Goal: Transaction & Acquisition: Purchase product/service

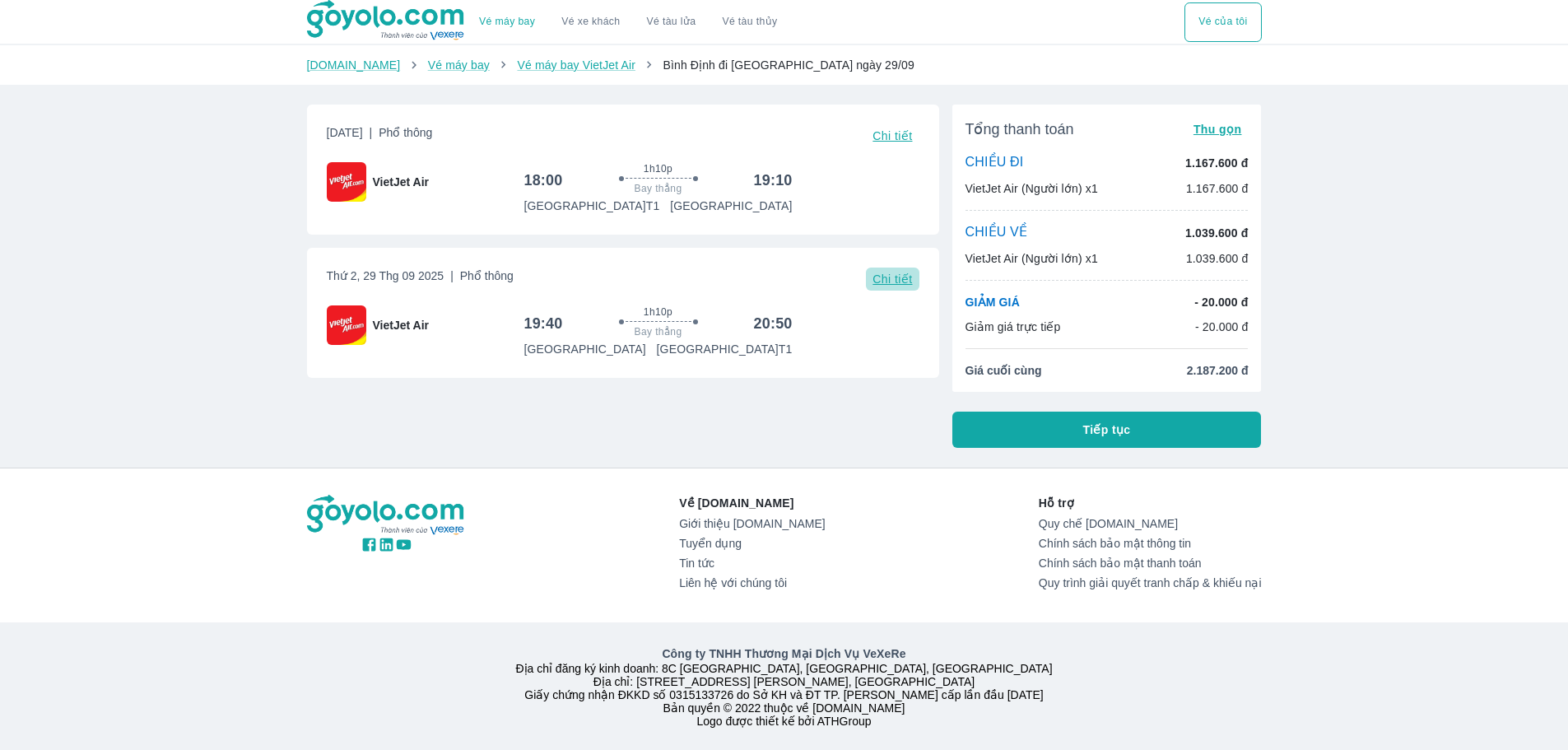
click at [890, 284] on span "Chi tiết" at bounding box center [892, 279] width 39 height 13
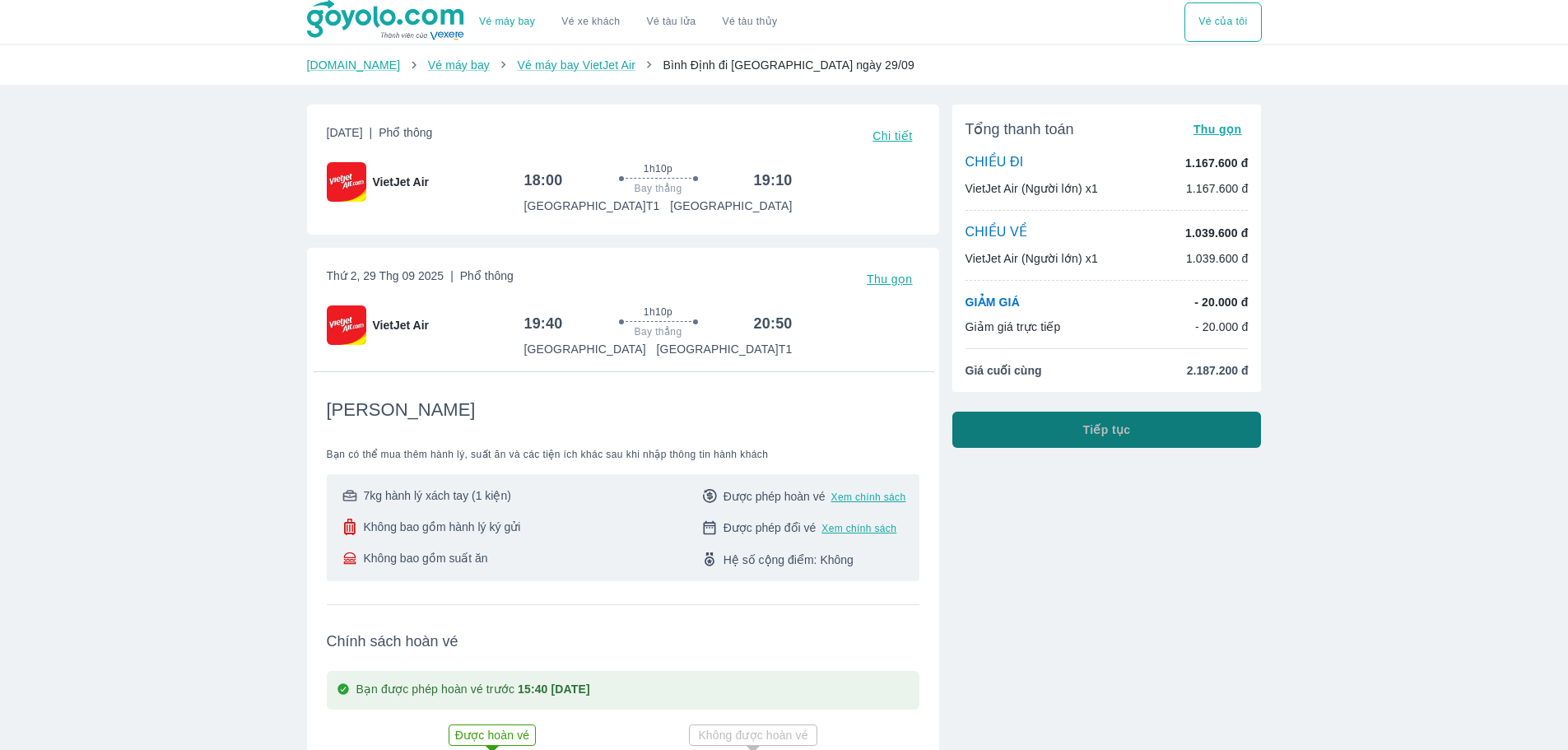
click at [1099, 434] on span "Tiếp tục" at bounding box center [1106, 430] width 48 height 17
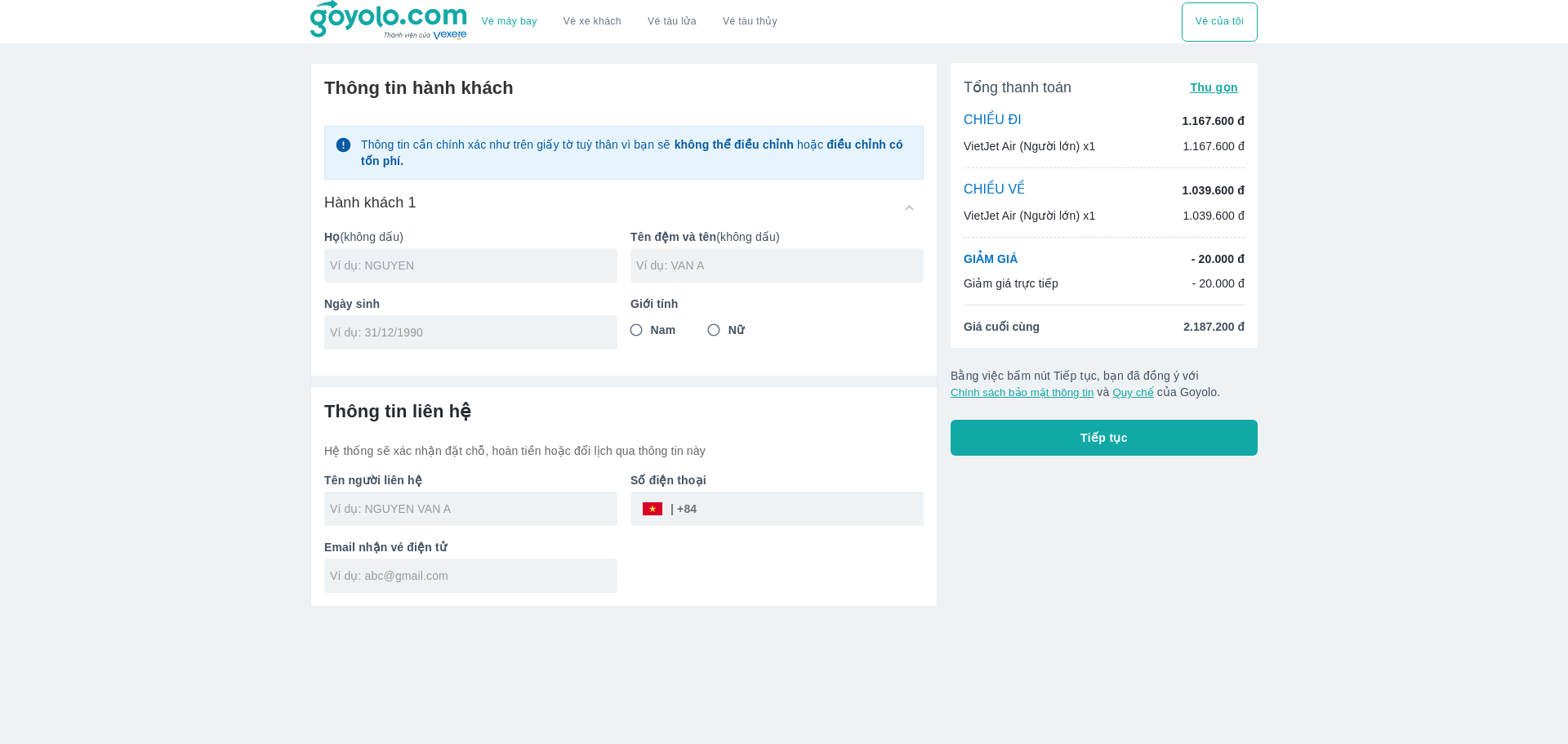
click at [437, 259] on input "text" at bounding box center [474, 266] width 288 height 17
type input "[PERSON_NAME]"
click at [655, 268] on input "text" at bounding box center [780, 266] width 288 height 17
type input "[PERSON_NAME]"
click at [635, 324] on input "Nam" at bounding box center [636, 330] width 30 height 30
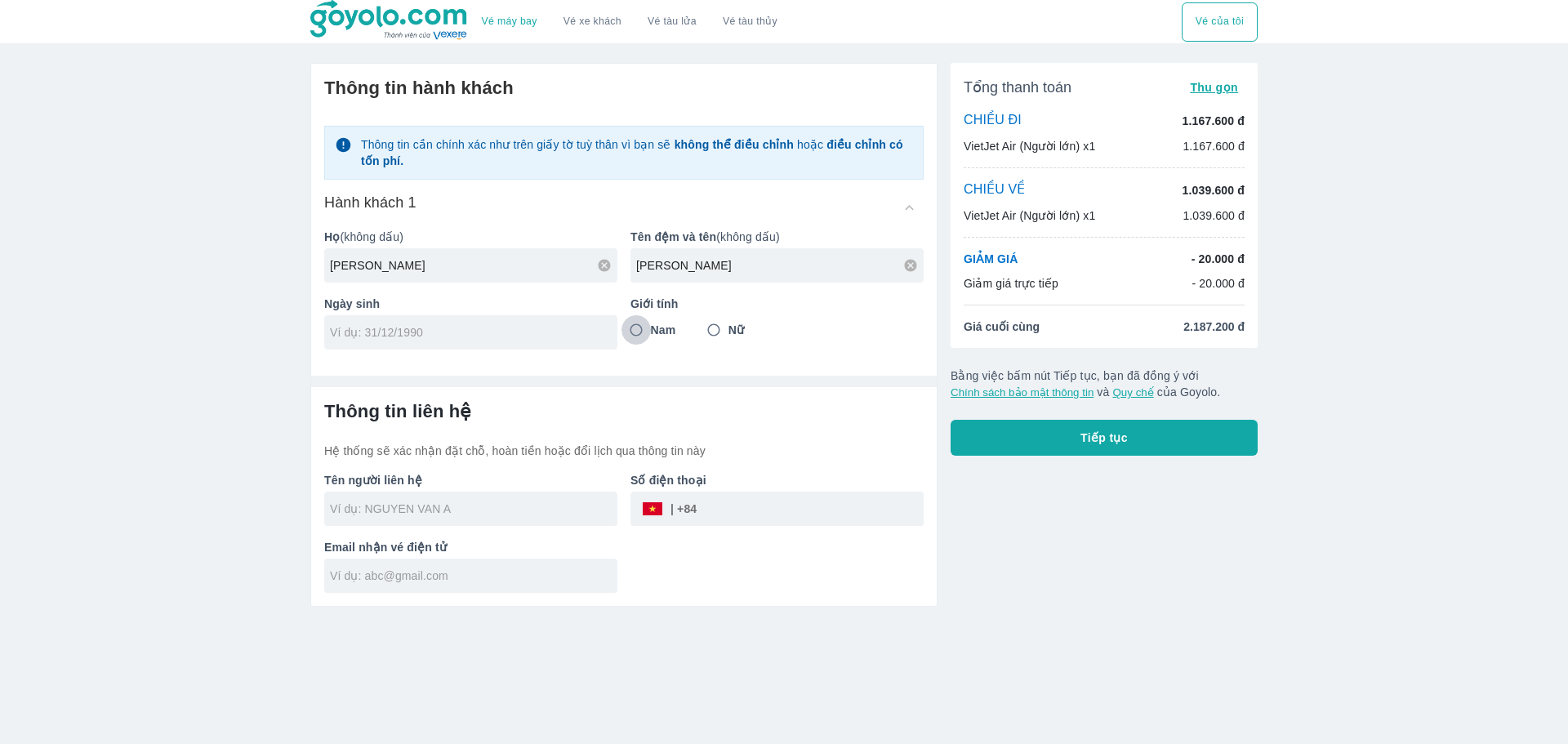
radio input "true"
click at [495, 334] on input "tel" at bounding box center [465, 333] width 271 height 17
click at [495, 334] on input "21/06/" at bounding box center [465, 333] width 271 height 17
type input "[DATE]"
click at [425, 502] on input "text" at bounding box center [474, 509] width 288 height 17
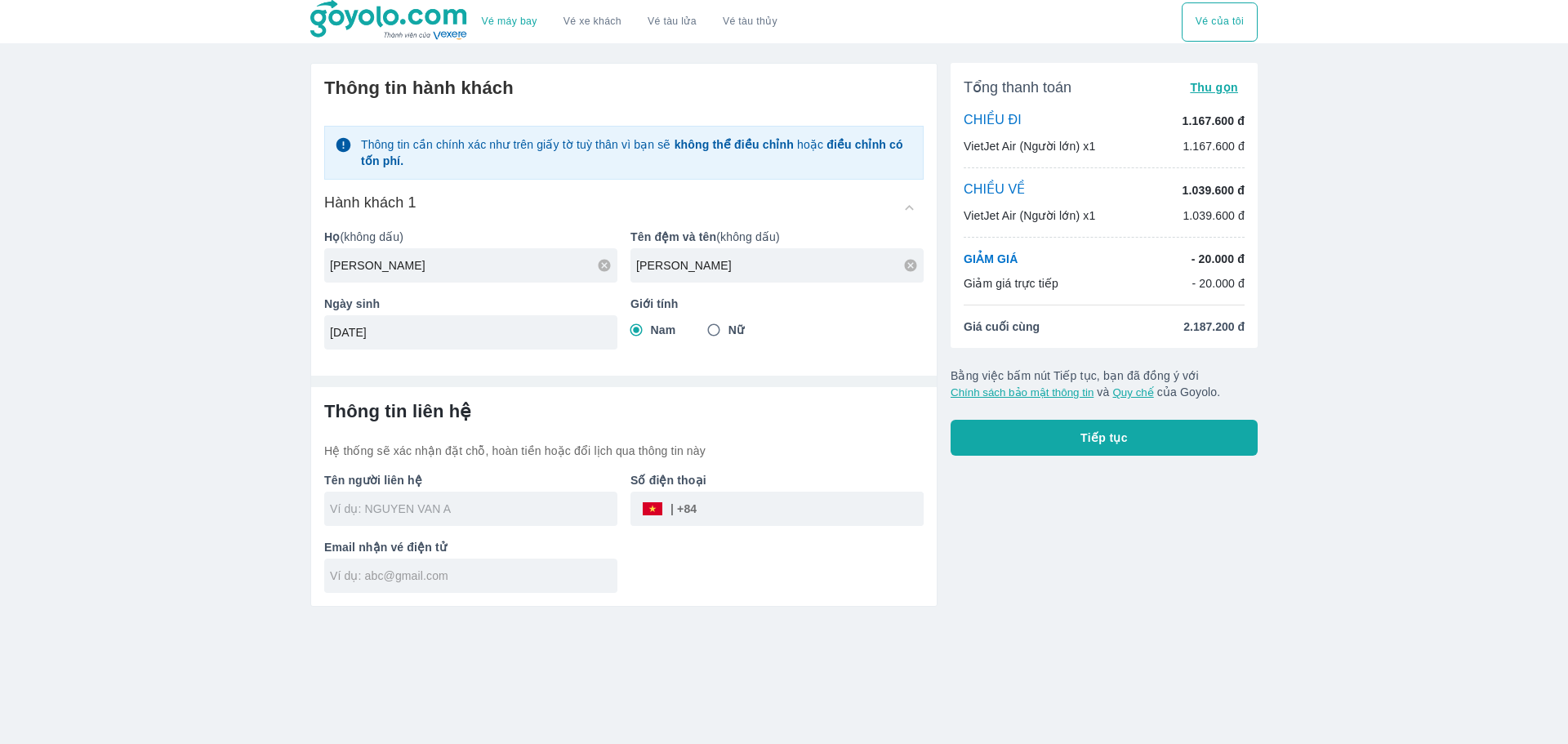
type input "[PERSON_NAME]"
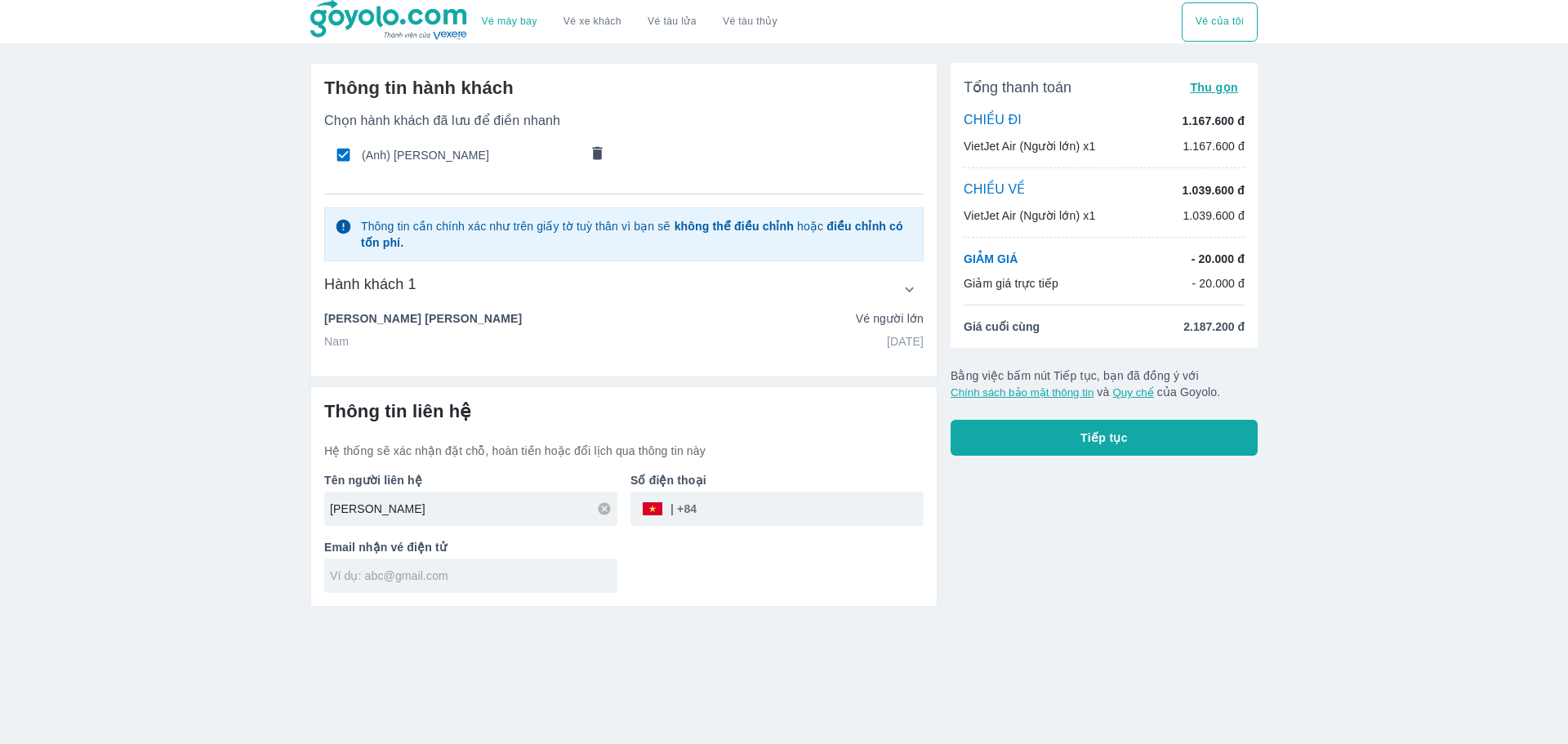
click at [480, 577] on input "text" at bounding box center [474, 576] width 288 height 17
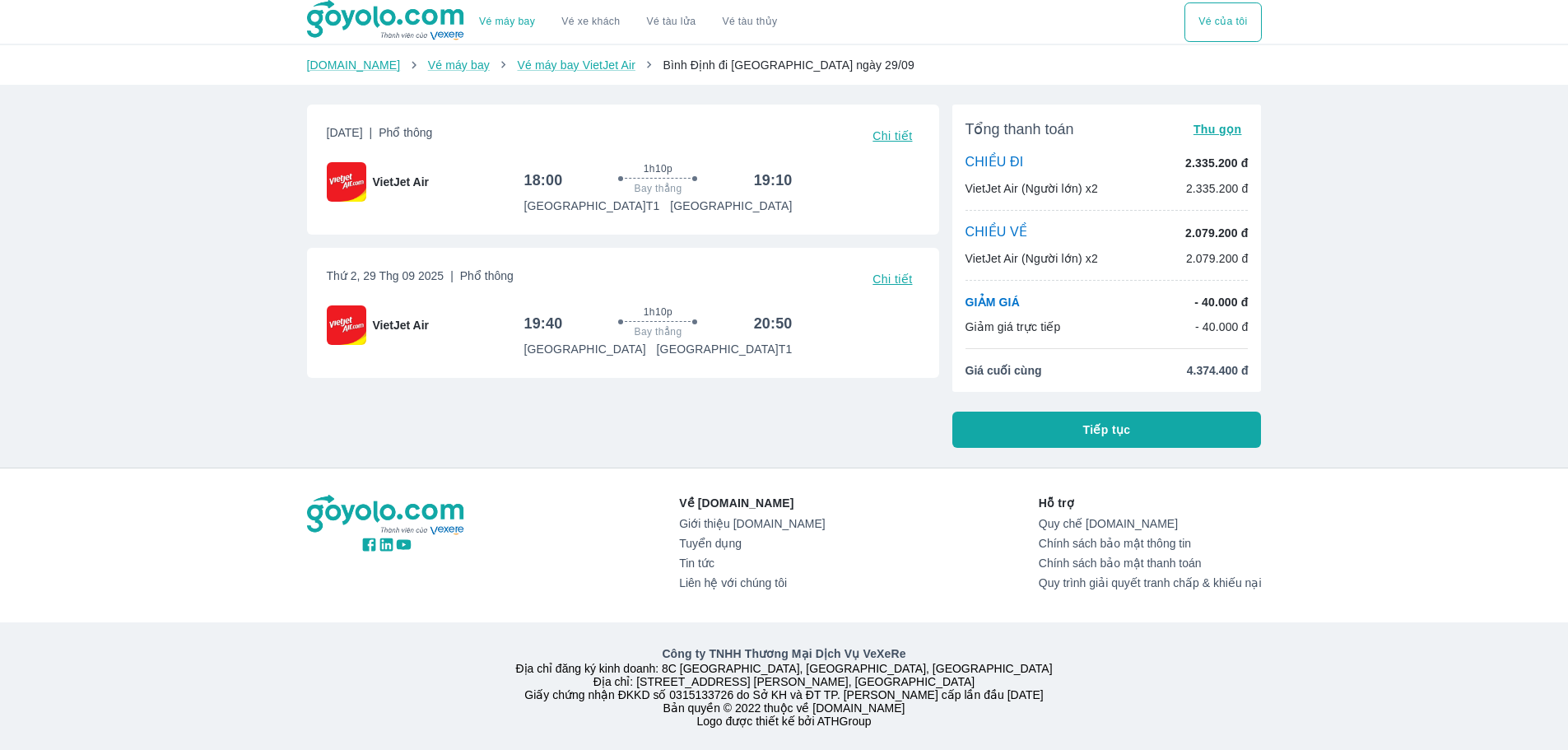
click at [1008, 437] on button "Tiếp tục" at bounding box center [1106, 430] width 310 height 37
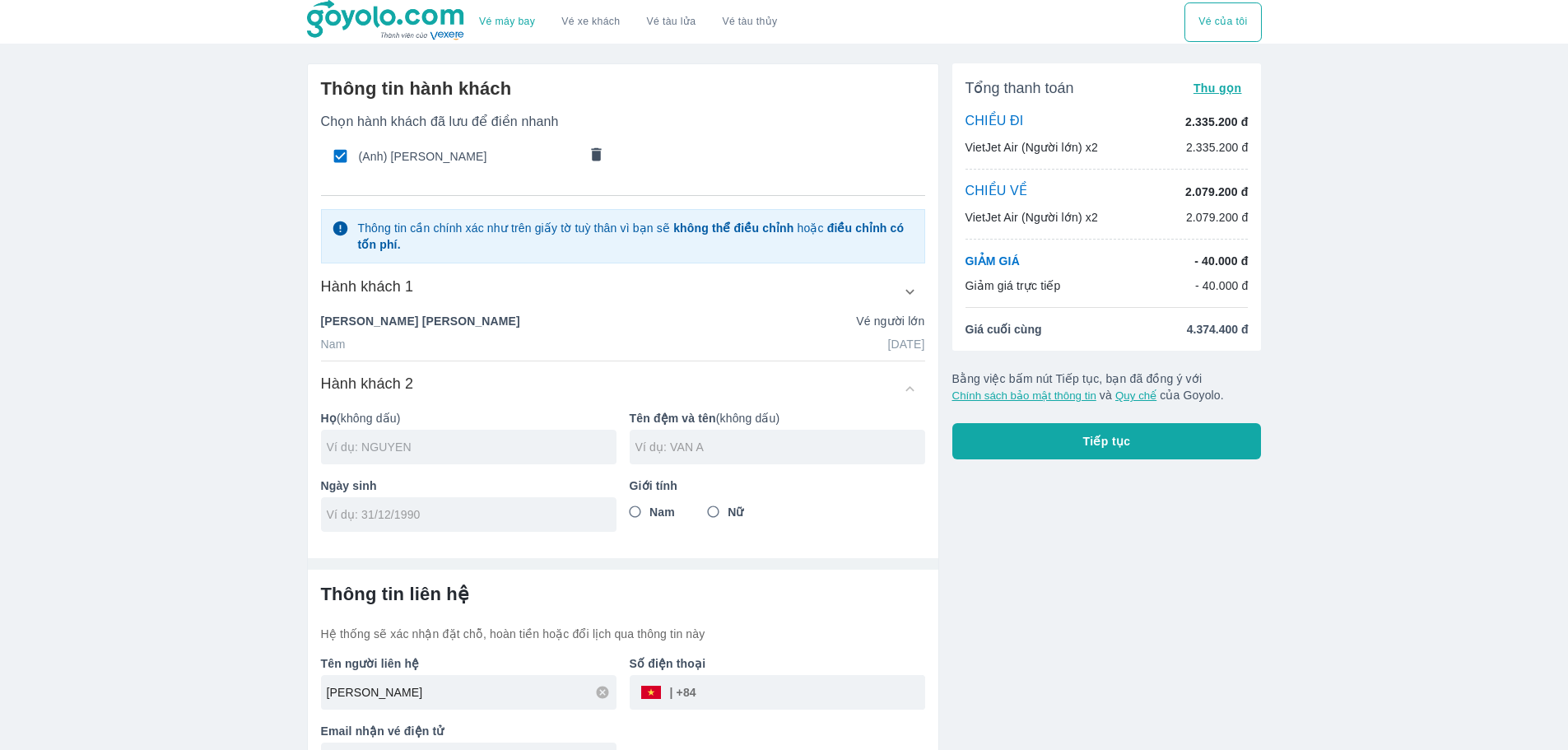
click at [410, 444] on input "text" at bounding box center [472, 448] width 290 height 17
type input "[PERSON_NAME]"
click at [728, 447] on input "text" at bounding box center [781, 448] width 290 height 17
type input "[PERSON_NAME]"
click at [458, 522] on input "tel" at bounding box center [463, 515] width 273 height 17
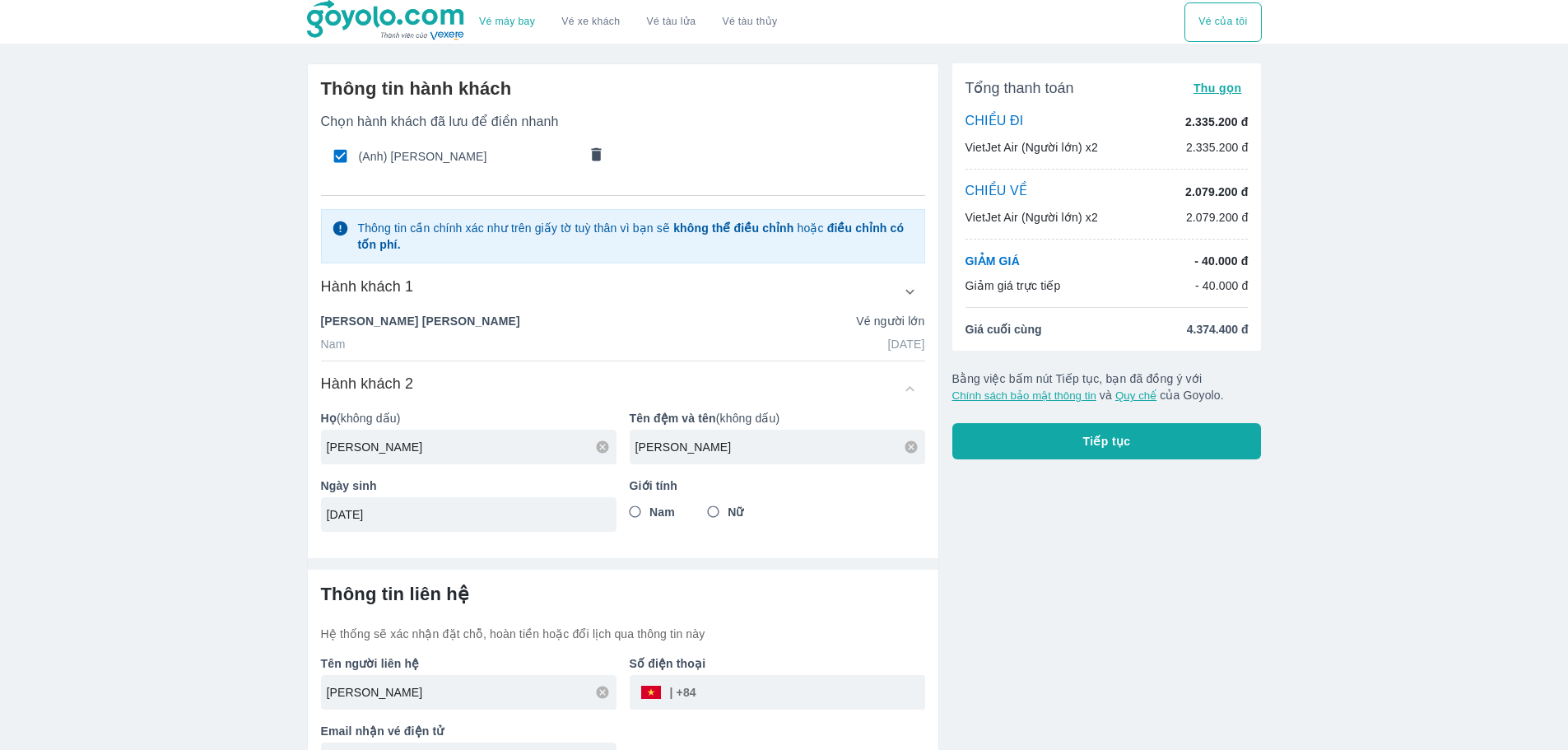
type input "[DATE]"
click at [648, 511] on input "Nam" at bounding box center [636, 512] width 30 height 30
radio input "true"
click at [427, 316] on p "[PERSON_NAME]" at bounding box center [420, 321] width 199 height 17
type input "[PERSON_NAME]"
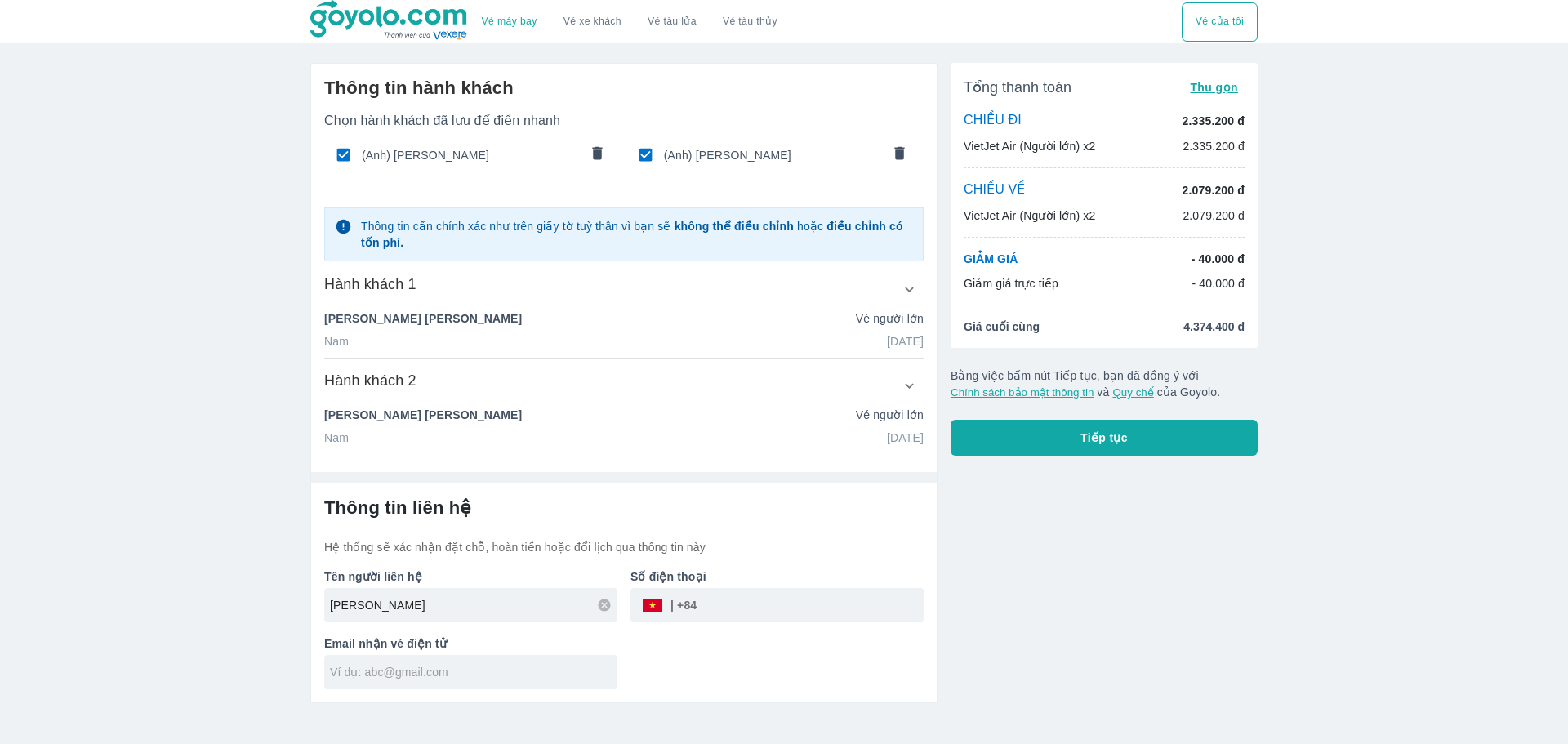
click at [481, 325] on div "[PERSON_NAME] người lớn" at bounding box center [623, 319] width 599 height 17
click at [911, 297] on icon "button" at bounding box center [909, 290] width 17 height 17
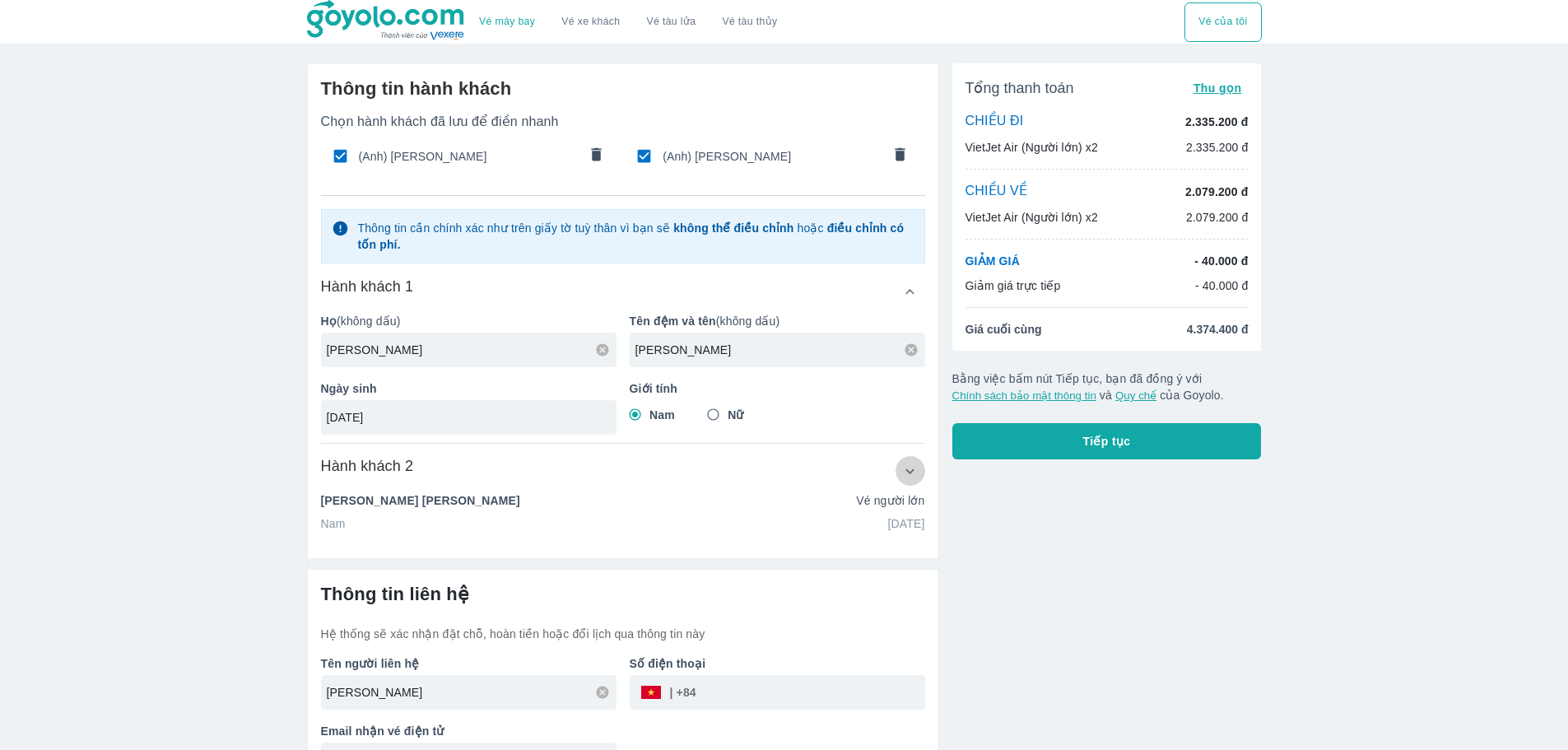
click at [907, 480] on button "button" at bounding box center [911, 471] width 30 height 30
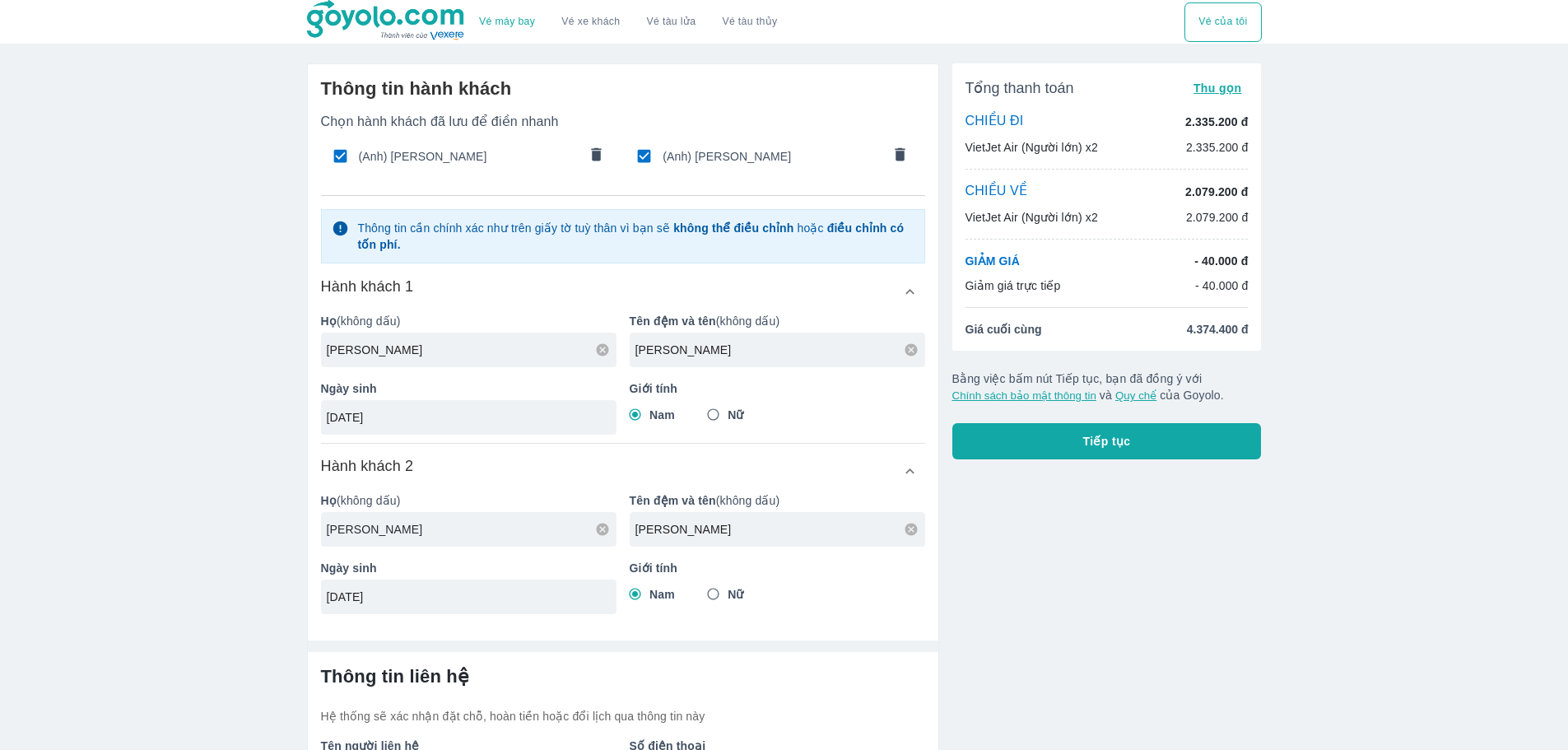
click at [388, 529] on input "[PERSON_NAME]" at bounding box center [472, 530] width 290 height 17
drag, startPoint x: 717, startPoint y: 525, endPoint x: 498, endPoint y: 493, distance: 221.3
click at [498, 493] on div "Họ (không dấu) NGUYEN Tên đệm và tên (không dấu) MINH HAI Ngày sinh [DATE] Giới…" at bounding box center [617, 547] width 618 height 135
type input "[PERSON_NAME]"
click at [719, 596] on input "Nữ" at bounding box center [714, 595] width 30 height 30
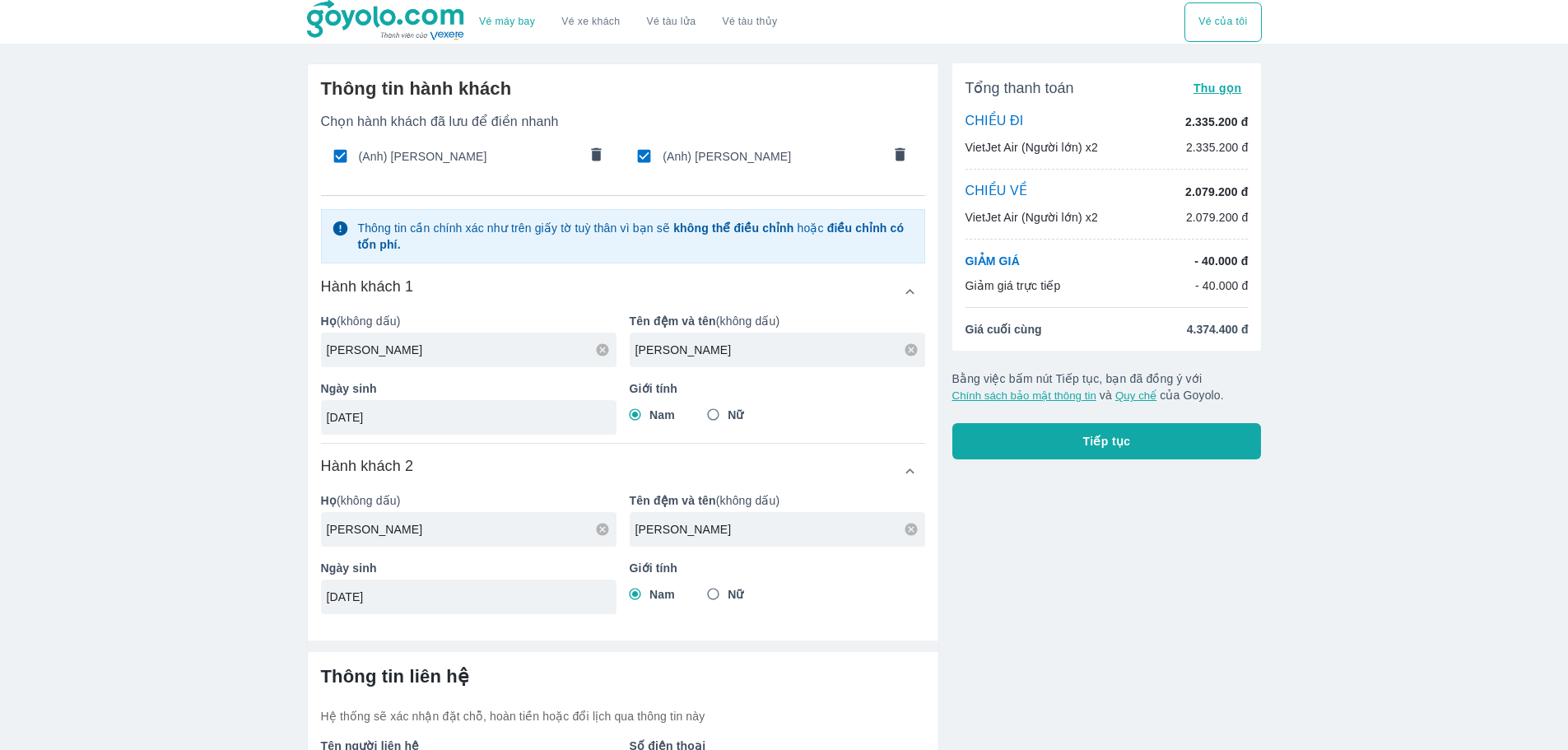
radio input "true"
drag, startPoint x: 340, startPoint y: 596, endPoint x: 286, endPoint y: 593, distance: 54.1
click at [286, 594] on div "Vé máy bay Vé xe khách Vé tàu lửa Vé tàu thủy Vé của tôi Thông tin hành khách C…" at bounding box center [784, 436] width 1568 height 874
click at [353, 598] on input "[DATE]" at bounding box center [463, 597] width 273 height 17
click at [358, 597] on input "[DATE]" at bounding box center [463, 597] width 273 height 17
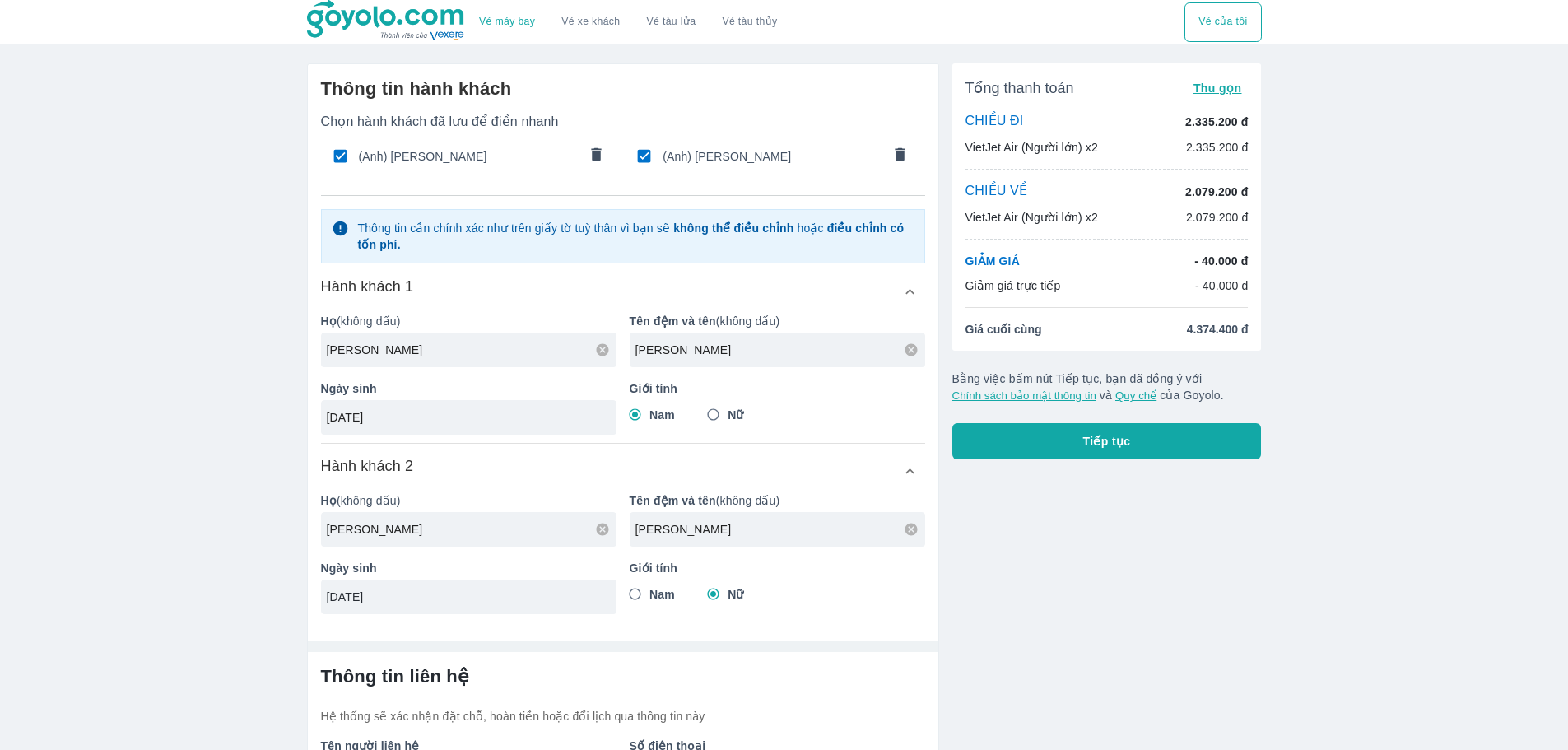
click at [418, 594] on input "[DATE]" at bounding box center [463, 597] width 273 height 17
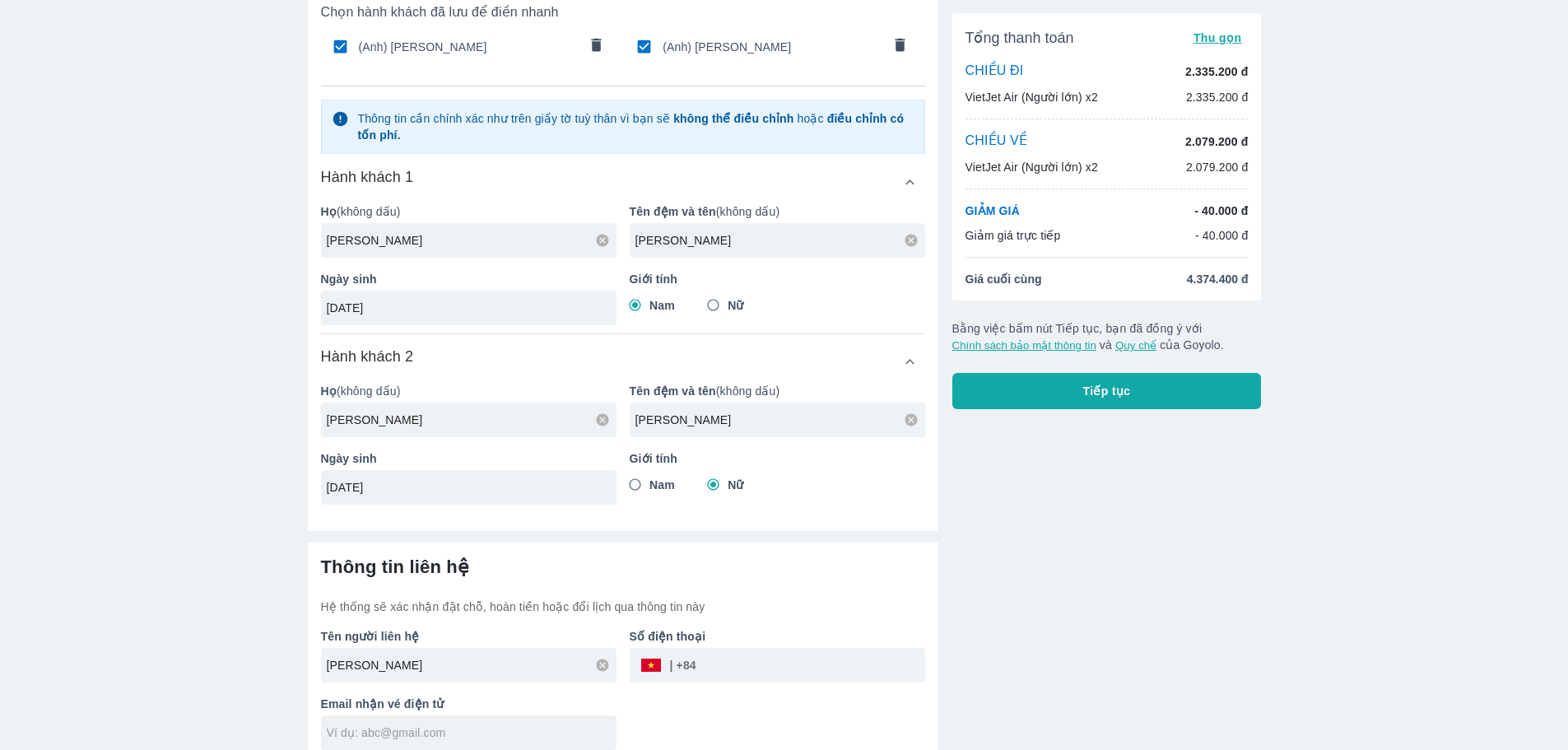
scroll to position [125, 0]
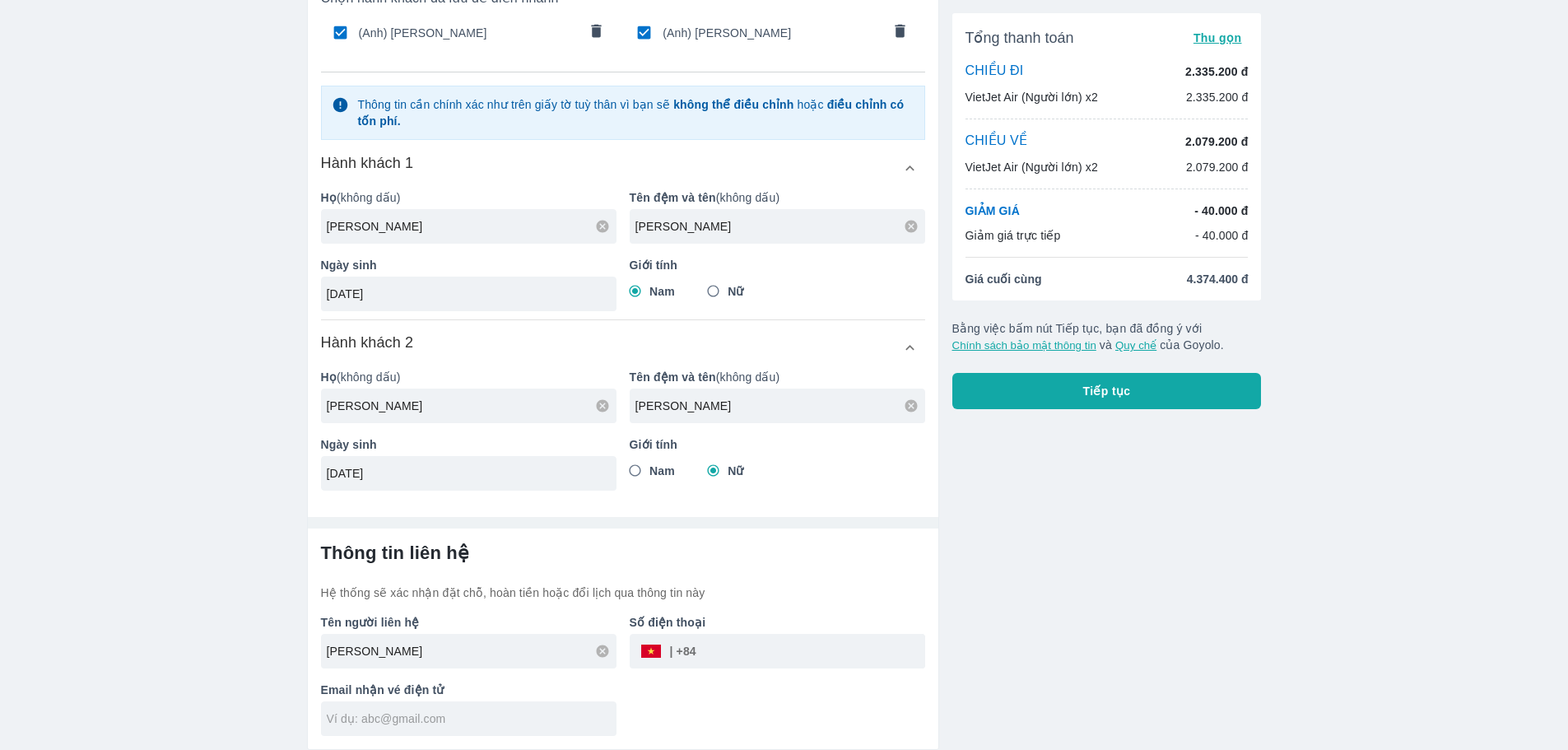
type input "[DATE]"
click at [726, 641] on input "tel" at bounding box center [811, 651] width 228 height 39
checkbox input "false"
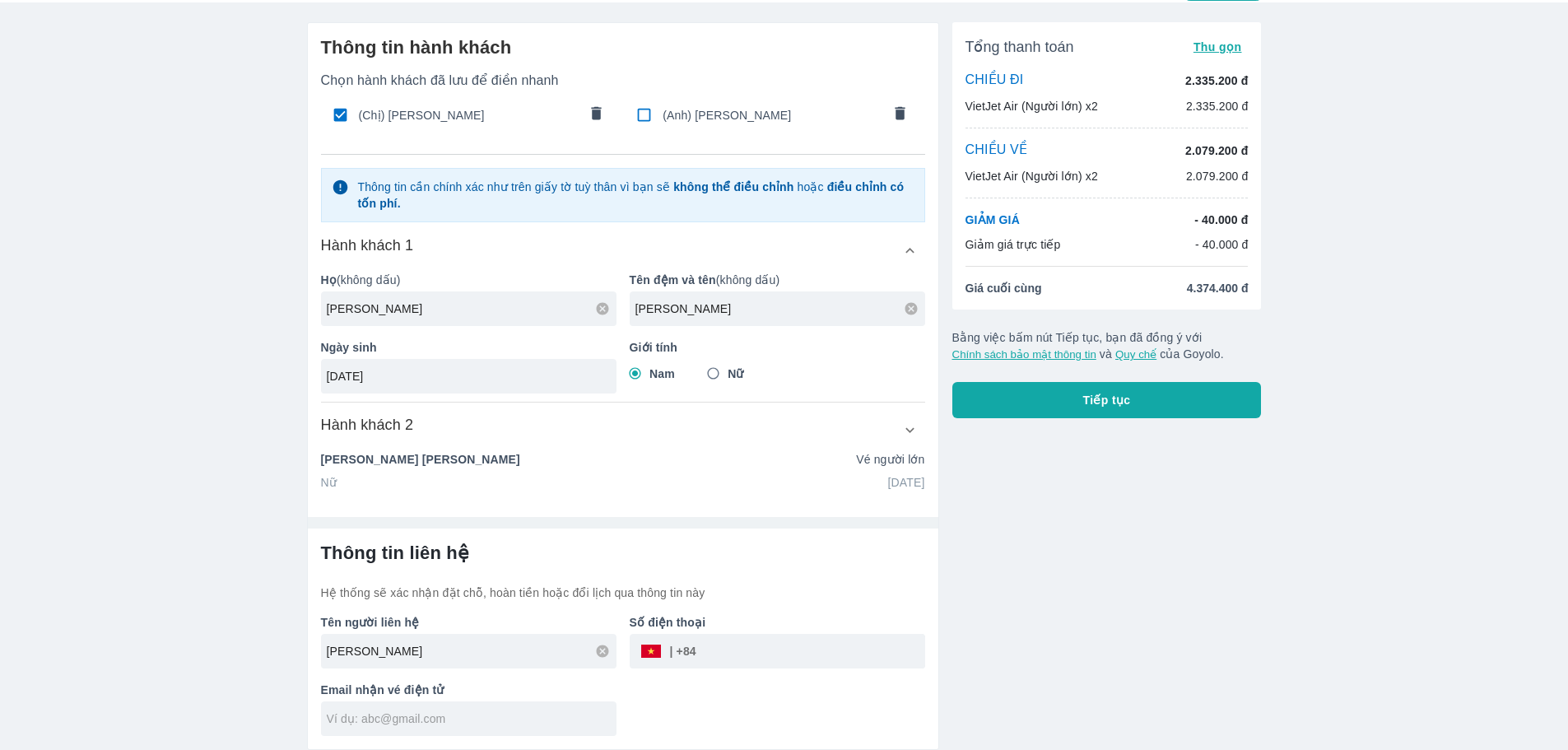
scroll to position [42, 0]
type input "348337136"
click at [490, 726] on input "text" at bounding box center [472, 719] width 290 height 17
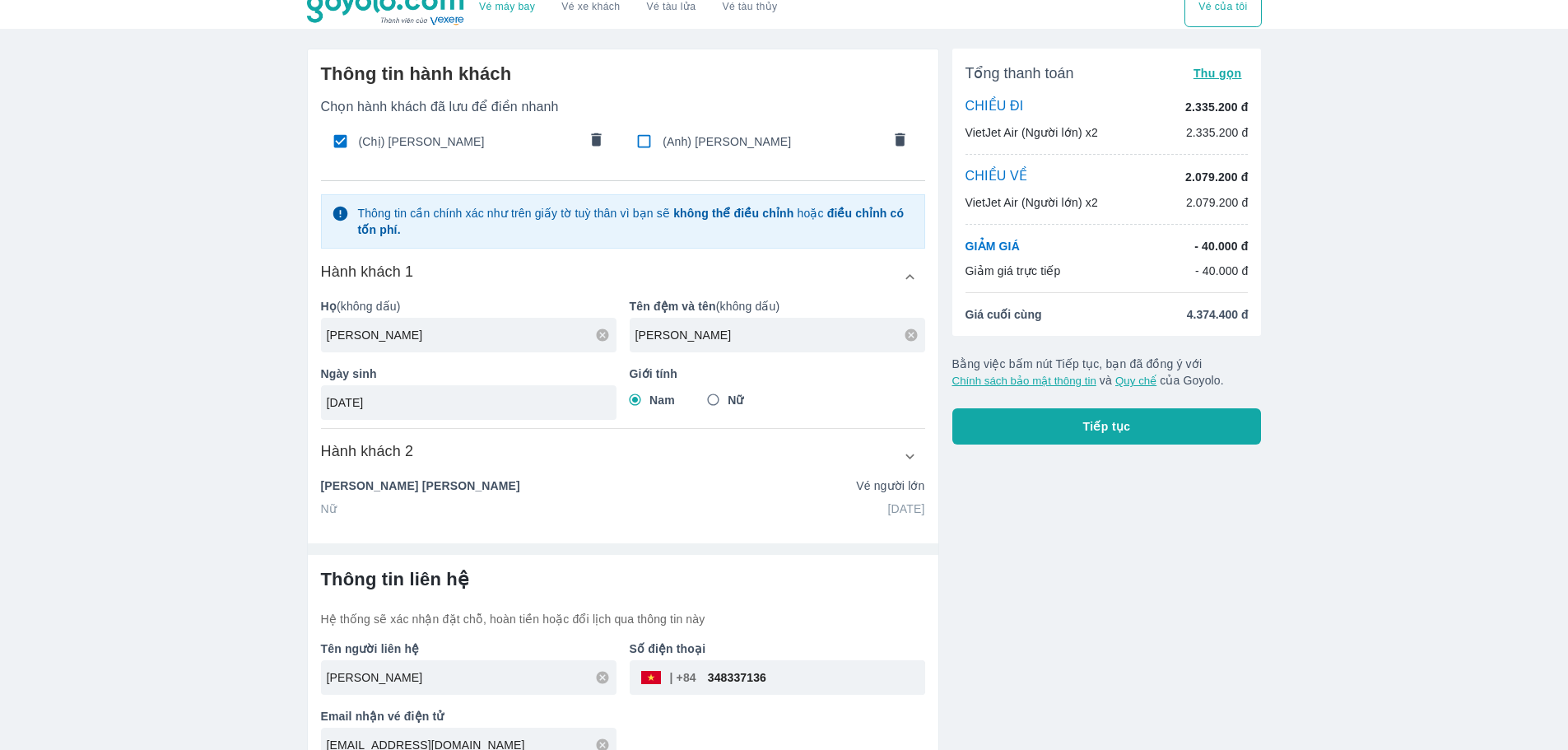
scroll to position [0, 0]
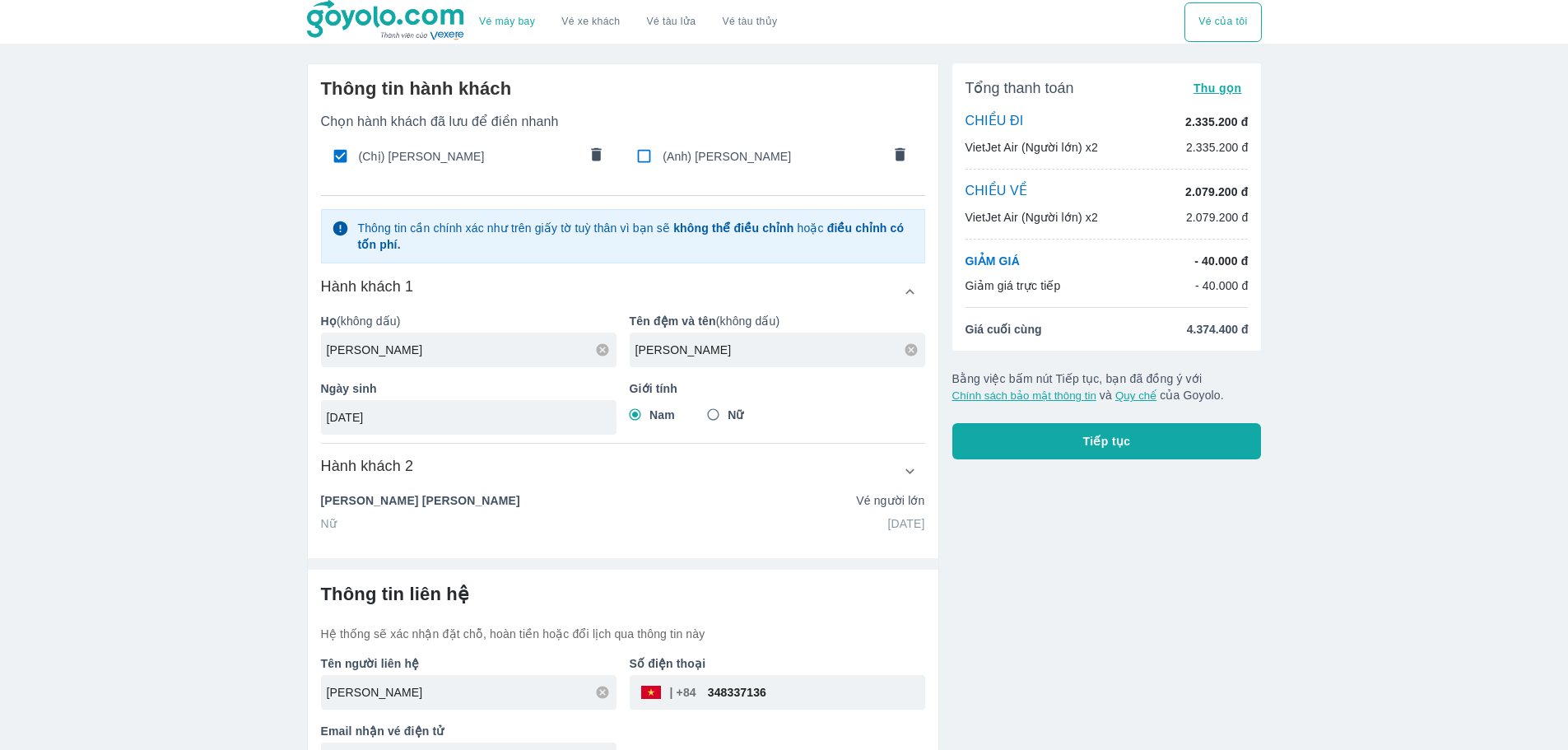
type input "[EMAIL_ADDRESS][DOMAIN_NAME]"
click at [1154, 447] on button "Tiếp tục" at bounding box center [1106, 441] width 310 height 37
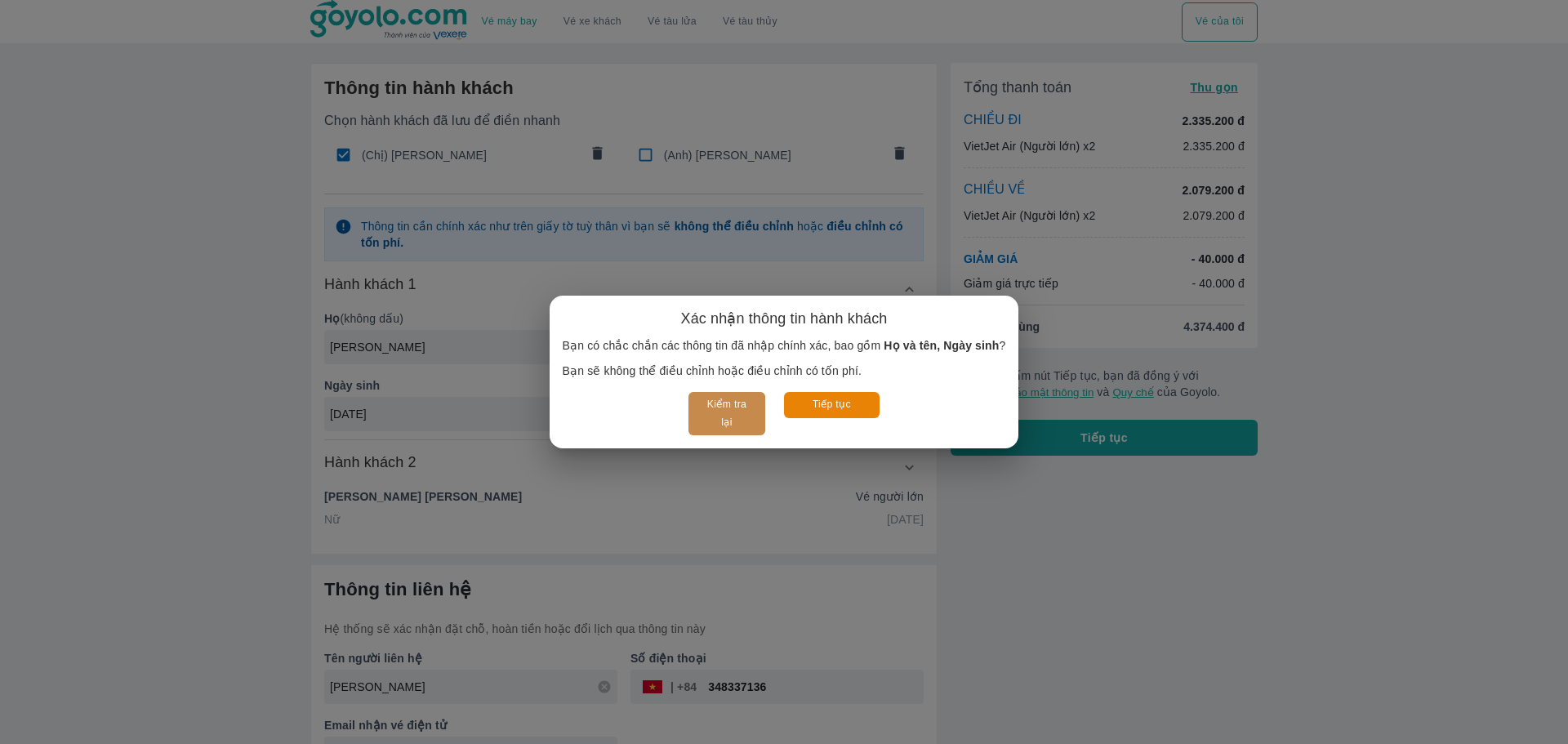
click at [731, 416] on button "Kiểm tra lại" at bounding box center [726, 413] width 76 height 44
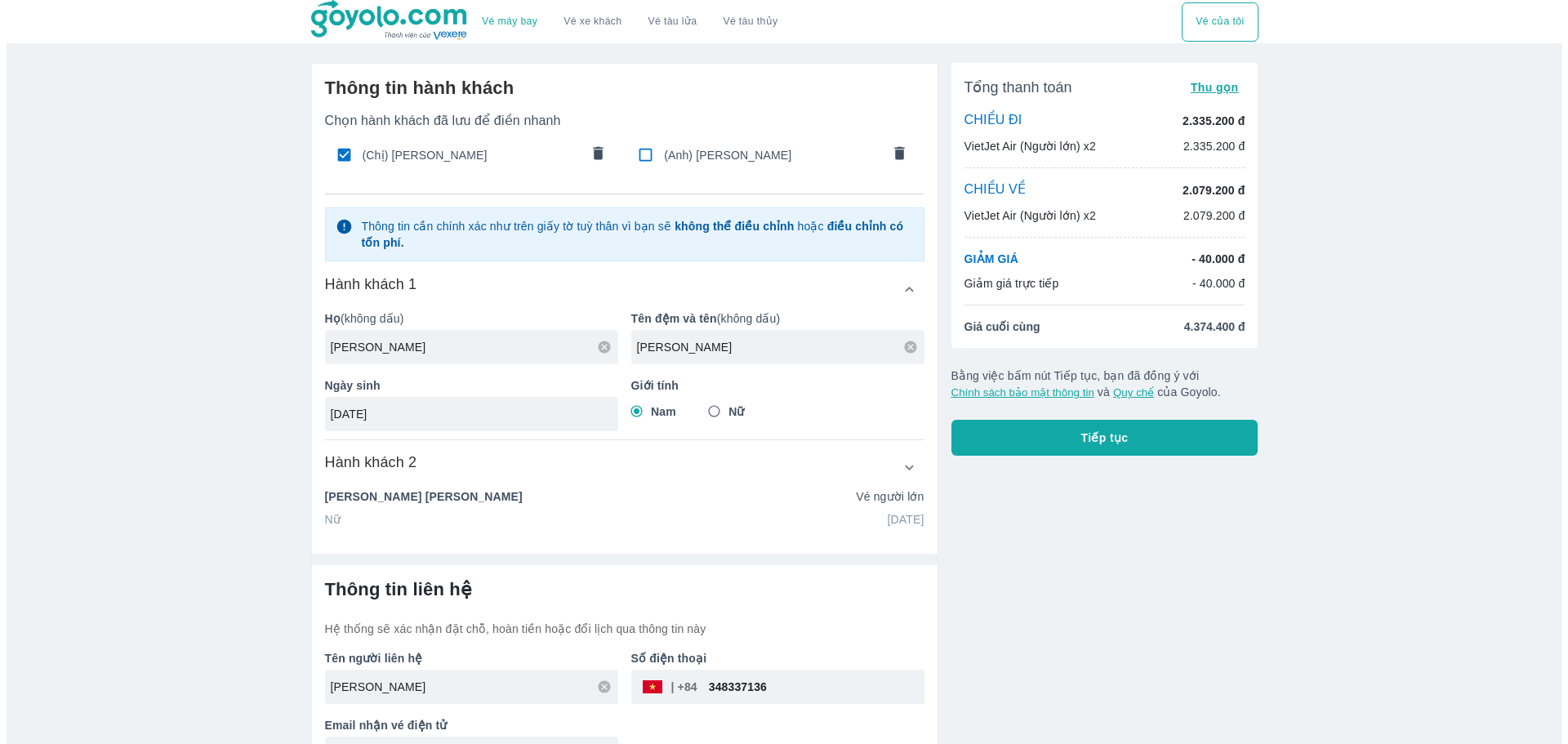
scroll to position [42, 0]
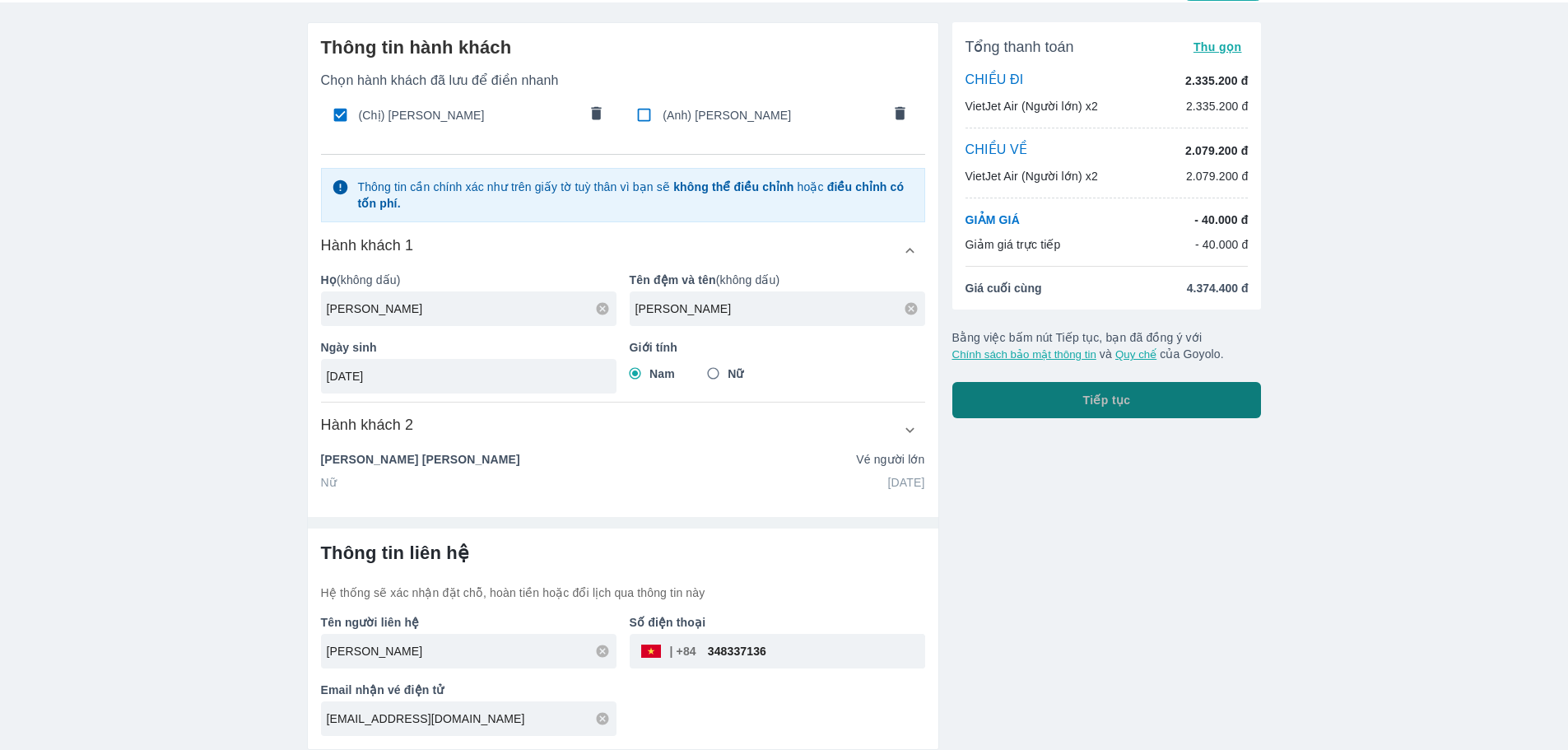
click at [1061, 415] on button "Tiếp tục" at bounding box center [1106, 400] width 310 height 37
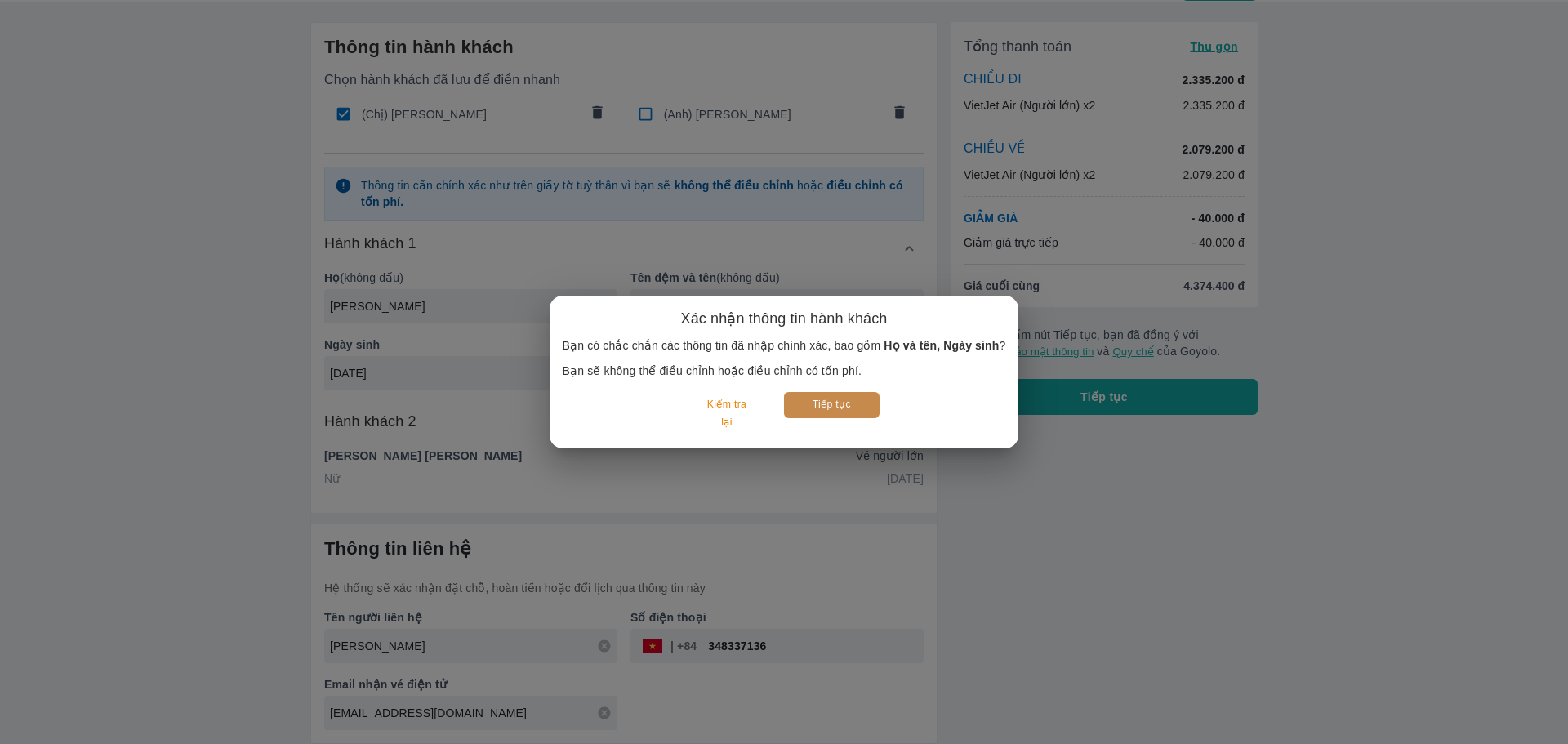
click at [853, 395] on button "Tiếp tục" at bounding box center [831, 404] width 96 height 25
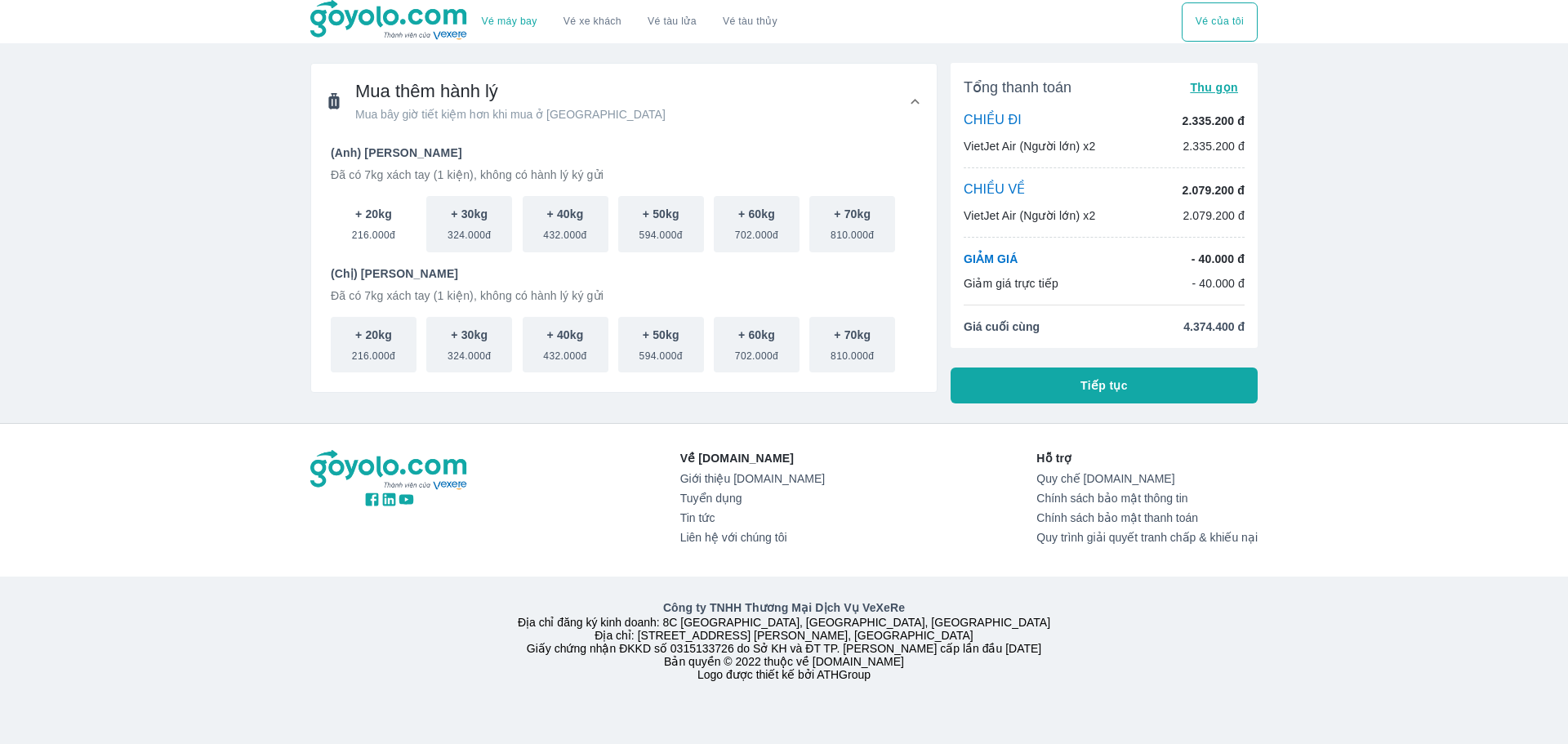
click at [371, 221] on p "+ 20kg" at bounding box center [374, 215] width 37 height 17
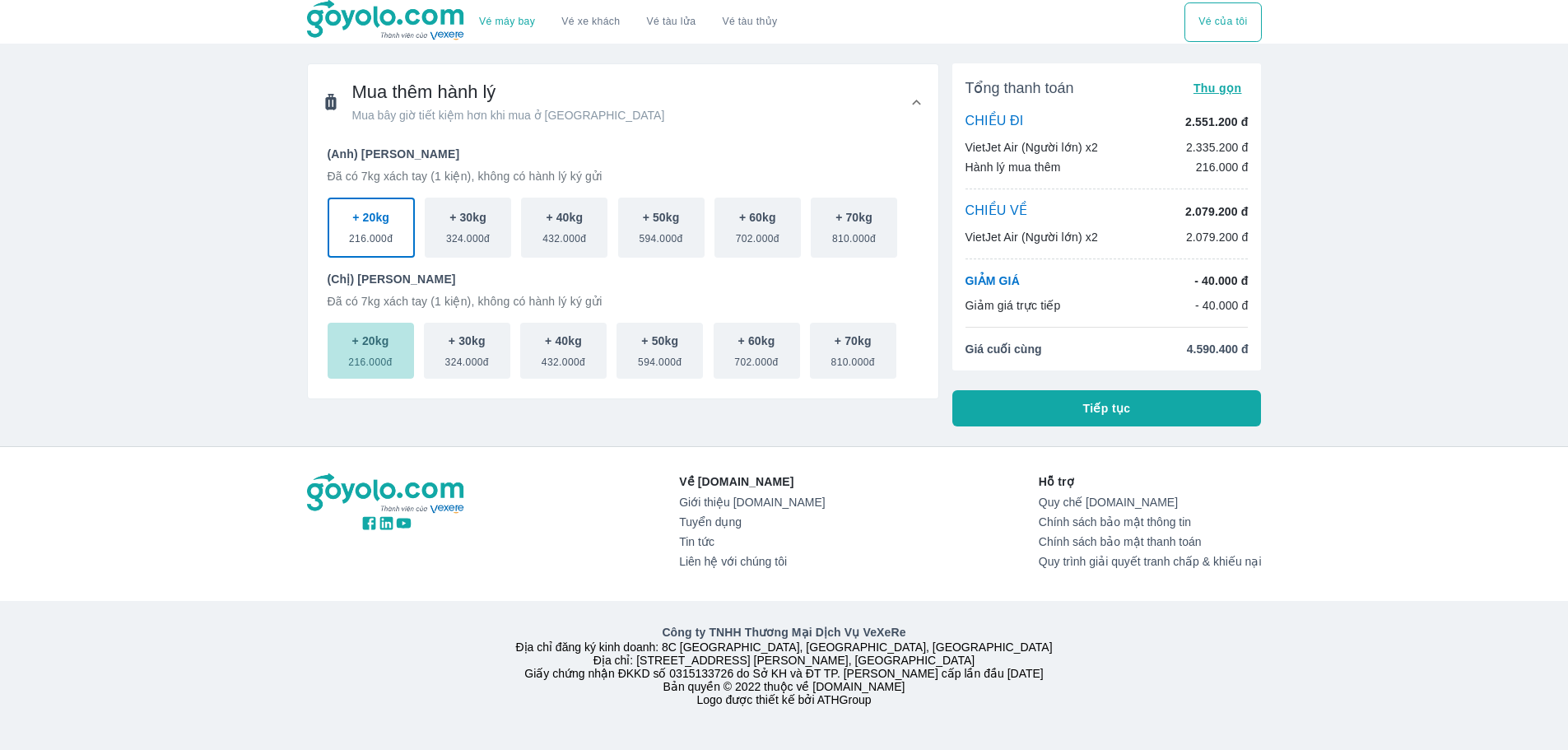
click at [370, 358] on span "216.000đ" at bounding box center [370, 359] width 44 height 20
drag, startPoint x: 1027, startPoint y: 409, endPoint x: 656, endPoint y: 381, distance: 372.1
click at [660, 382] on div "Mua thêm hành lý Mua bây giờ tiết kiệm hơn khi mua ở [GEOGRAPHIC_DATA] (Anh) [P…" at bounding box center [778, 239] width 968 height 376
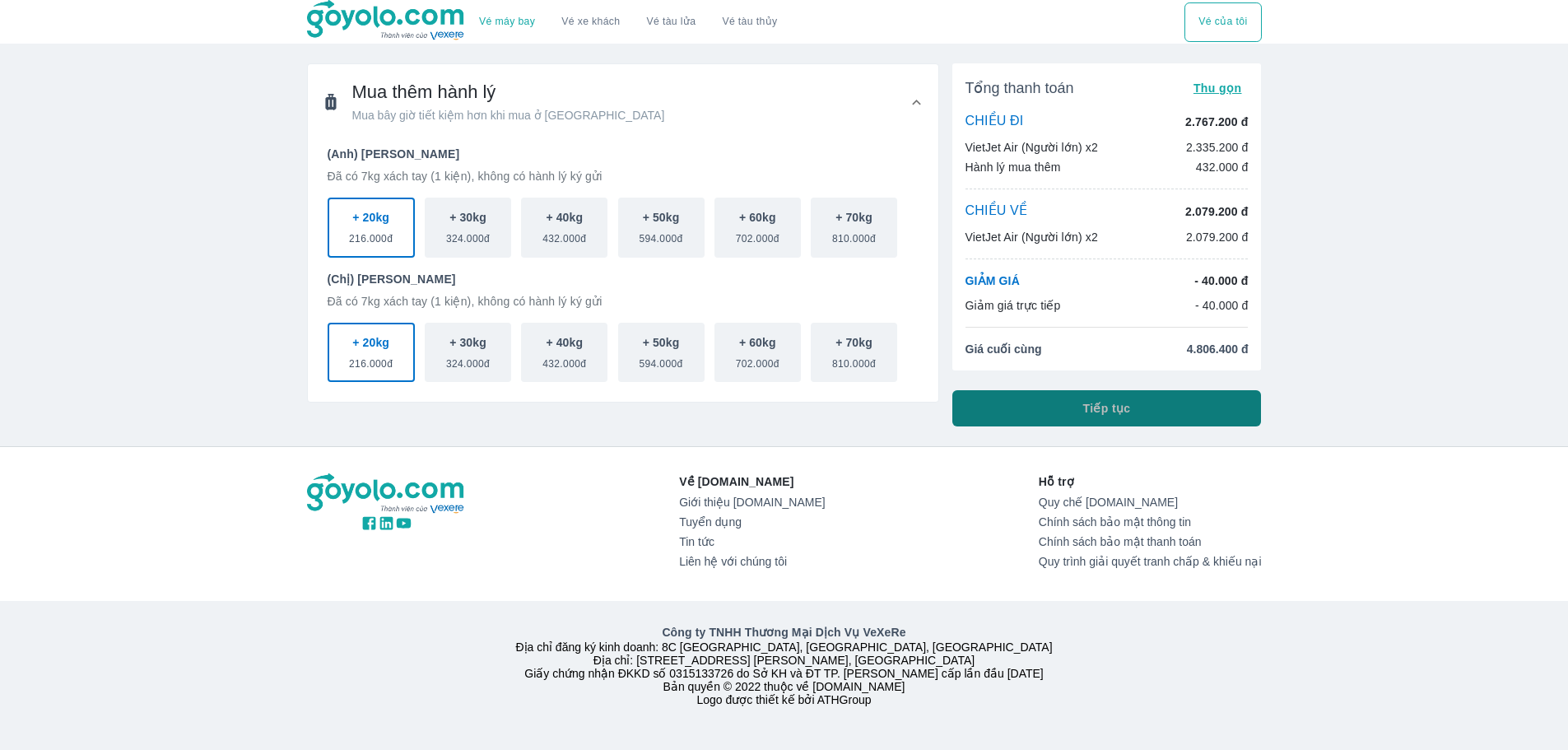
click at [1024, 401] on button "Tiếp tục" at bounding box center [1106, 408] width 310 height 37
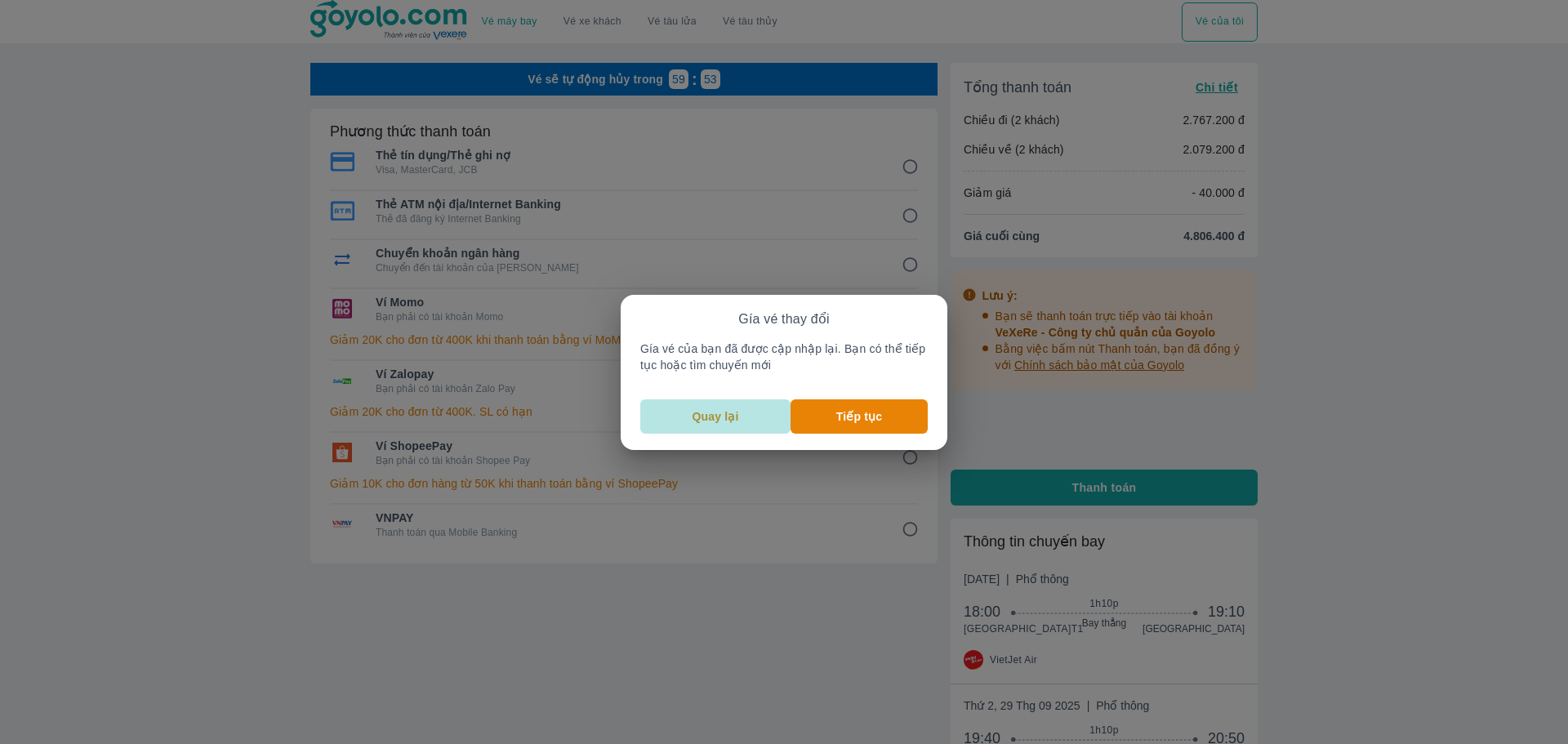
click at [728, 413] on p "Quay lại" at bounding box center [716, 417] width 46 height 17
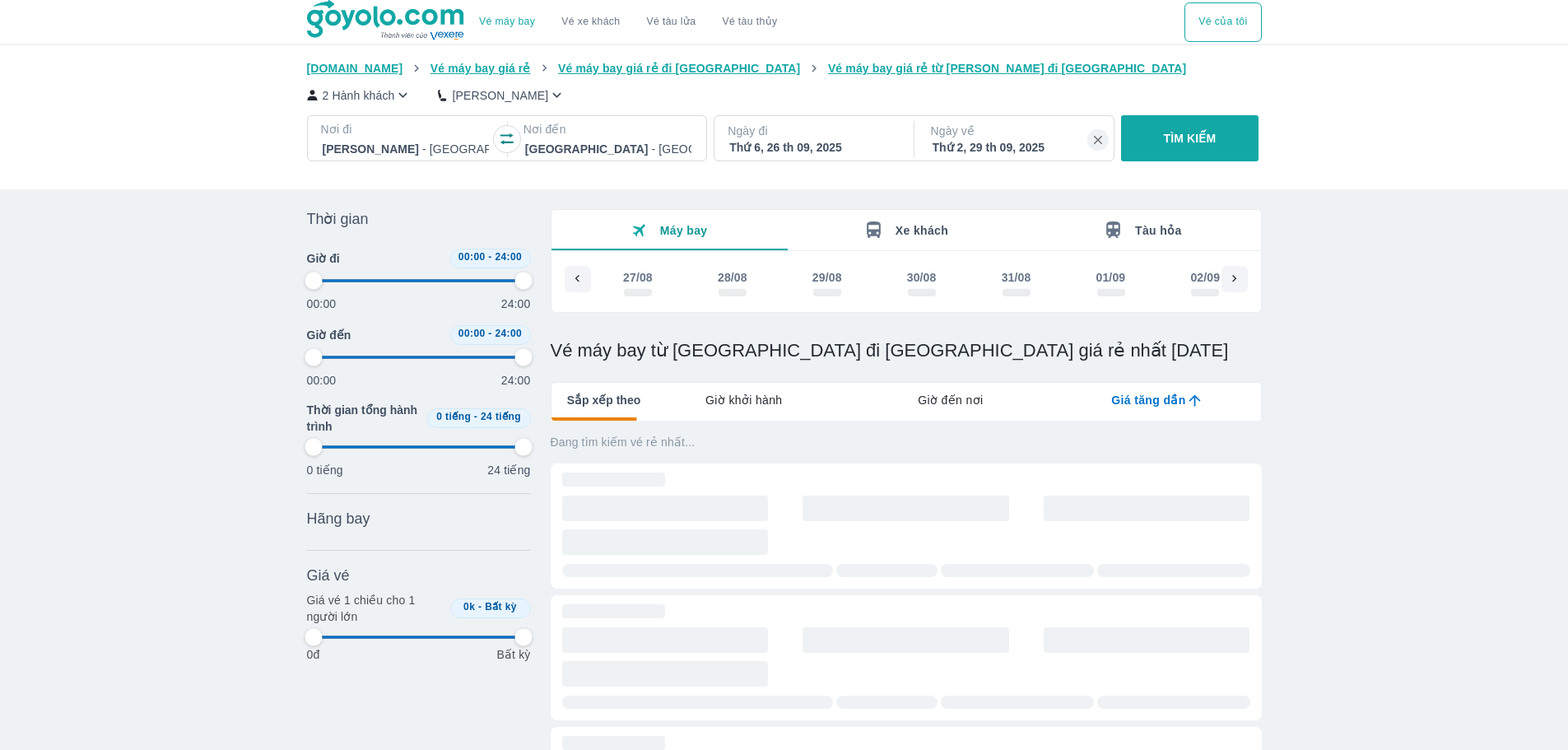
scroll to position [0, 2494]
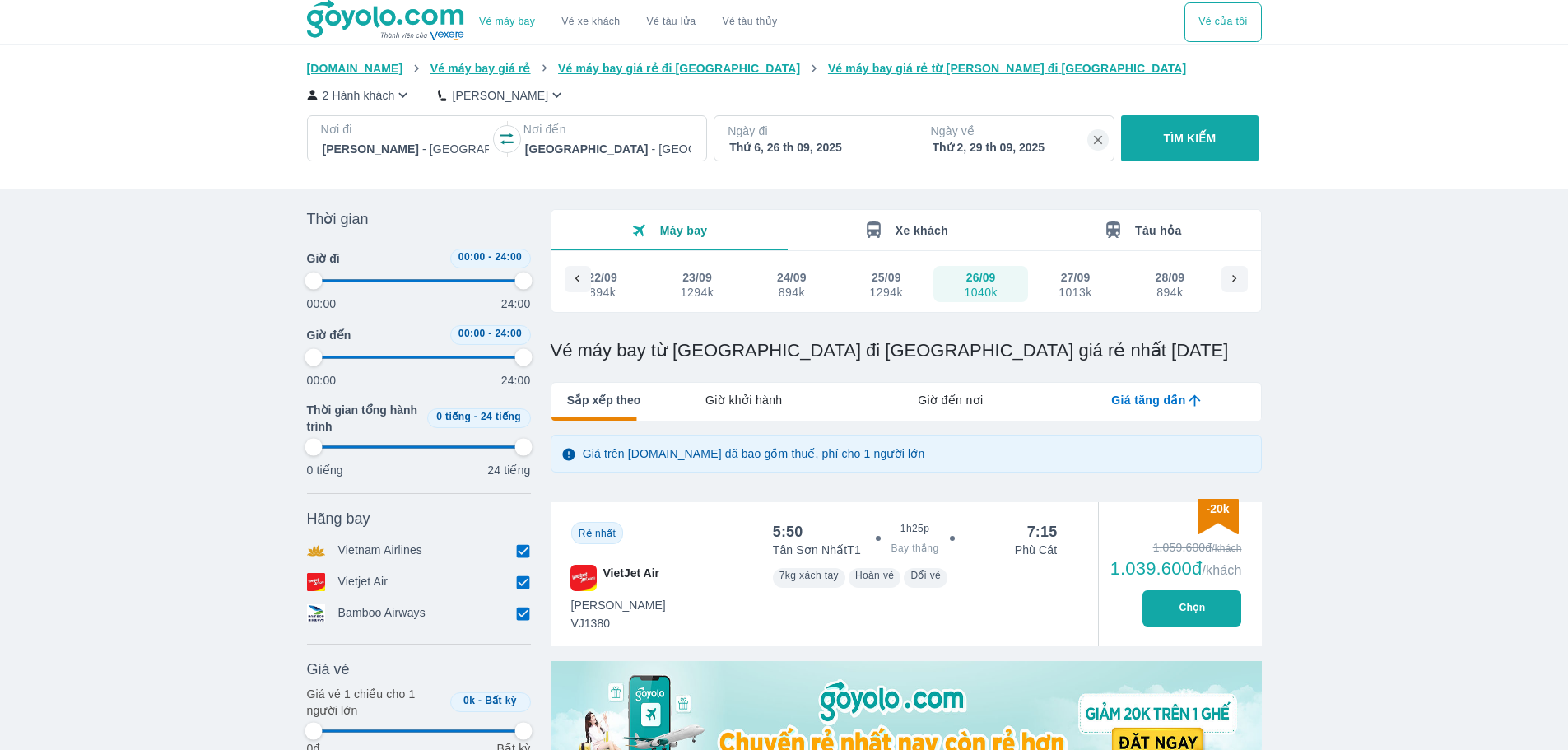
type input "97.9166666666667"
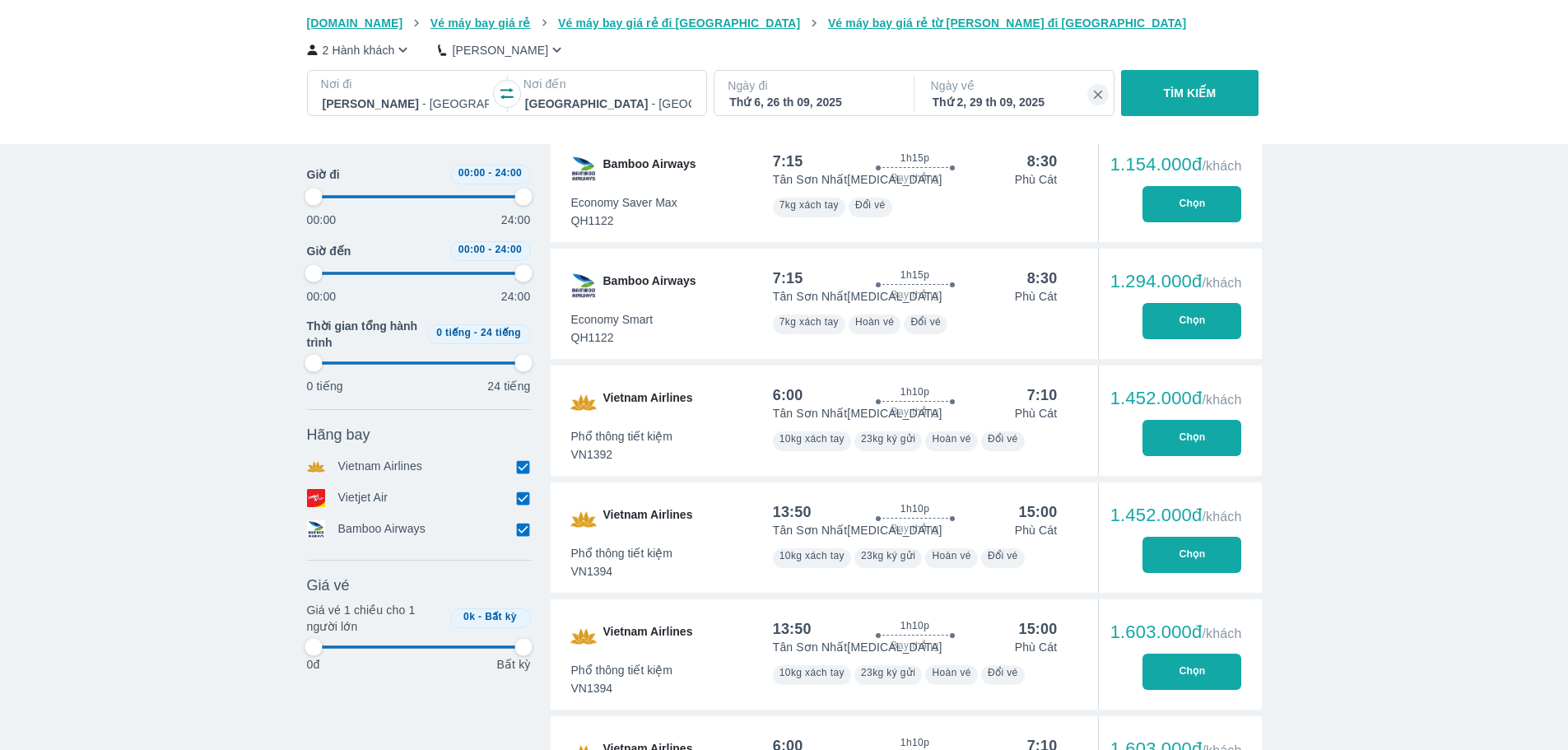
scroll to position [960, 0]
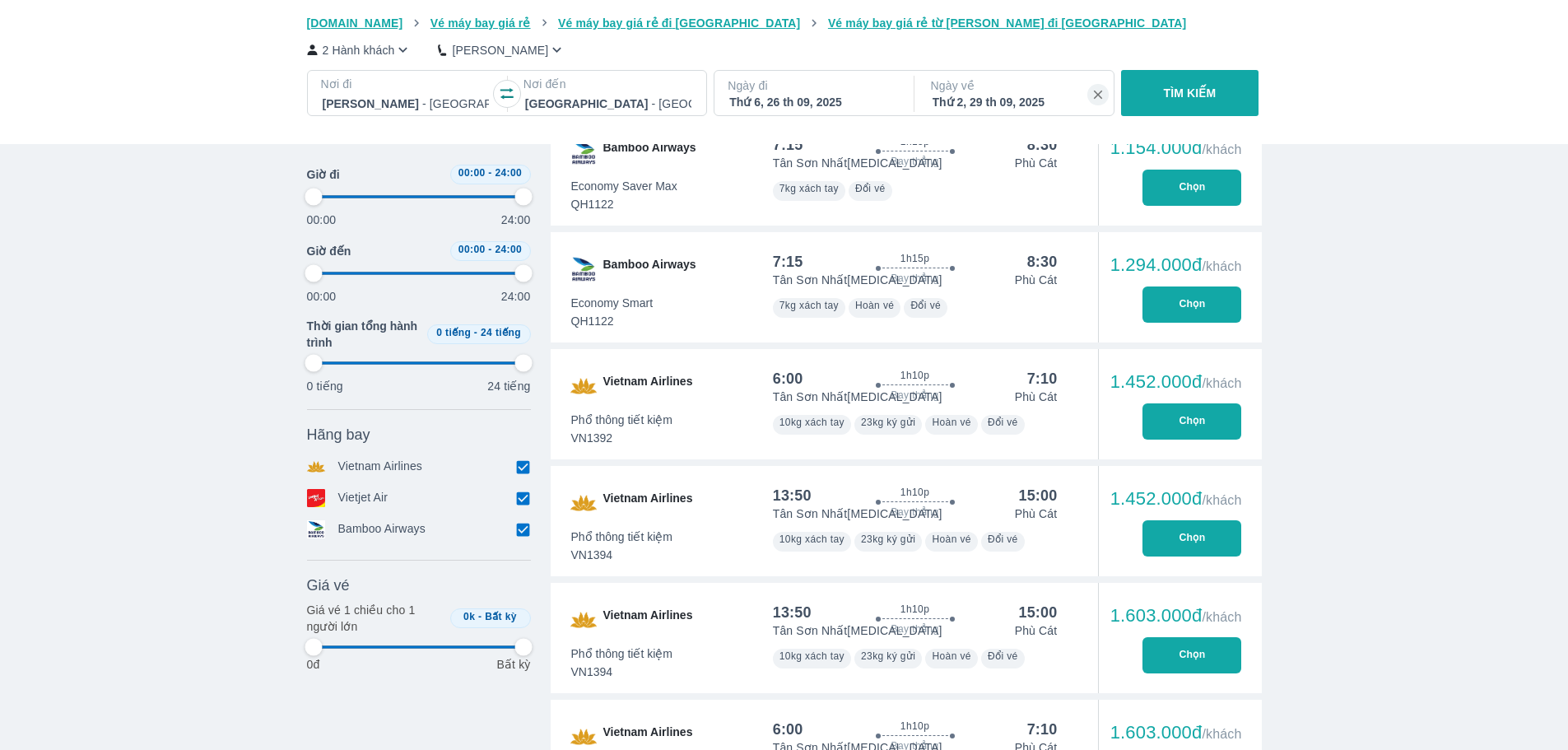
type input "97.9166666666667"
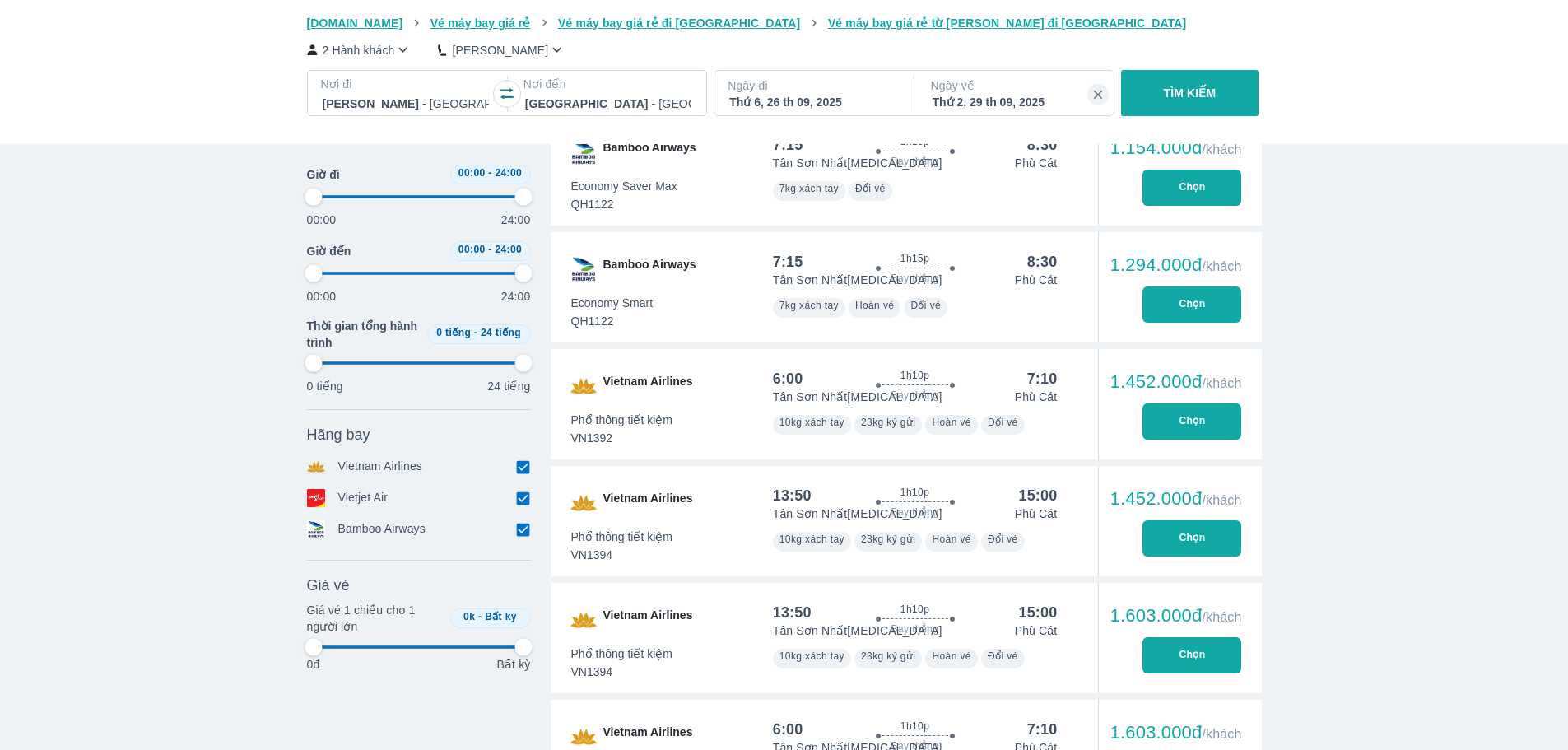
type input "97.9166666666667"
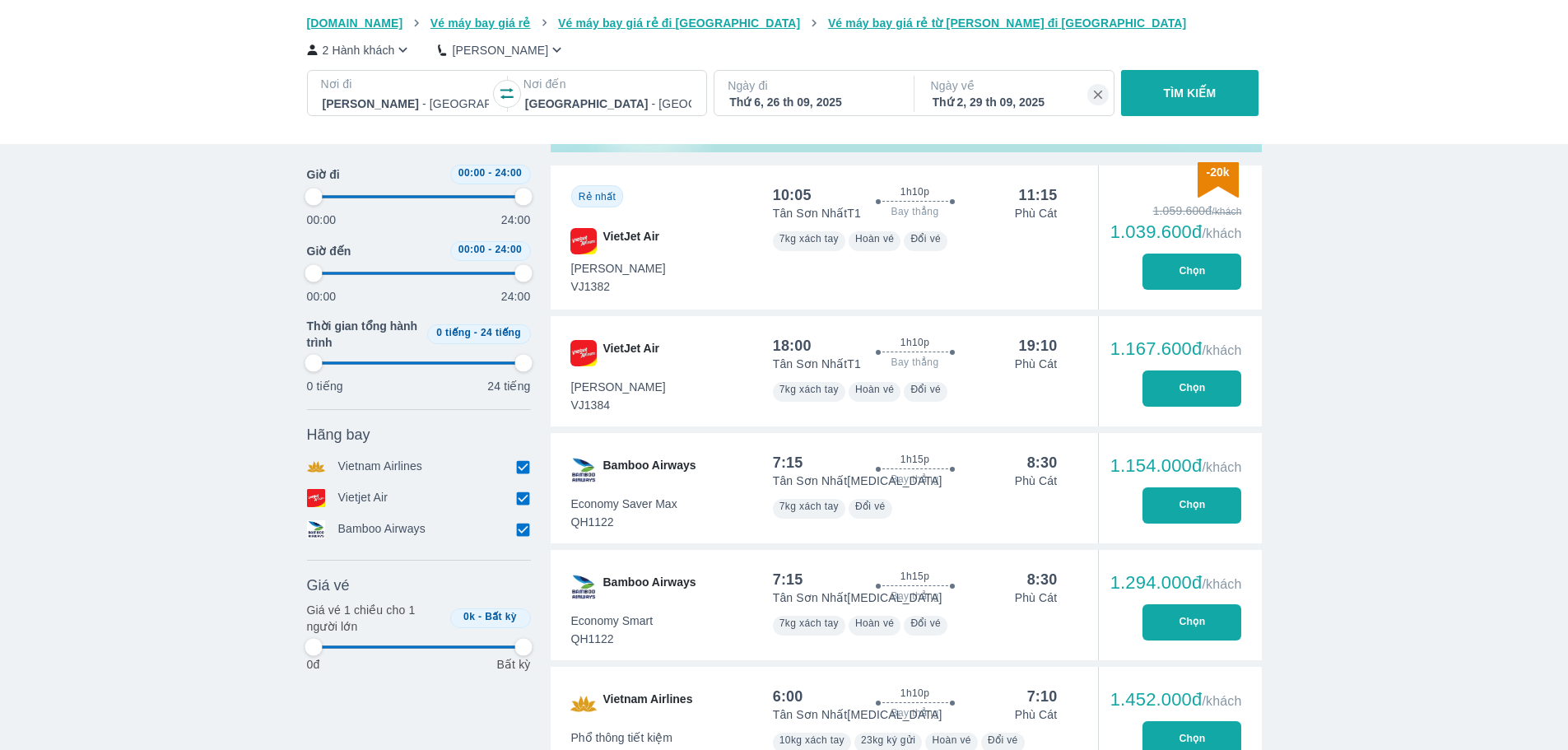
scroll to position [631, 0]
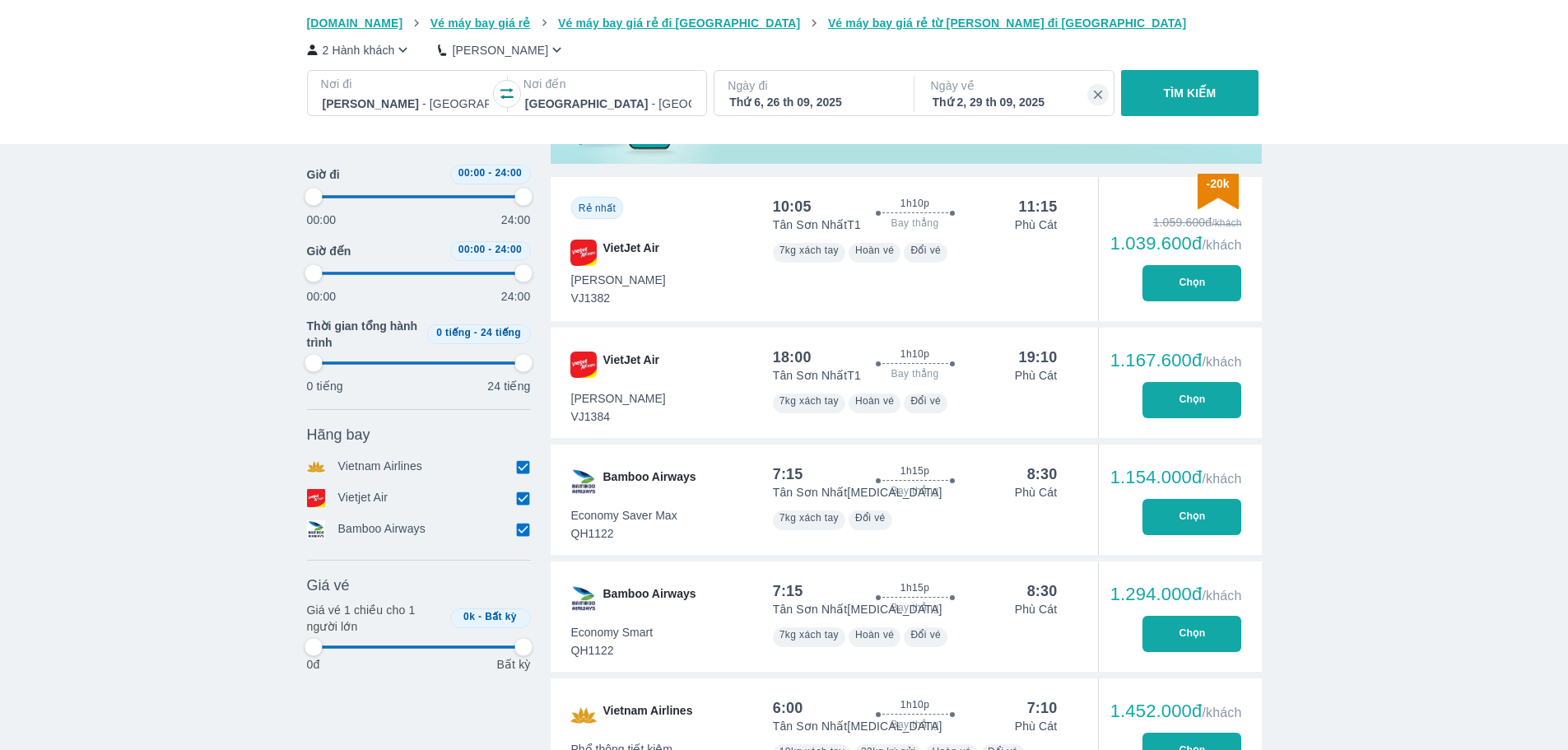
type input "97.9166666666667"
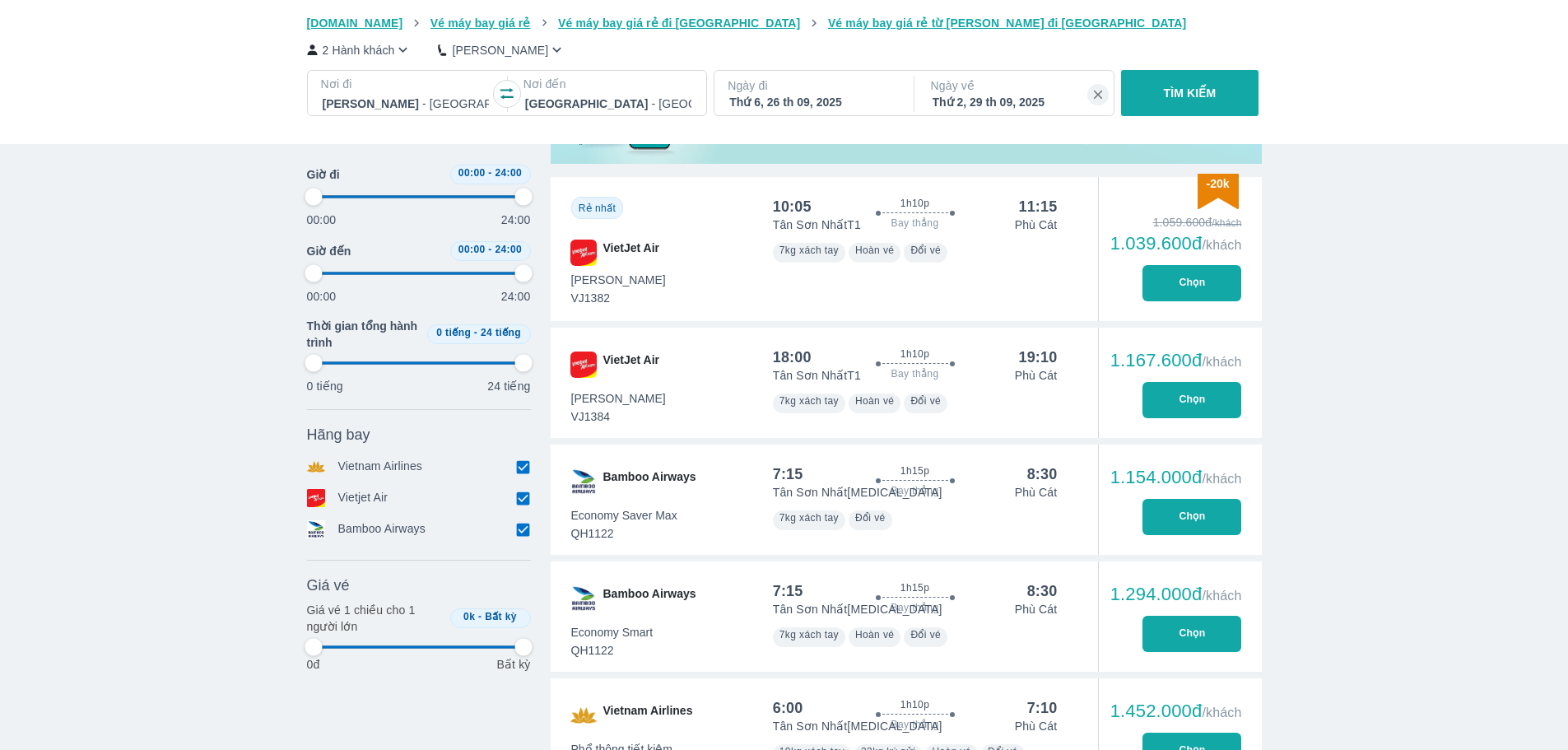
type input "97.9166666666667"
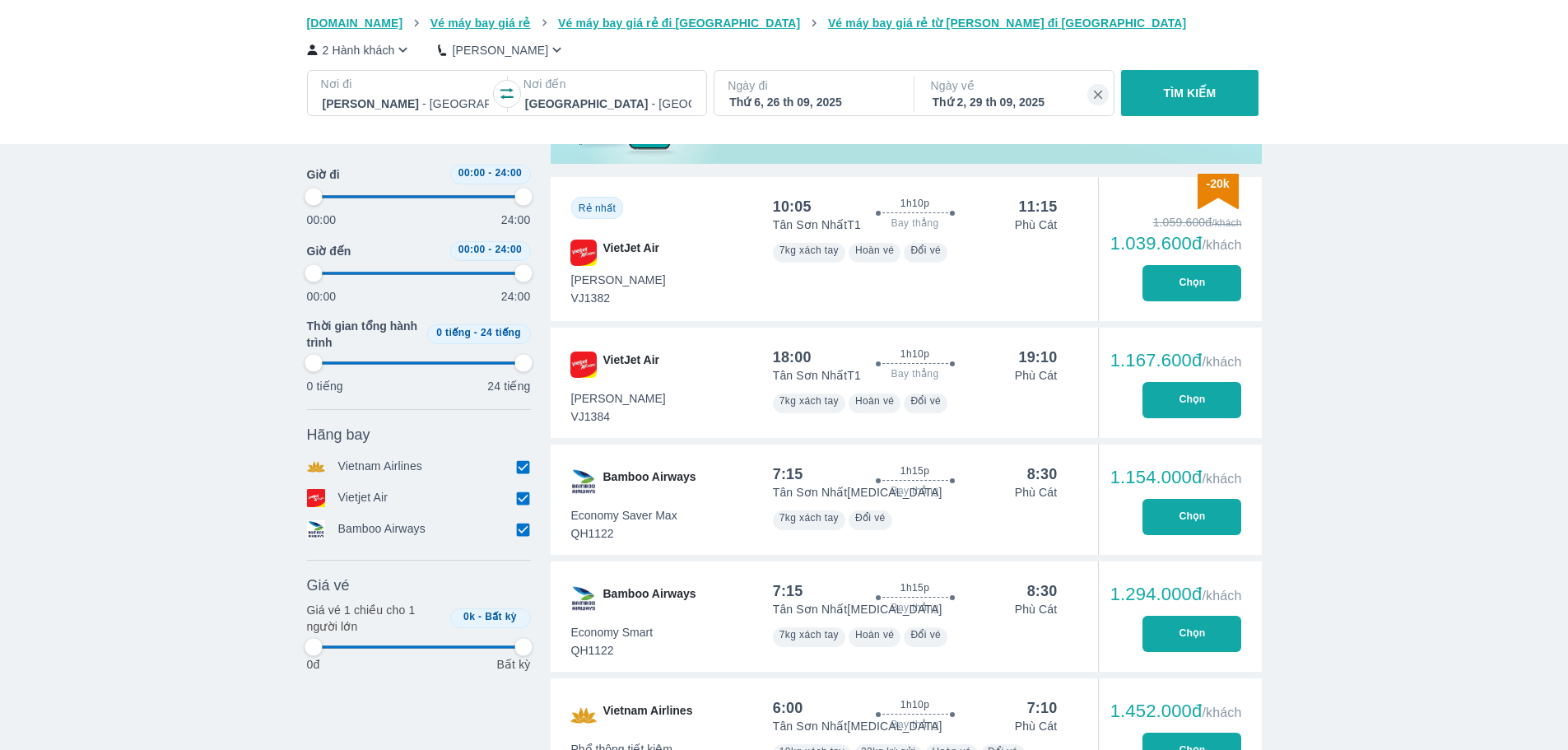
type input "97.9166666666667"
click at [1230, 392] on button "Chọn" at bounding box center [1193, 400] width 99 height 37
type input "97.9166666666667"
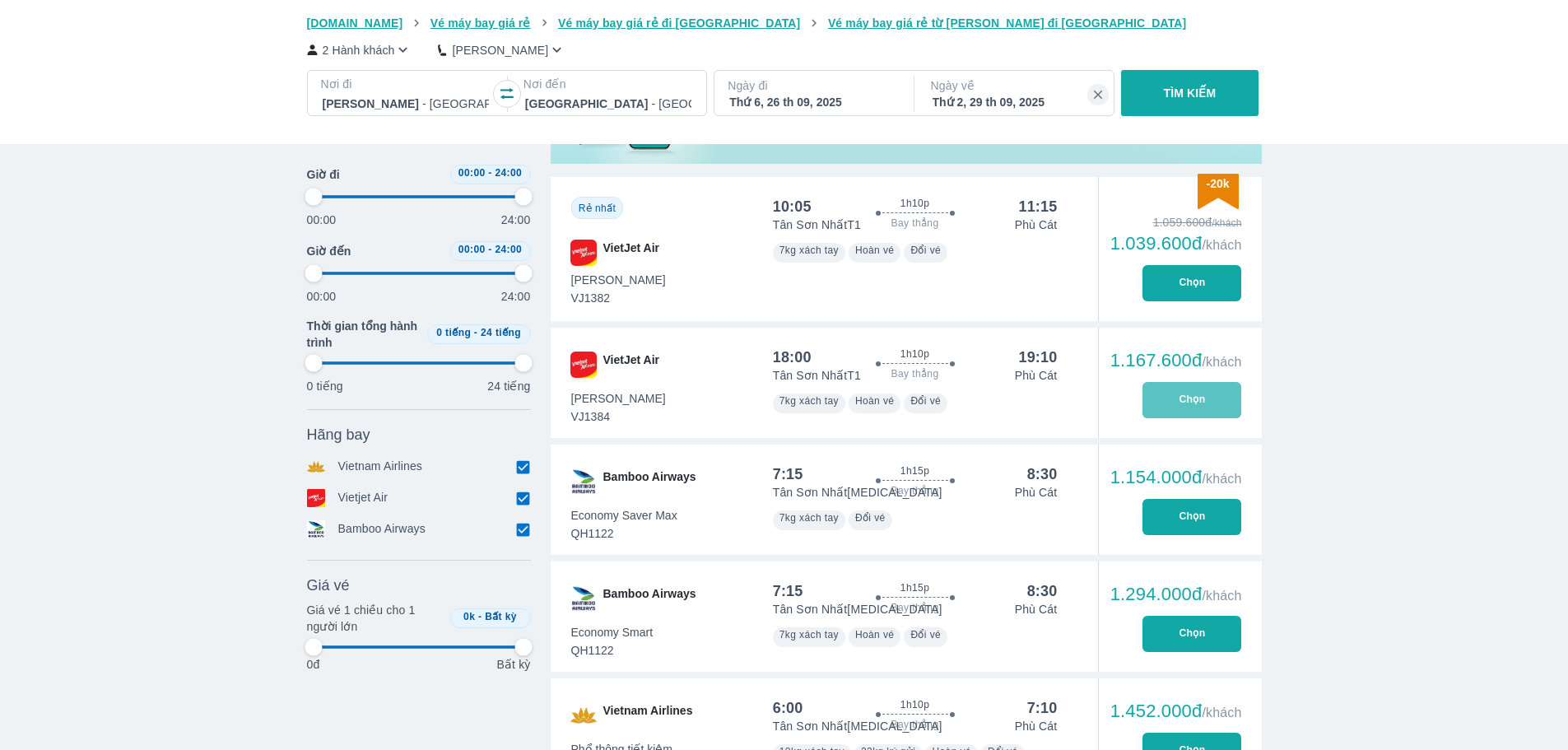
type input "97.9166666666667"
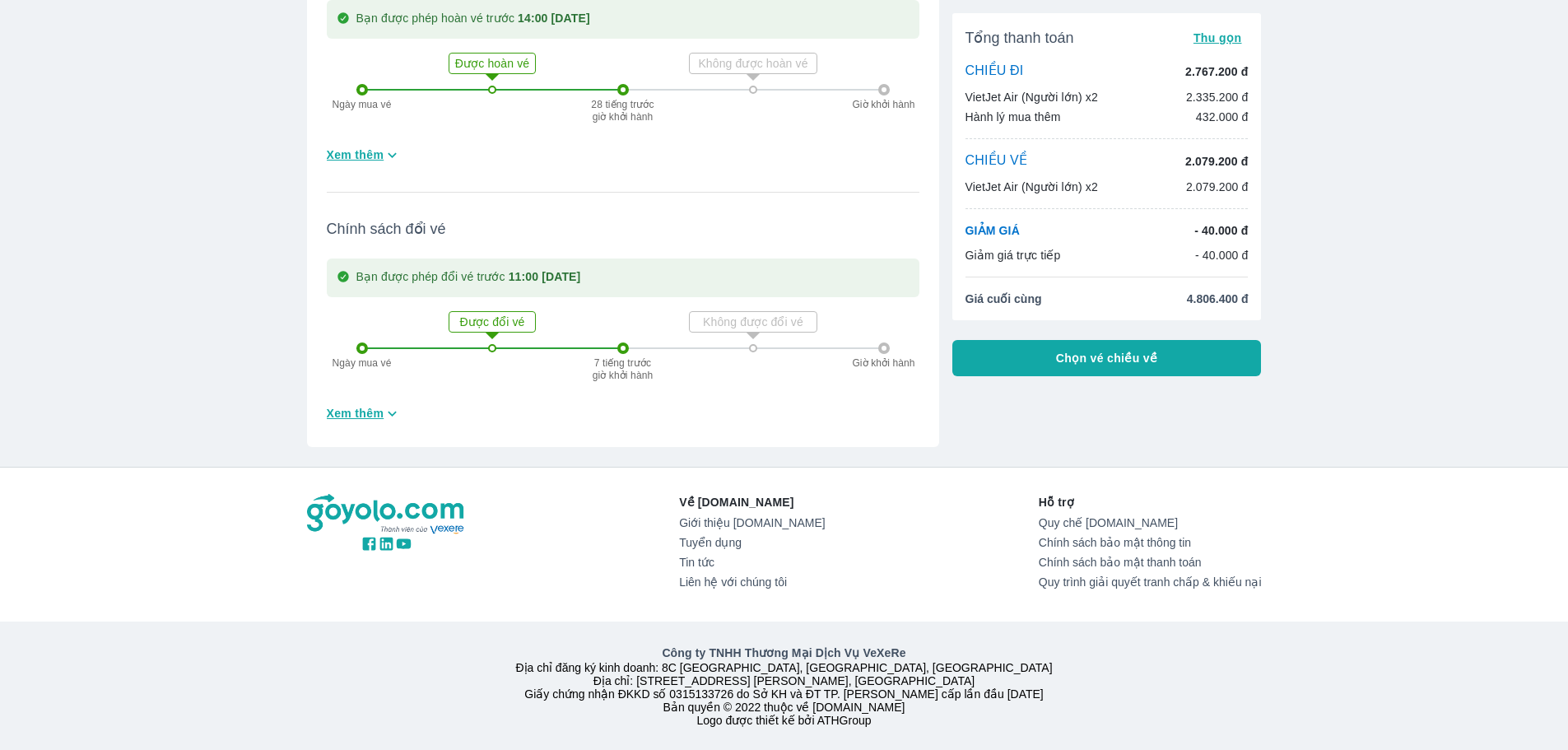
scroll to position [552, 0]
click at [1111, 366] on button "Chọn vé chiều về" at bounding box center [1106, 358] width 310 height 37
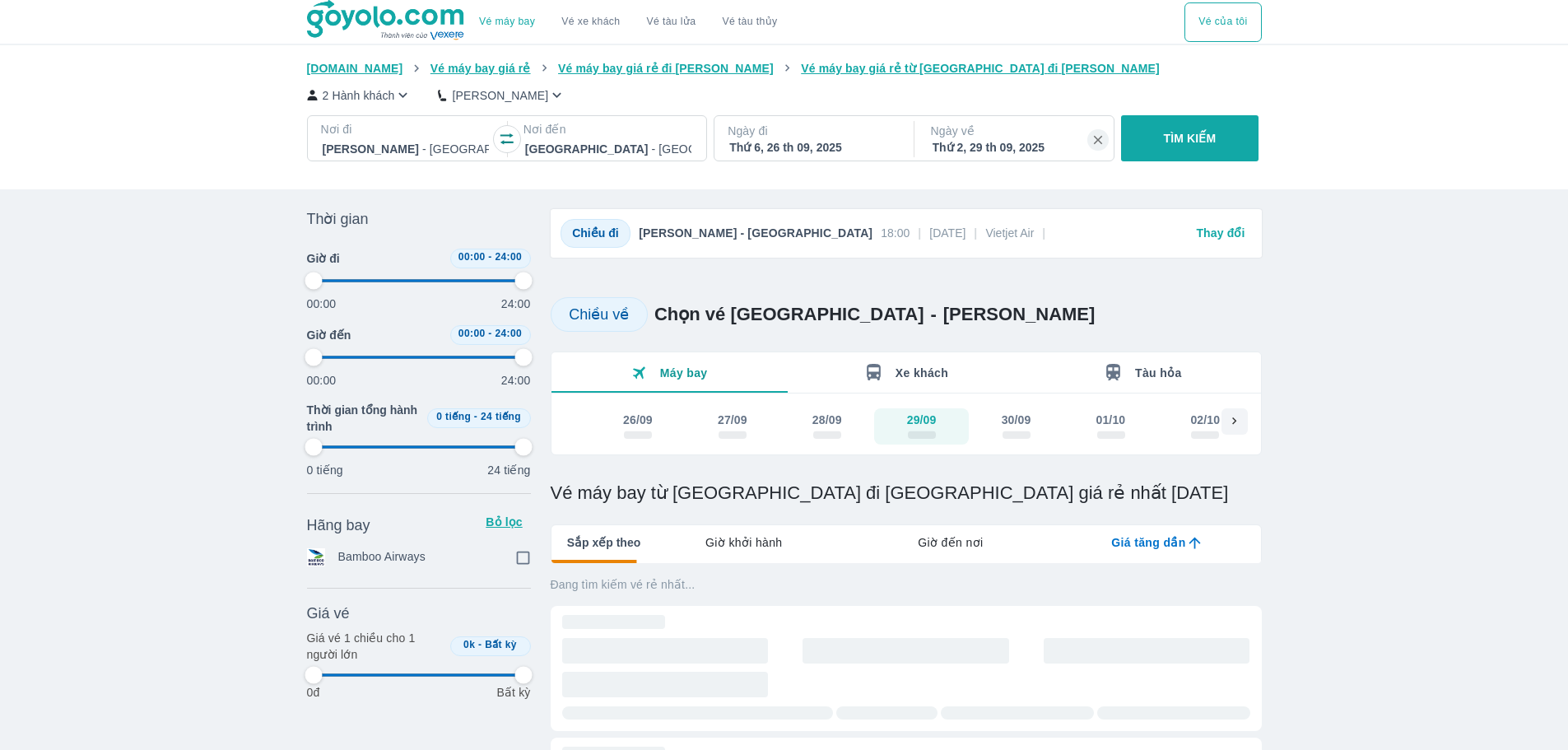
type input "97.9166666666667"
checkbox input "true"
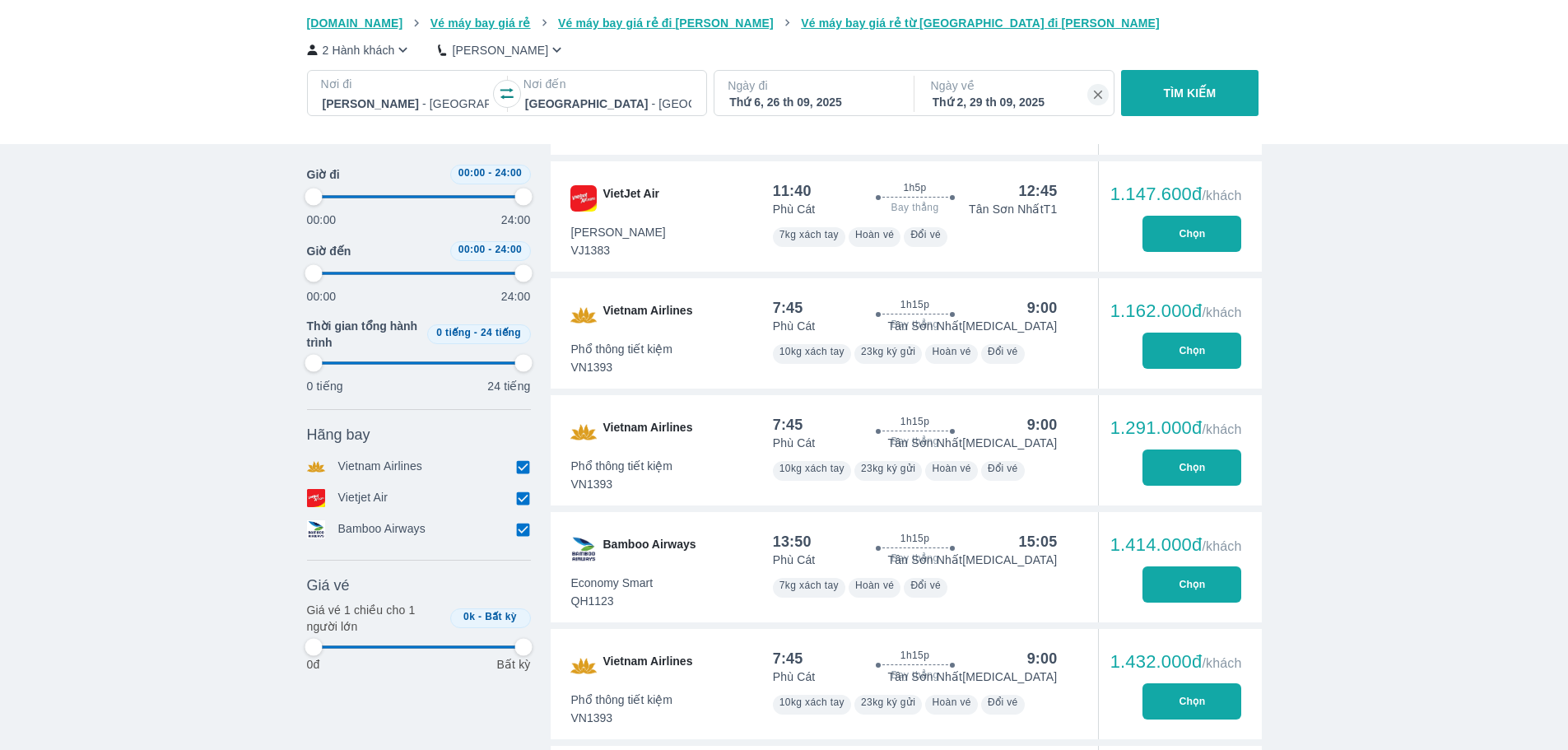
scroll to position [952, 0]
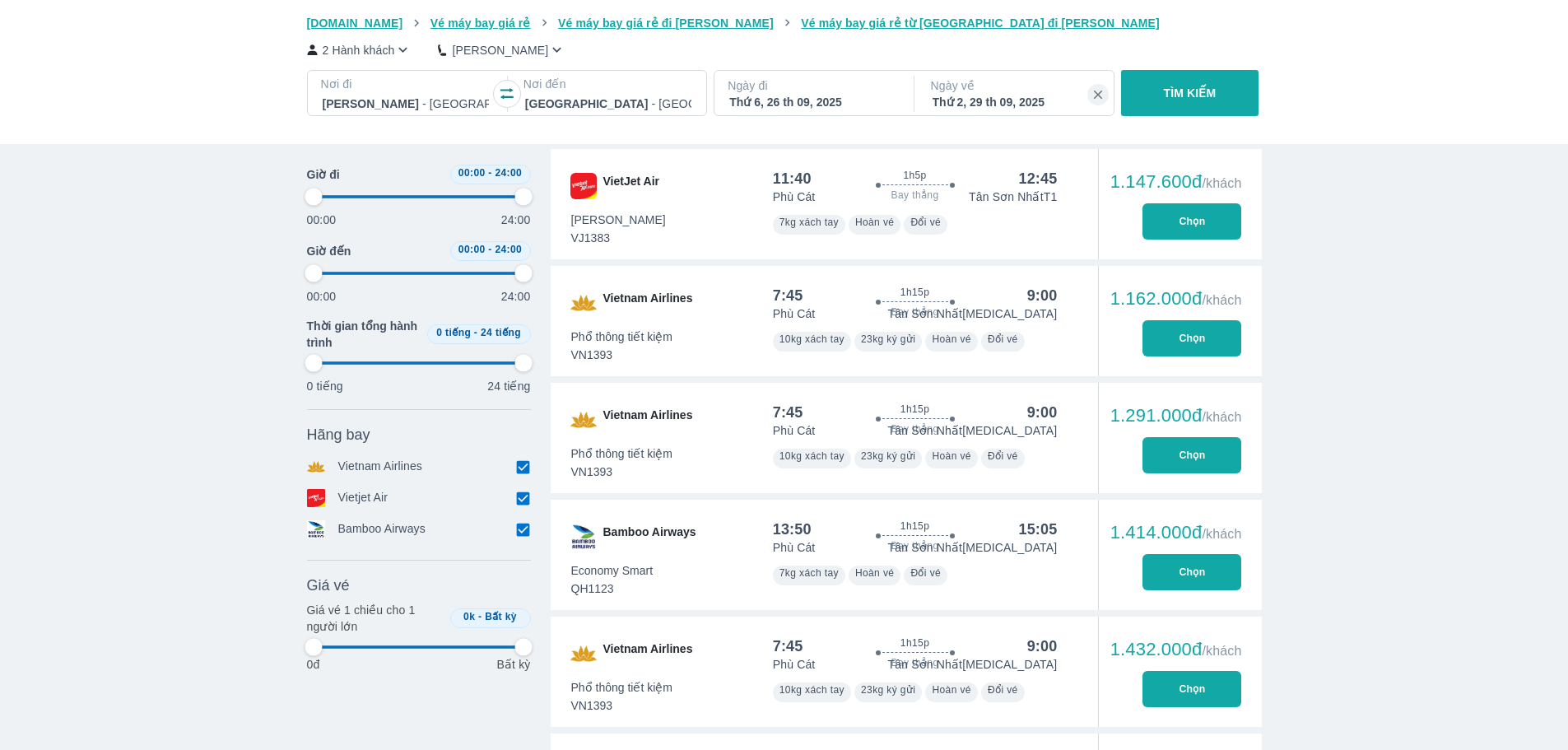
type input "97.9166666666667"
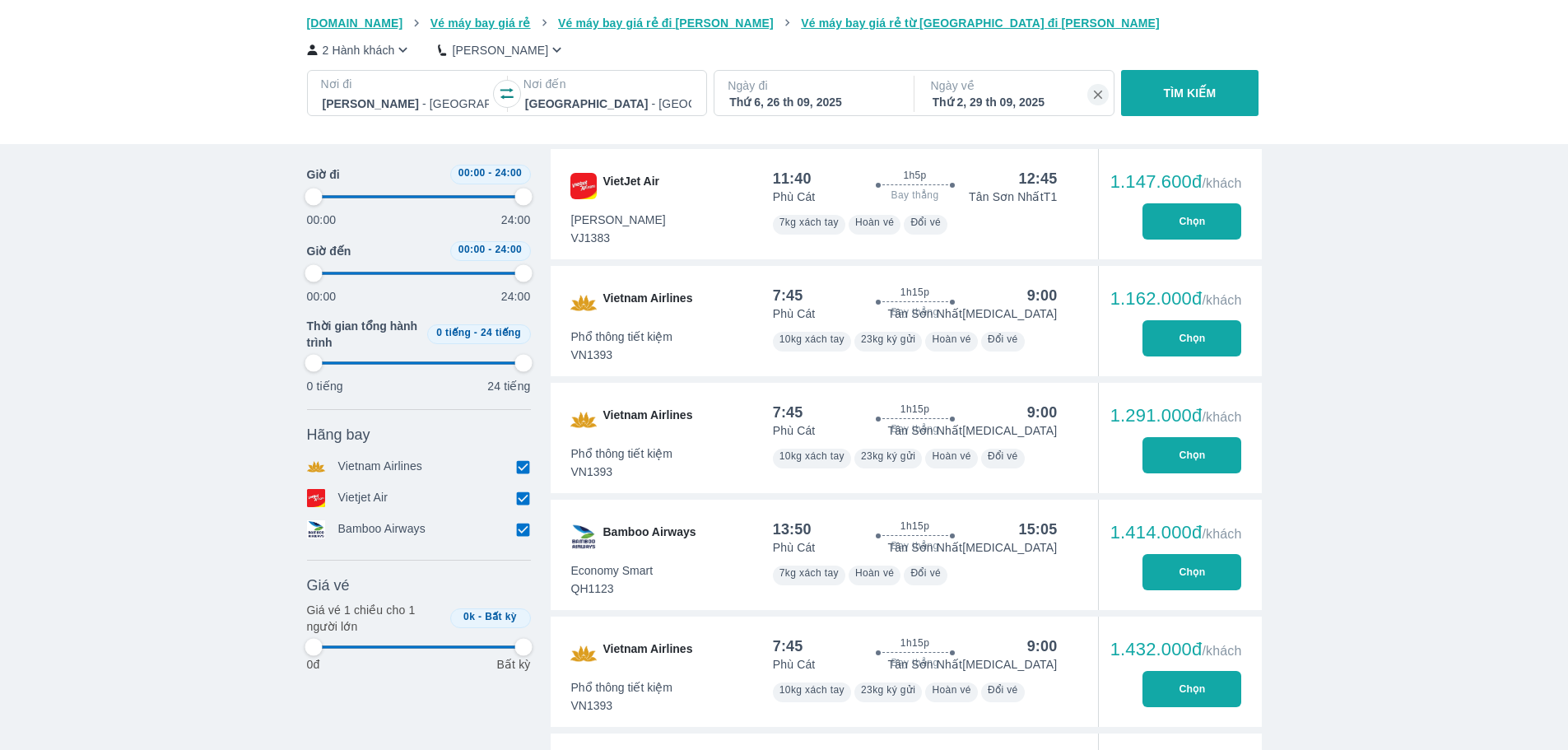
type input "97.9166666666667"
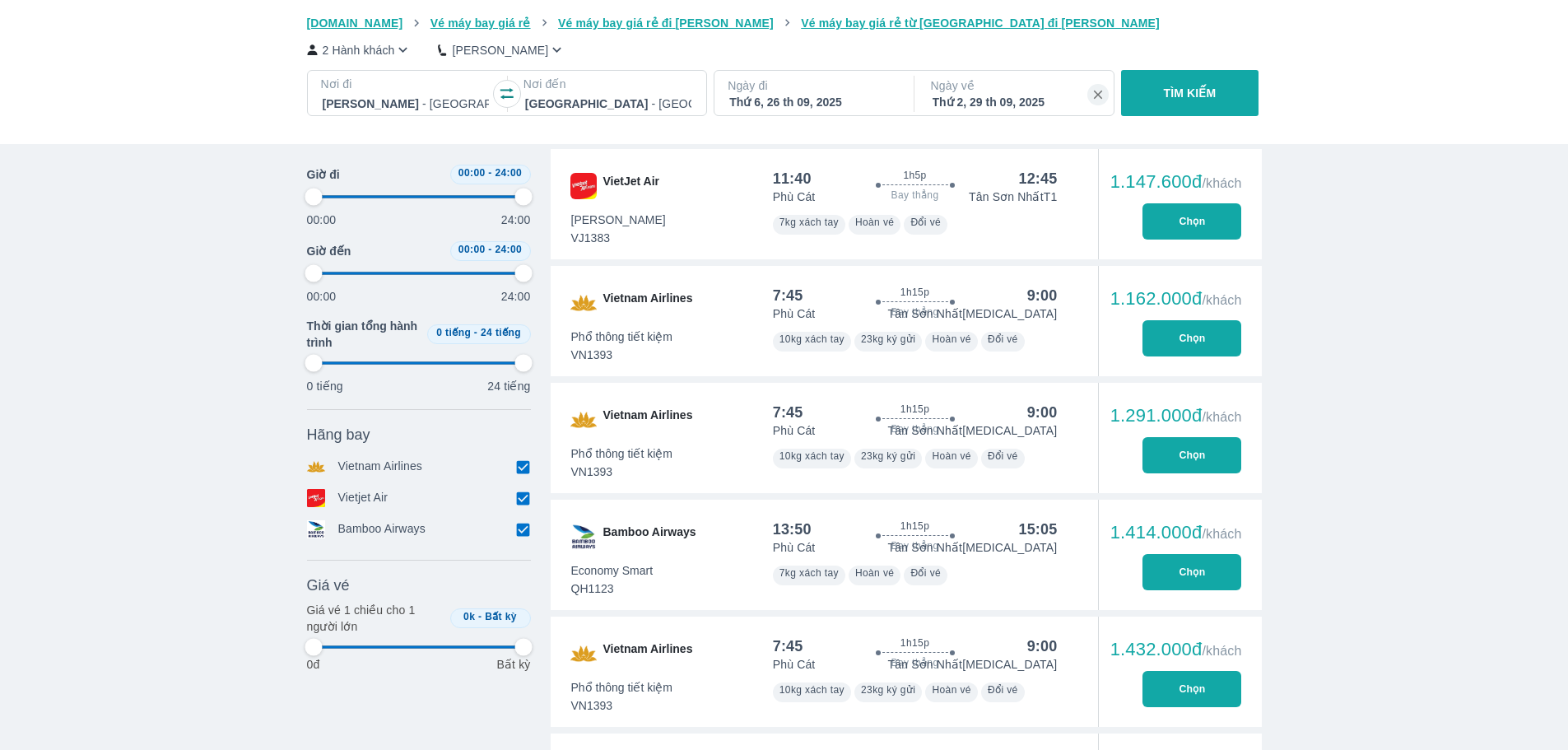
type input "97.9166666666667"
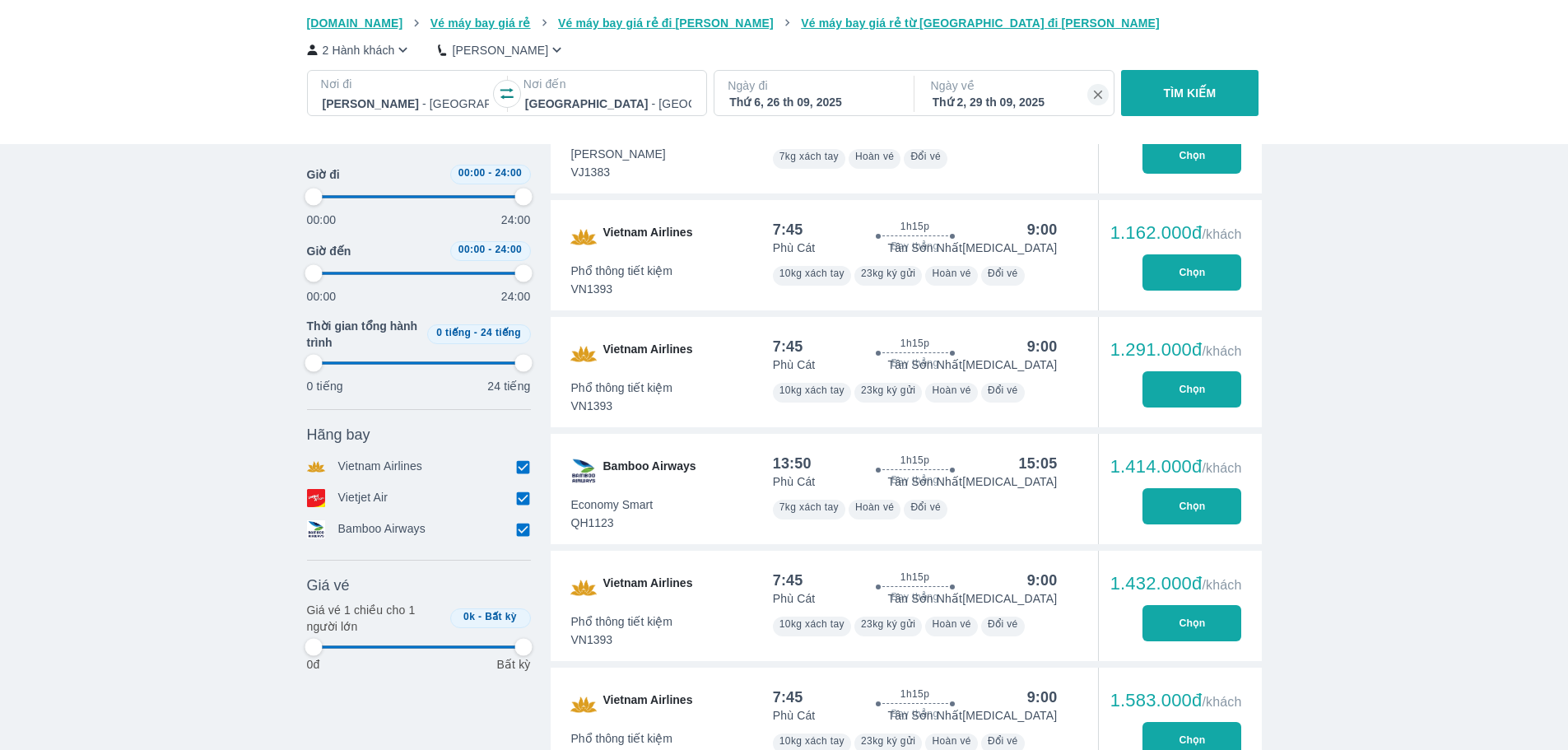
scroll to position [1034, 0]
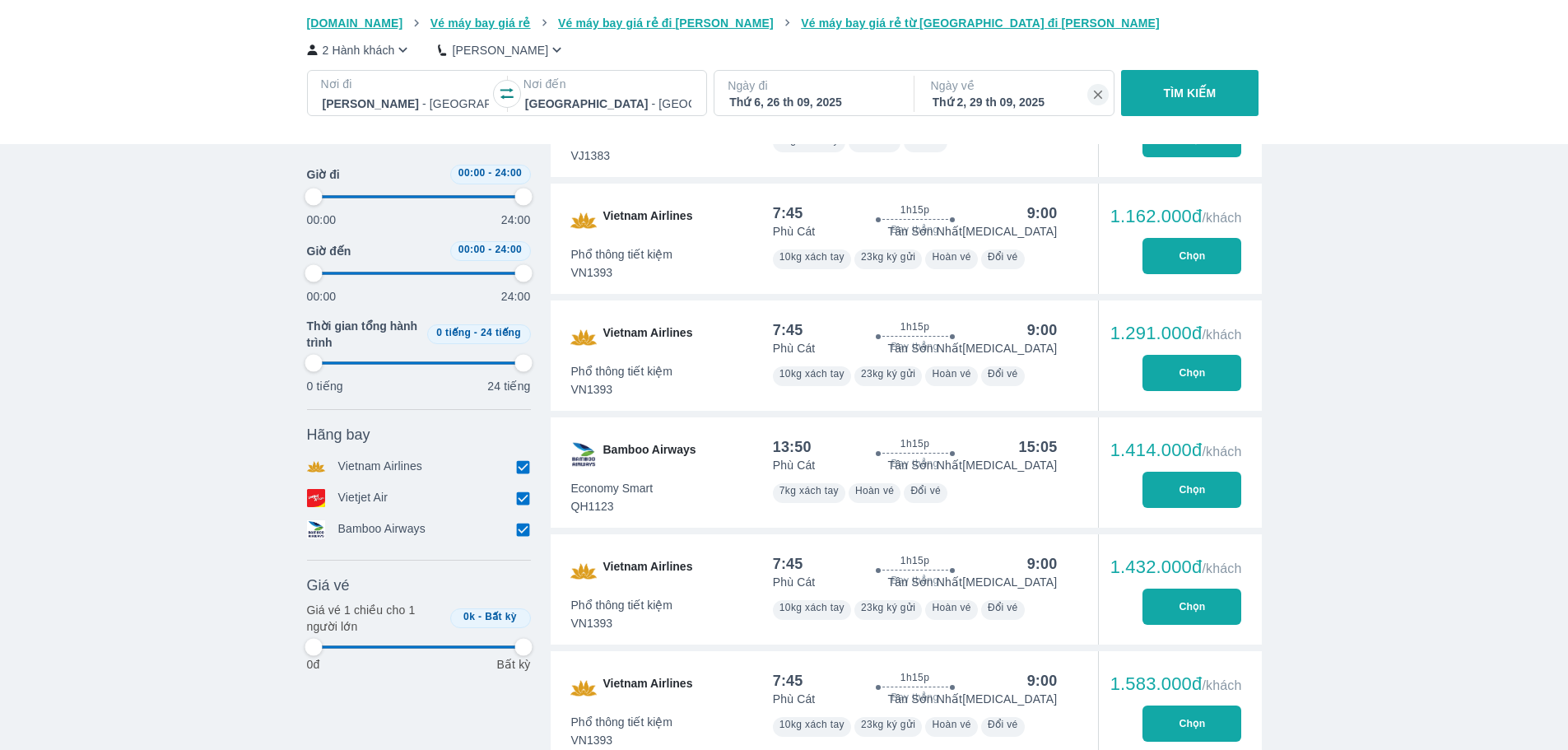
type input "97.9166666666667"
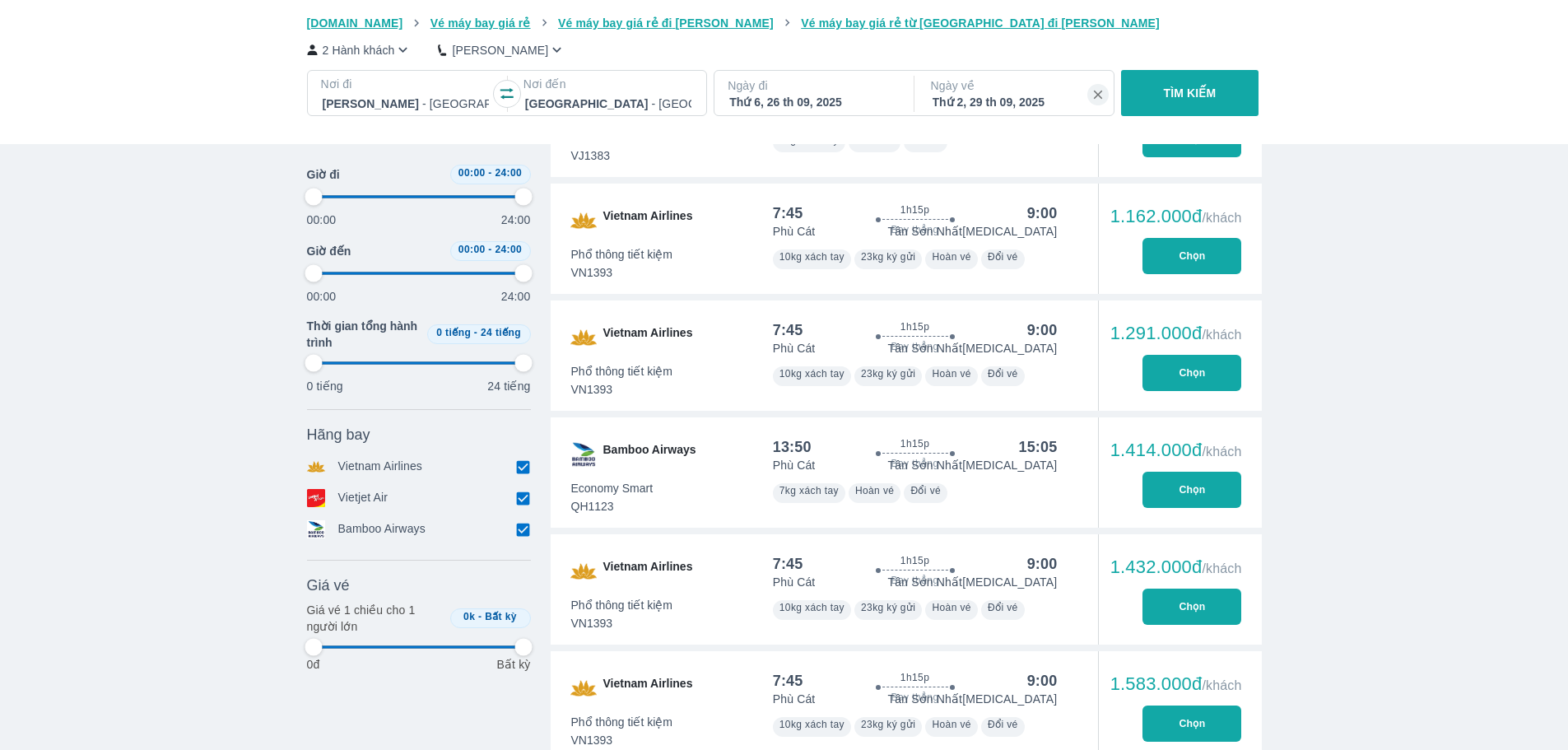
type input "97.9166666666667"
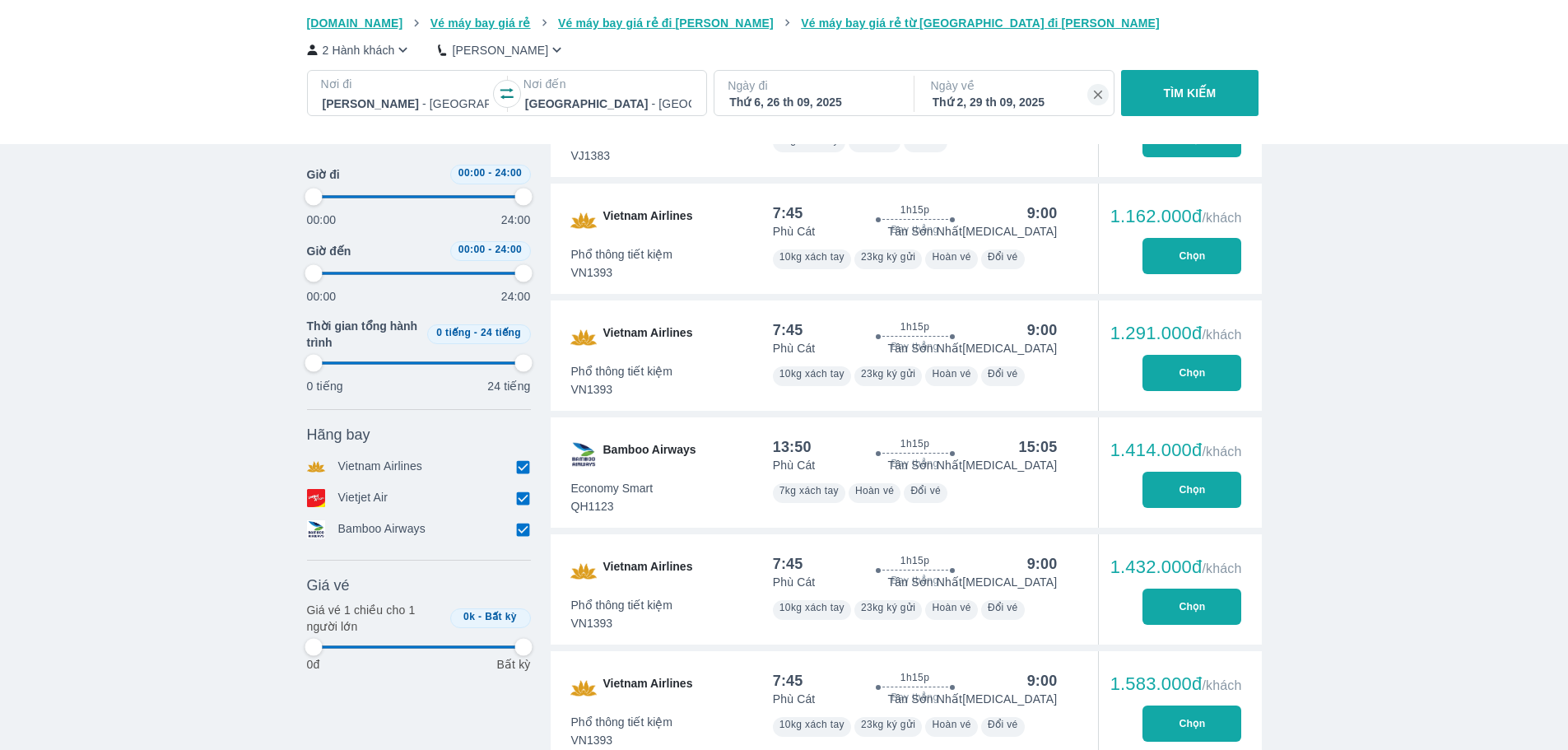
type input "97.9166666666667"
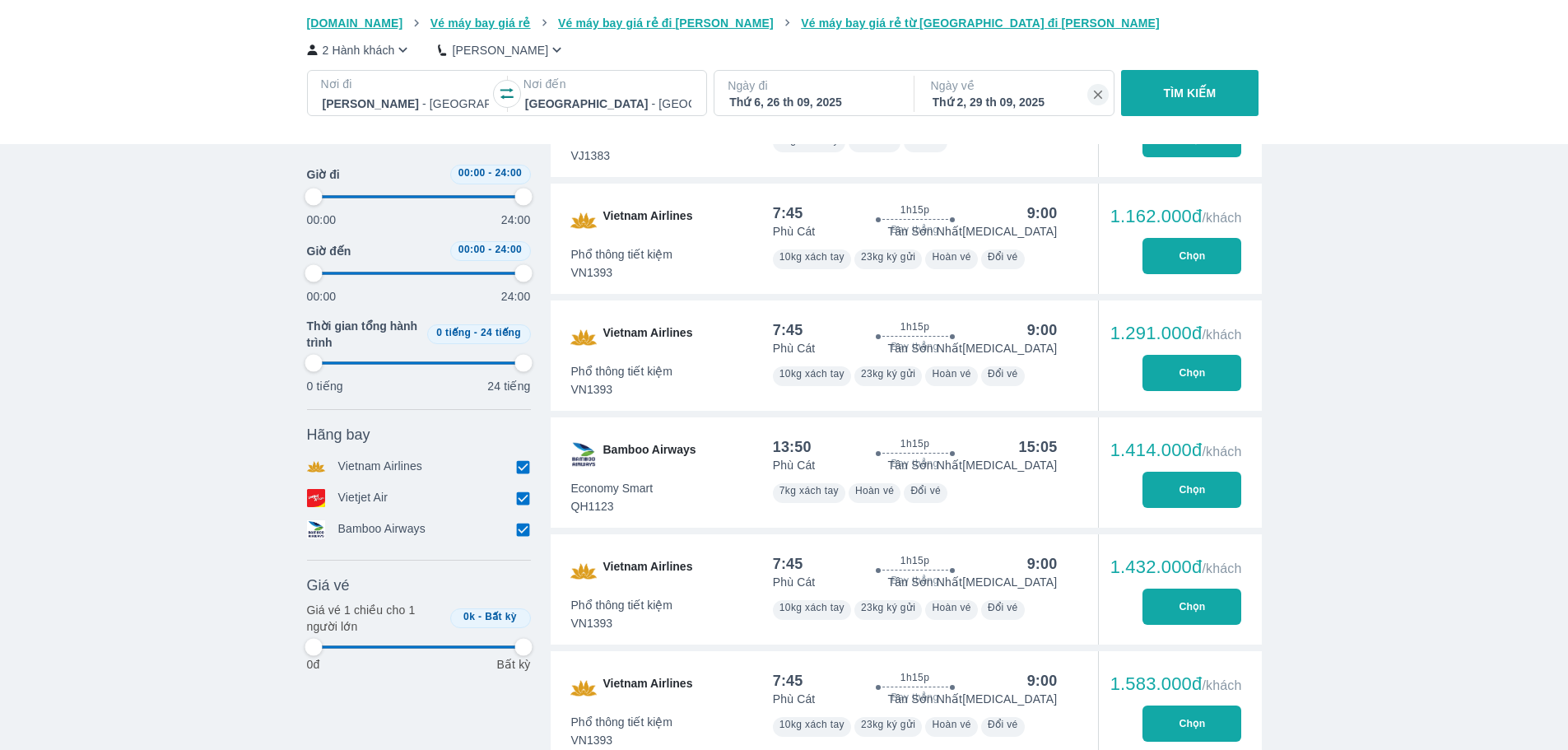
type input "97.9166666666667"
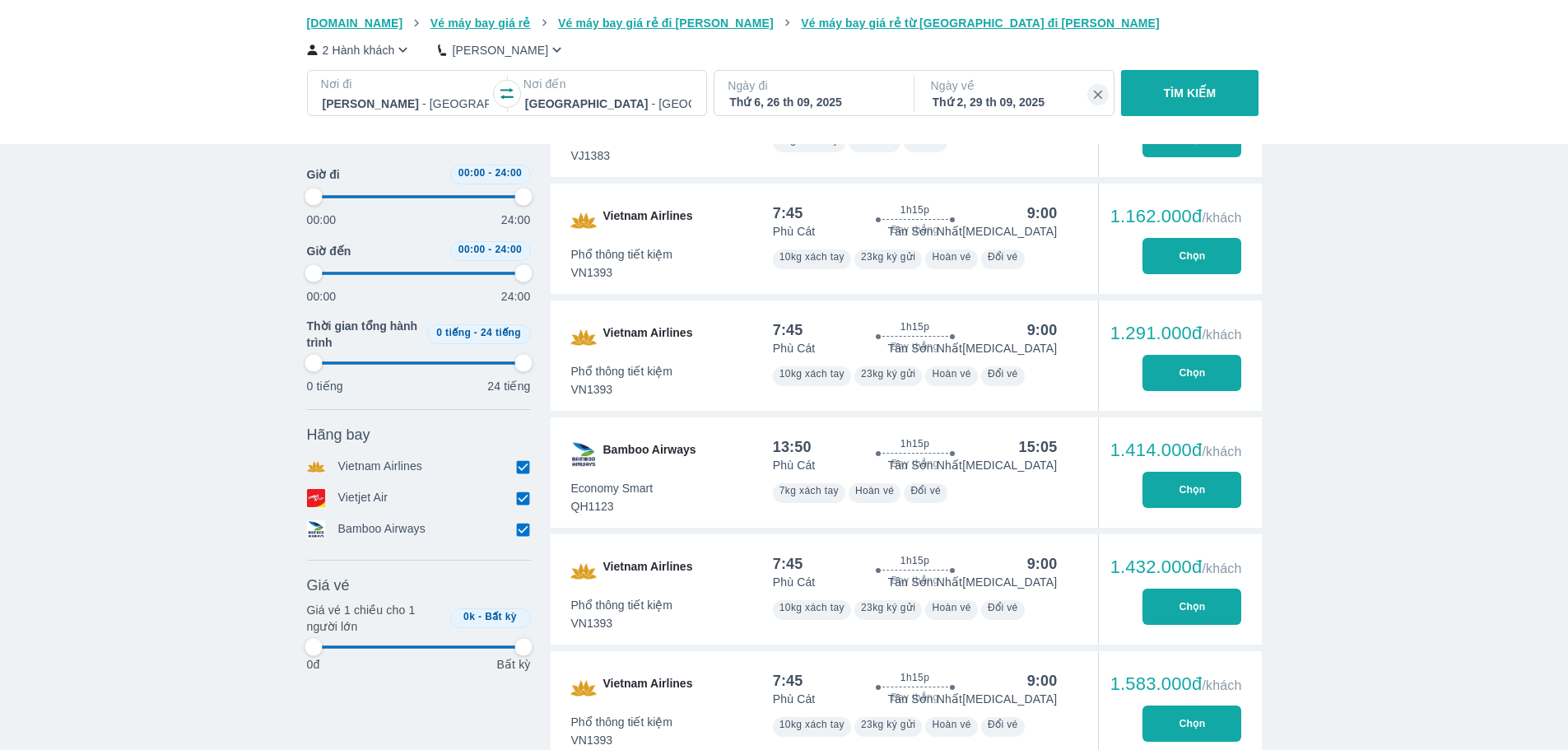
type input "97.9166666666667"
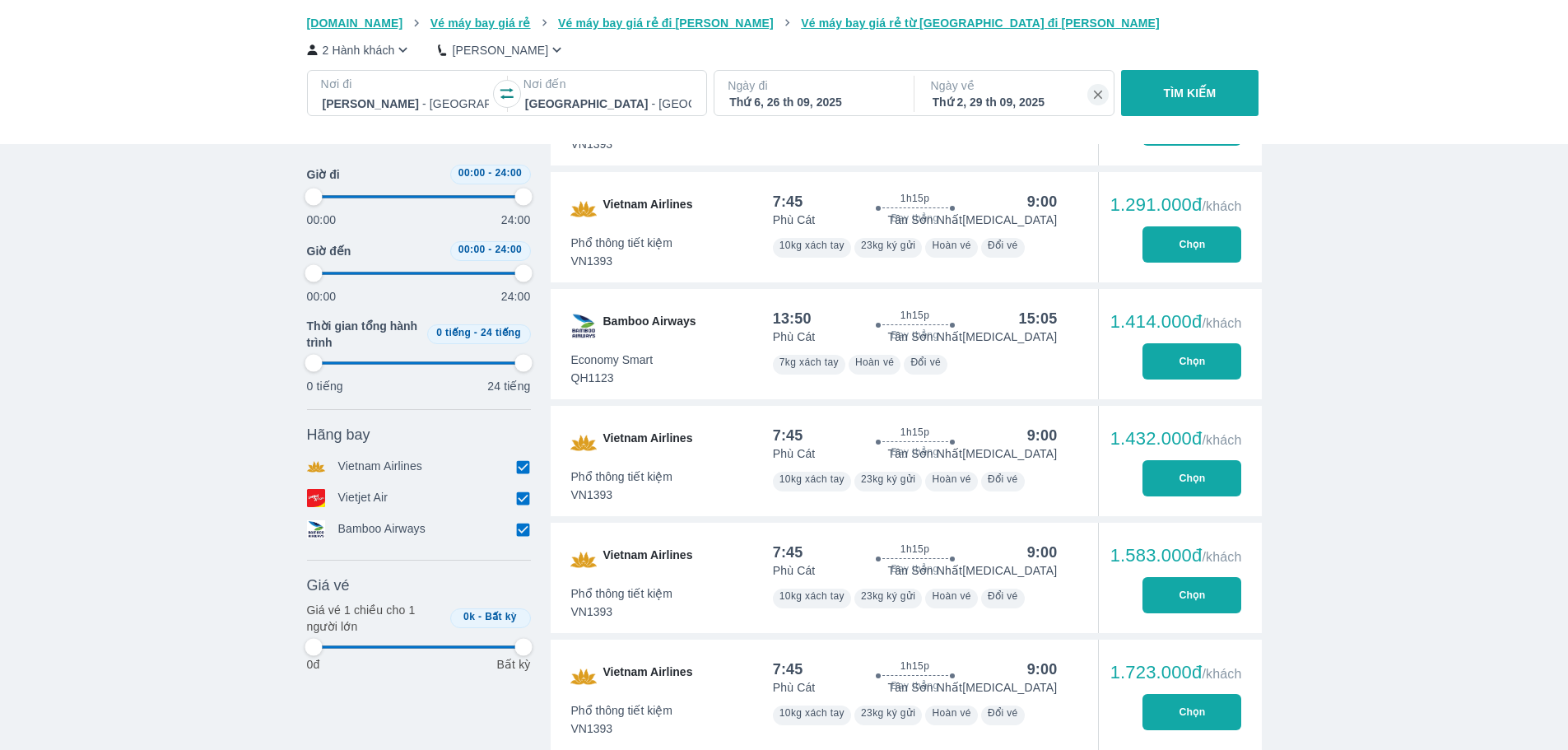
scroll to position [1199, 0]
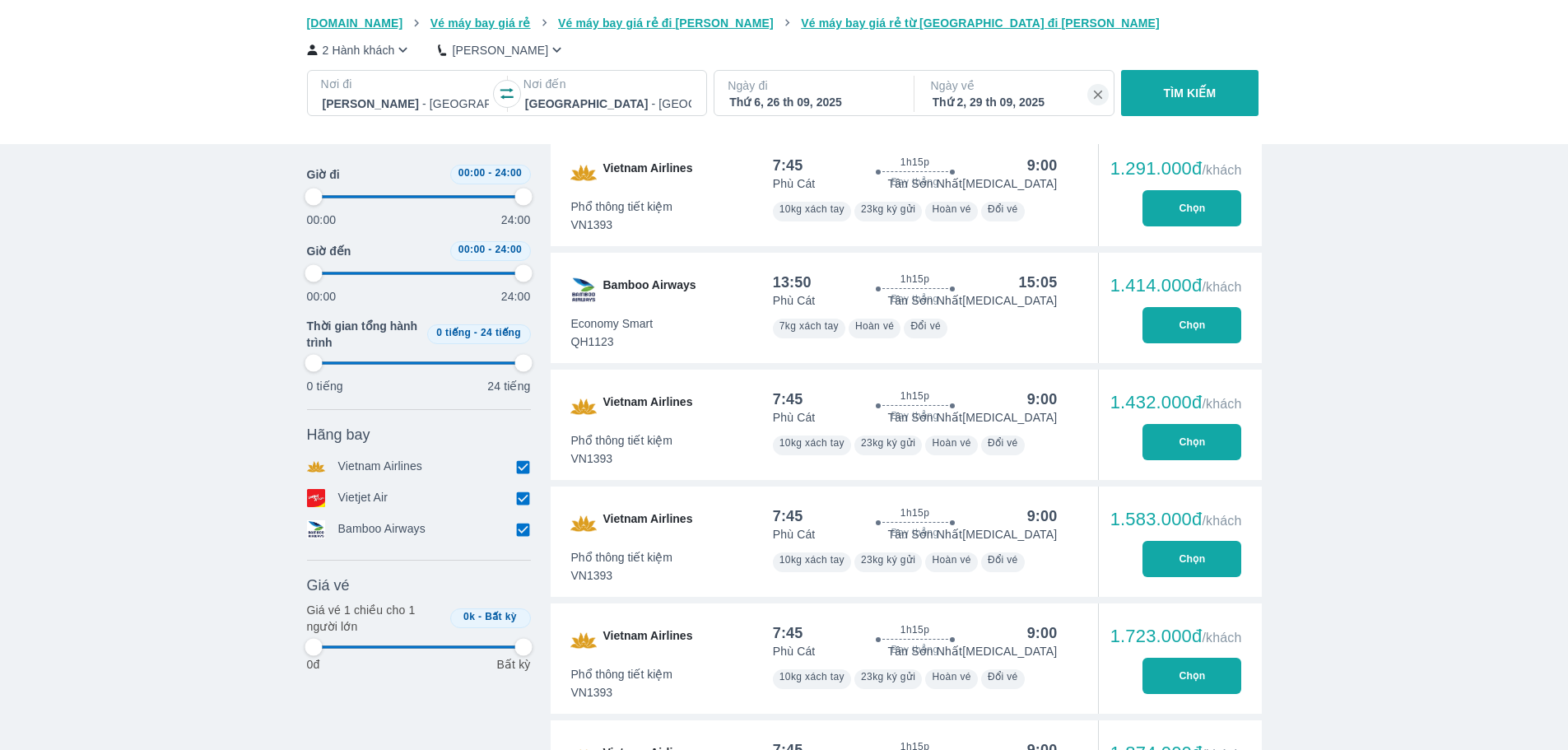
type input "97.9166666666667"
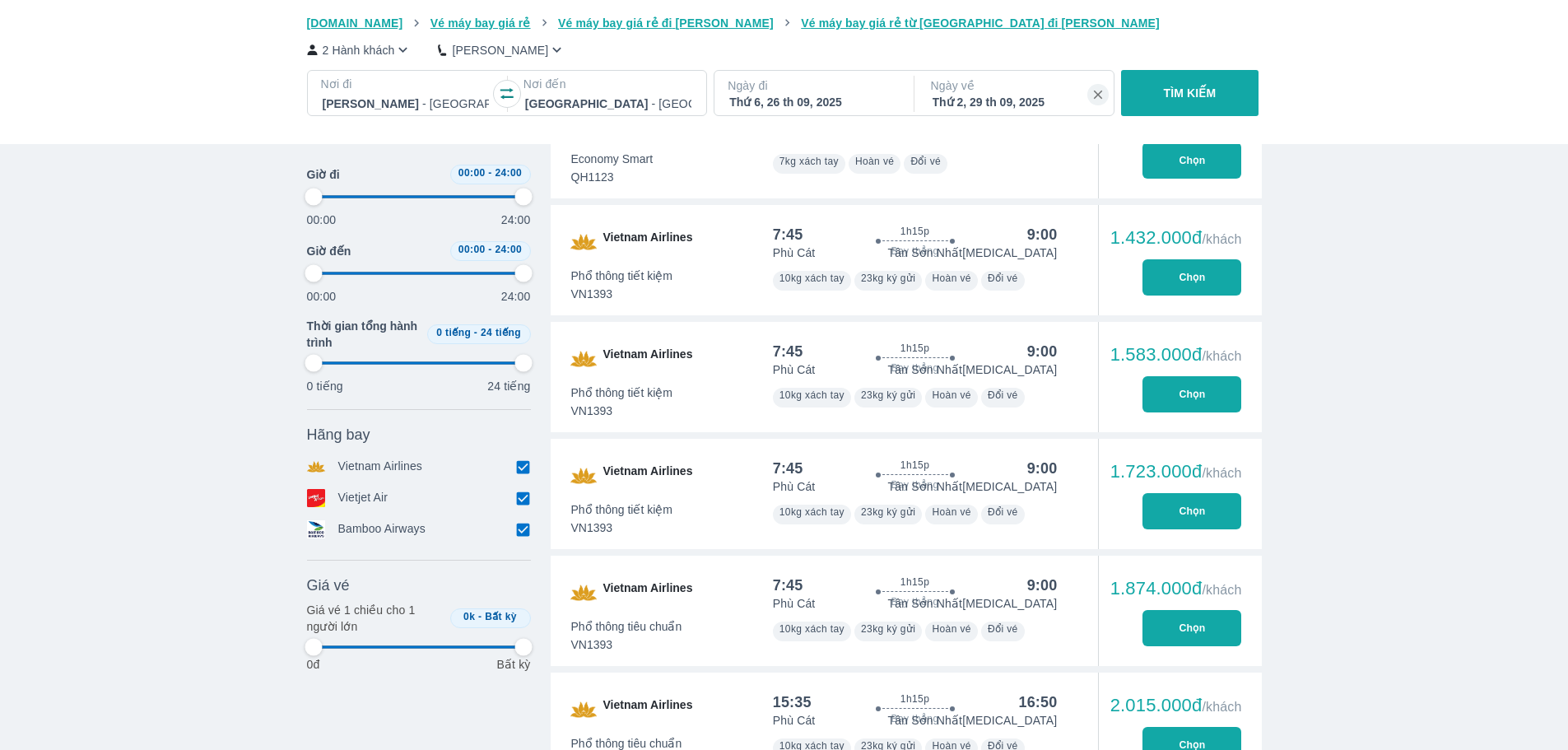
type input "97.9166666666667"
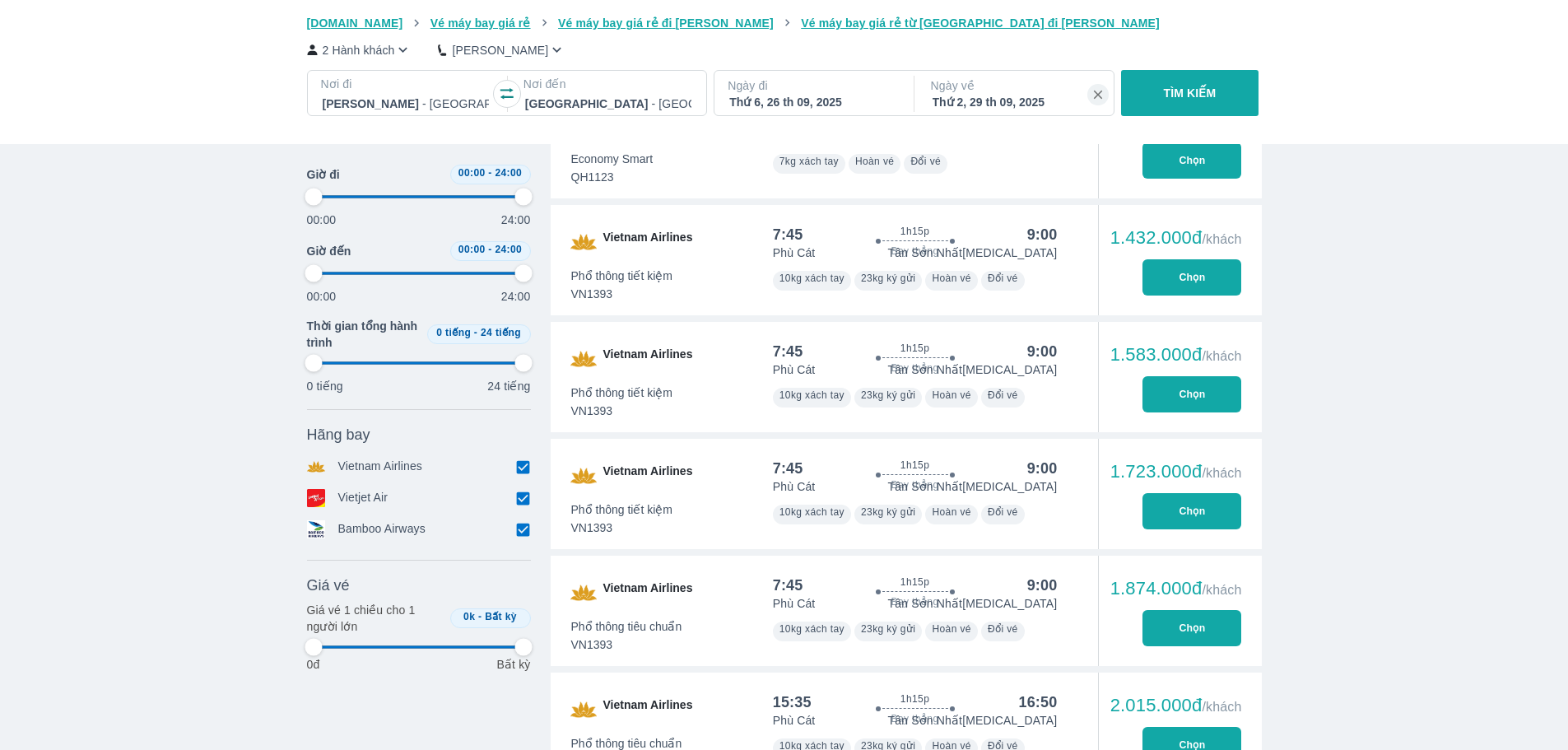
type input "97.9166666666667"
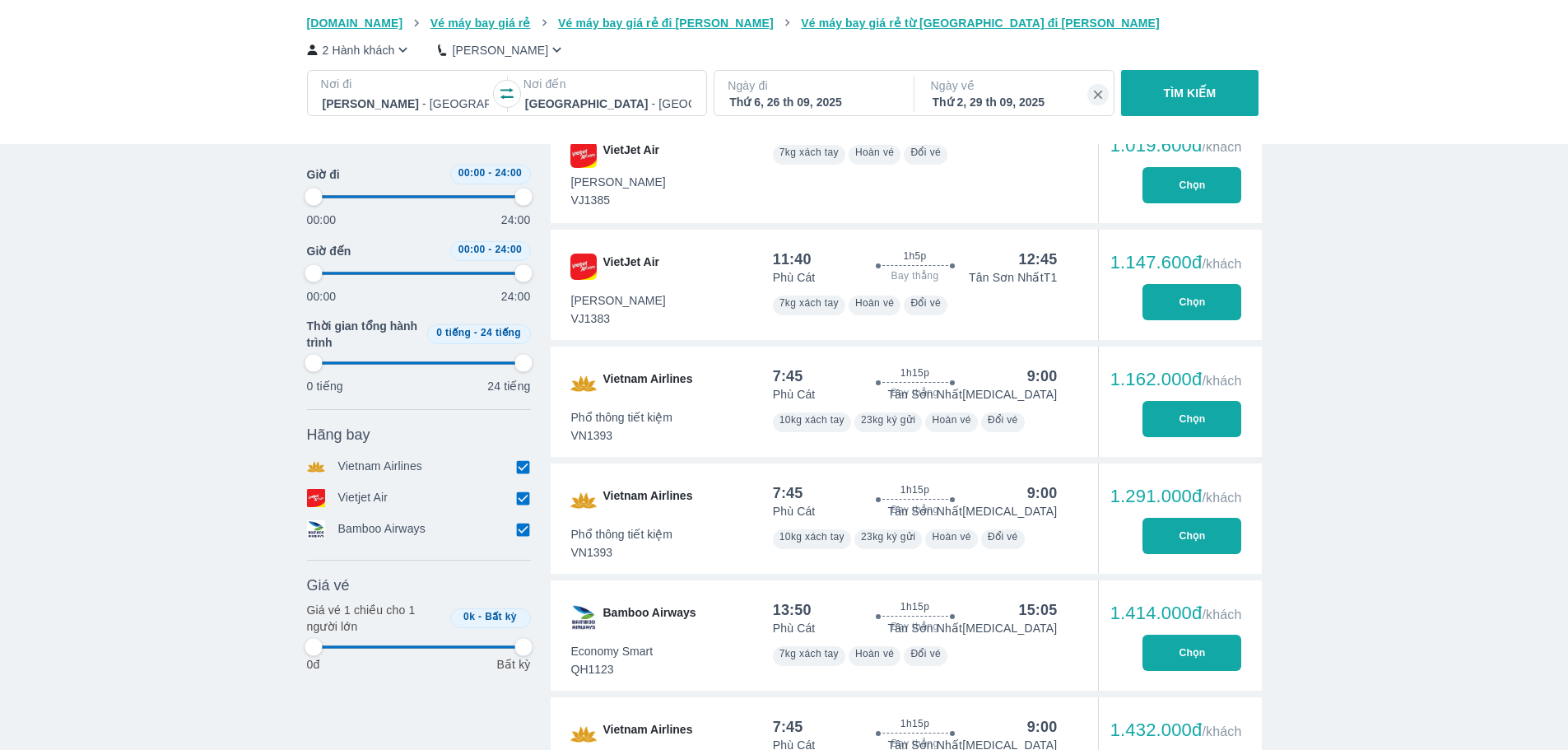
scroll to position [870, 0]
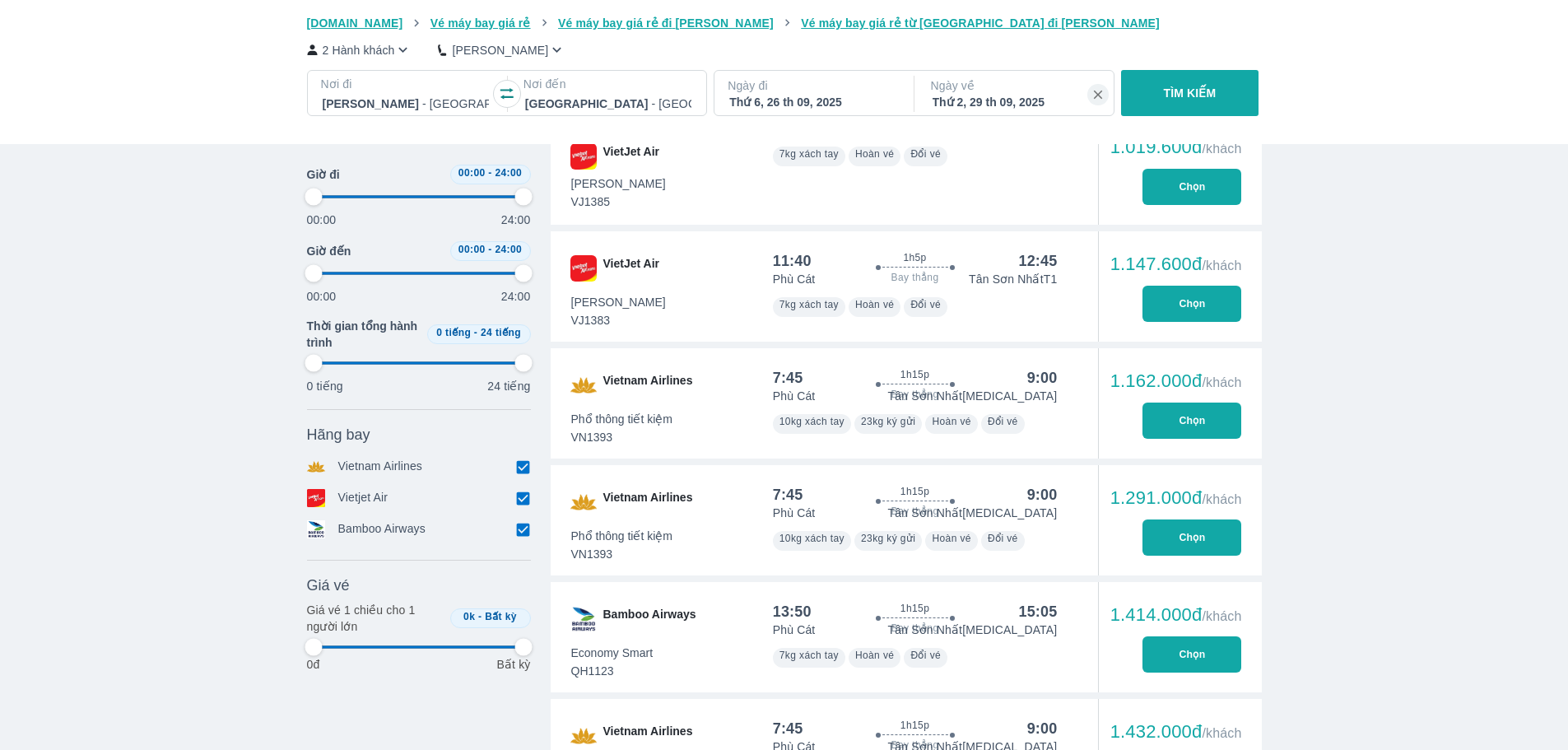
type input "97.9166666666667"
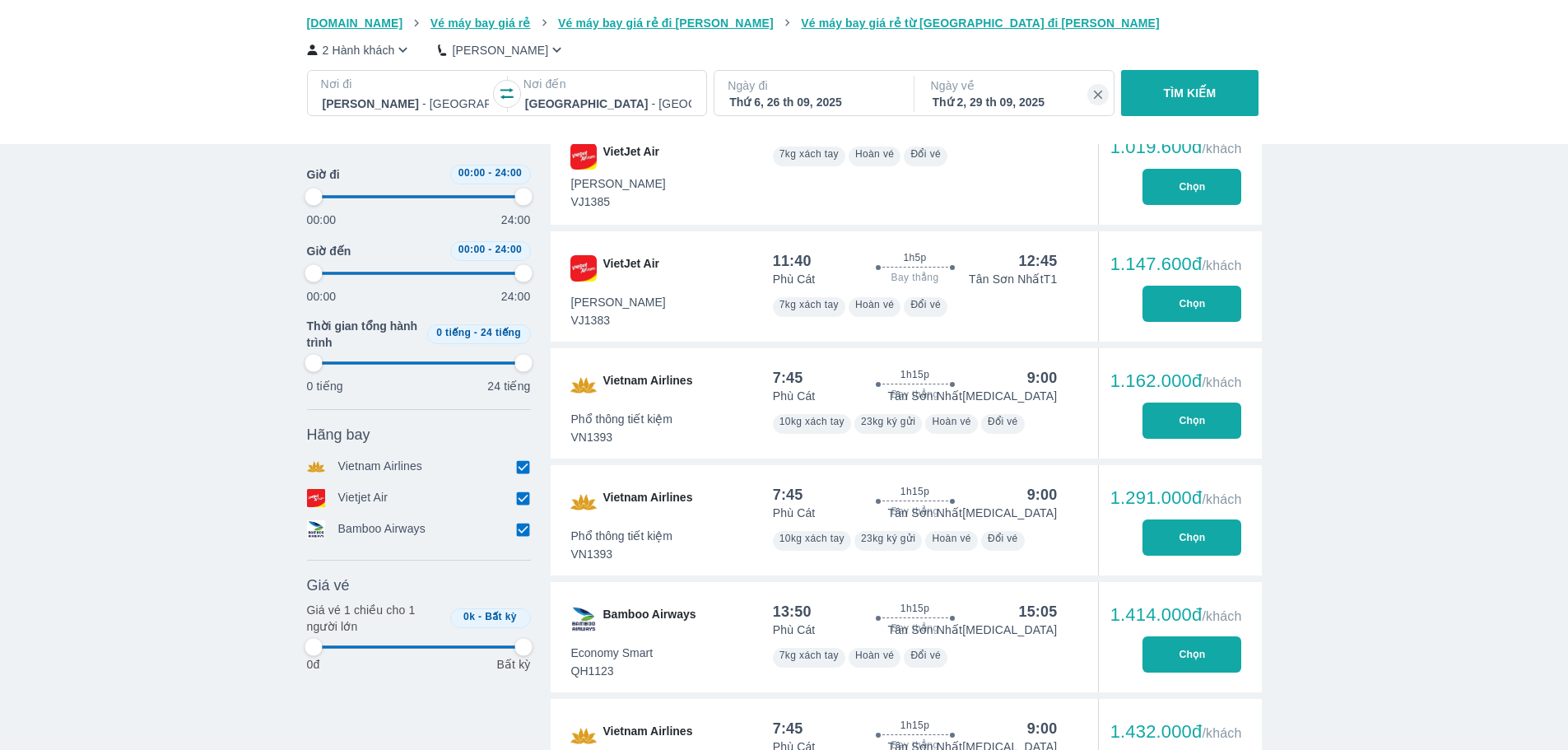
type input "97.9166666666667"
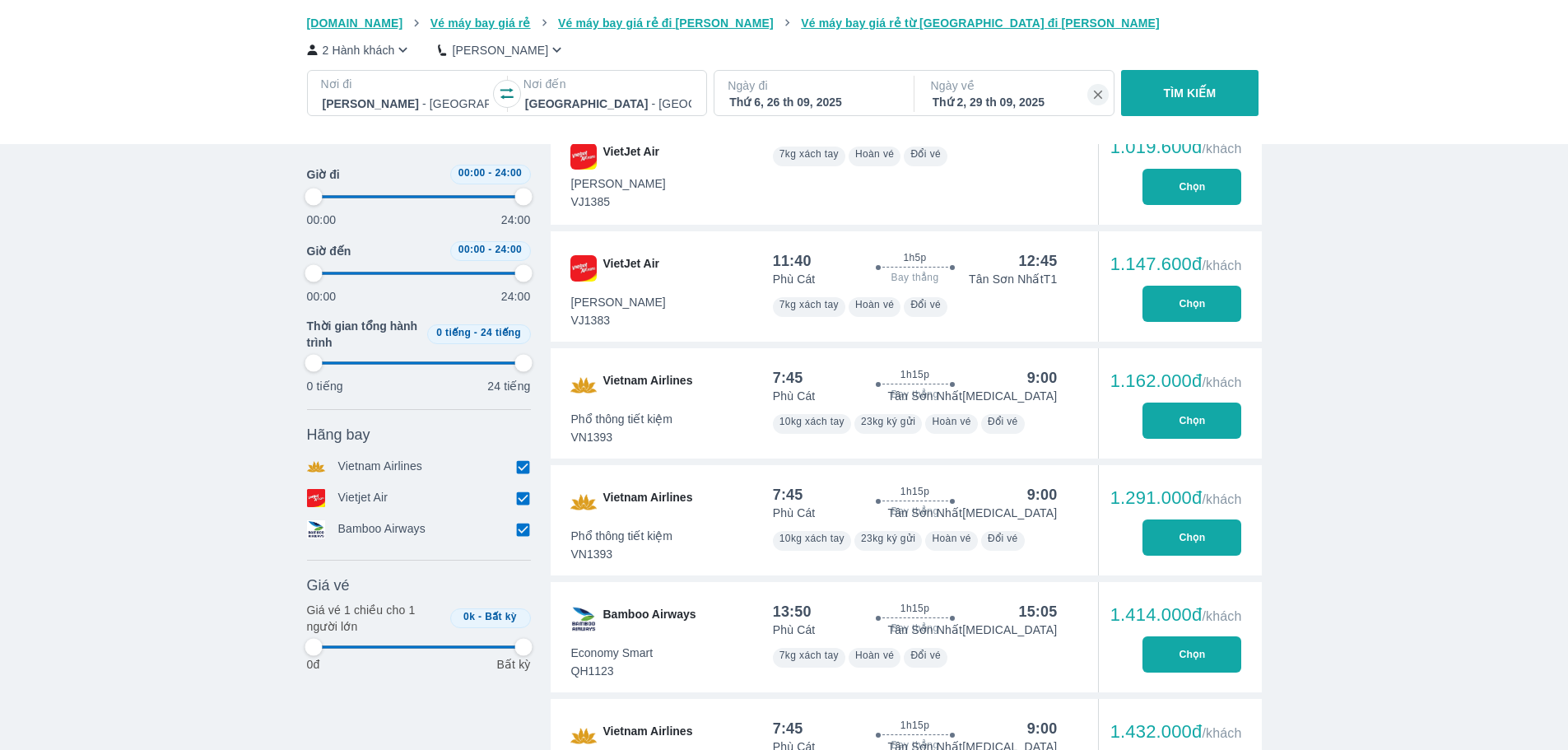
type input "97.9166666666667"
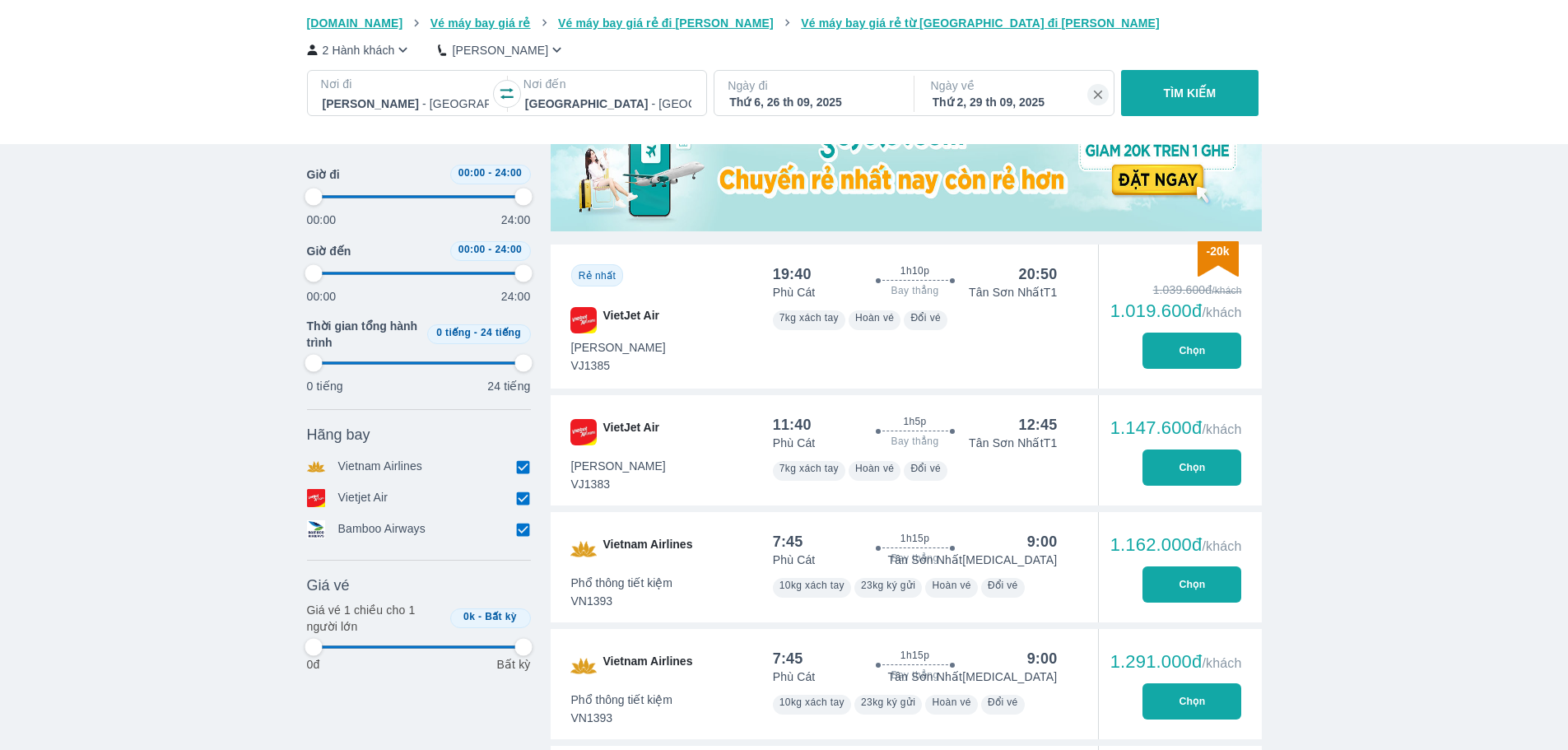
scroll to position [705, 0]
type input "97.9166666666667"
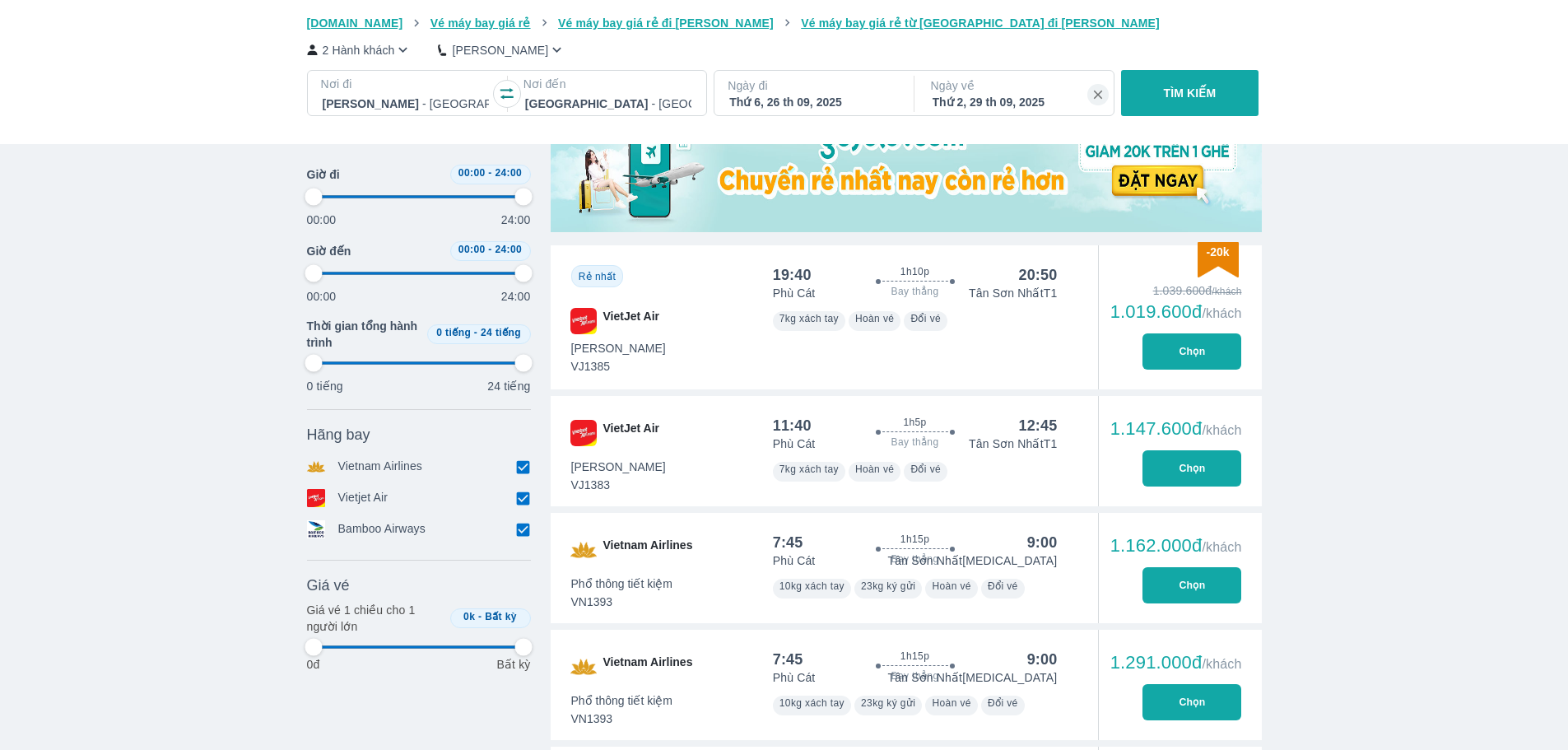
type input "97.9166666666667"
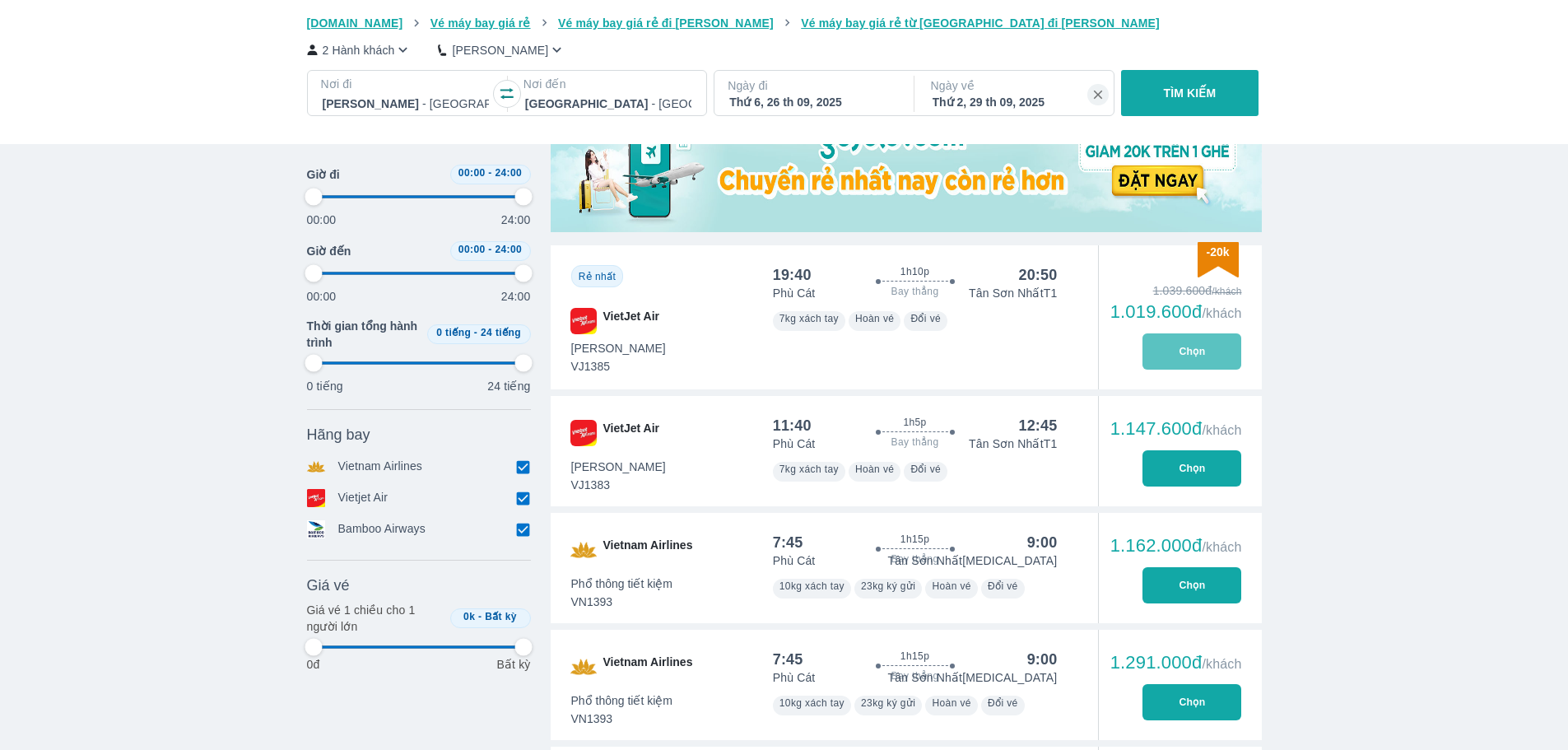
click at [1189, 362] on button "Chọn" at bounding box center [1193, 351] width 99 height 37
type input "97.9166666666667"
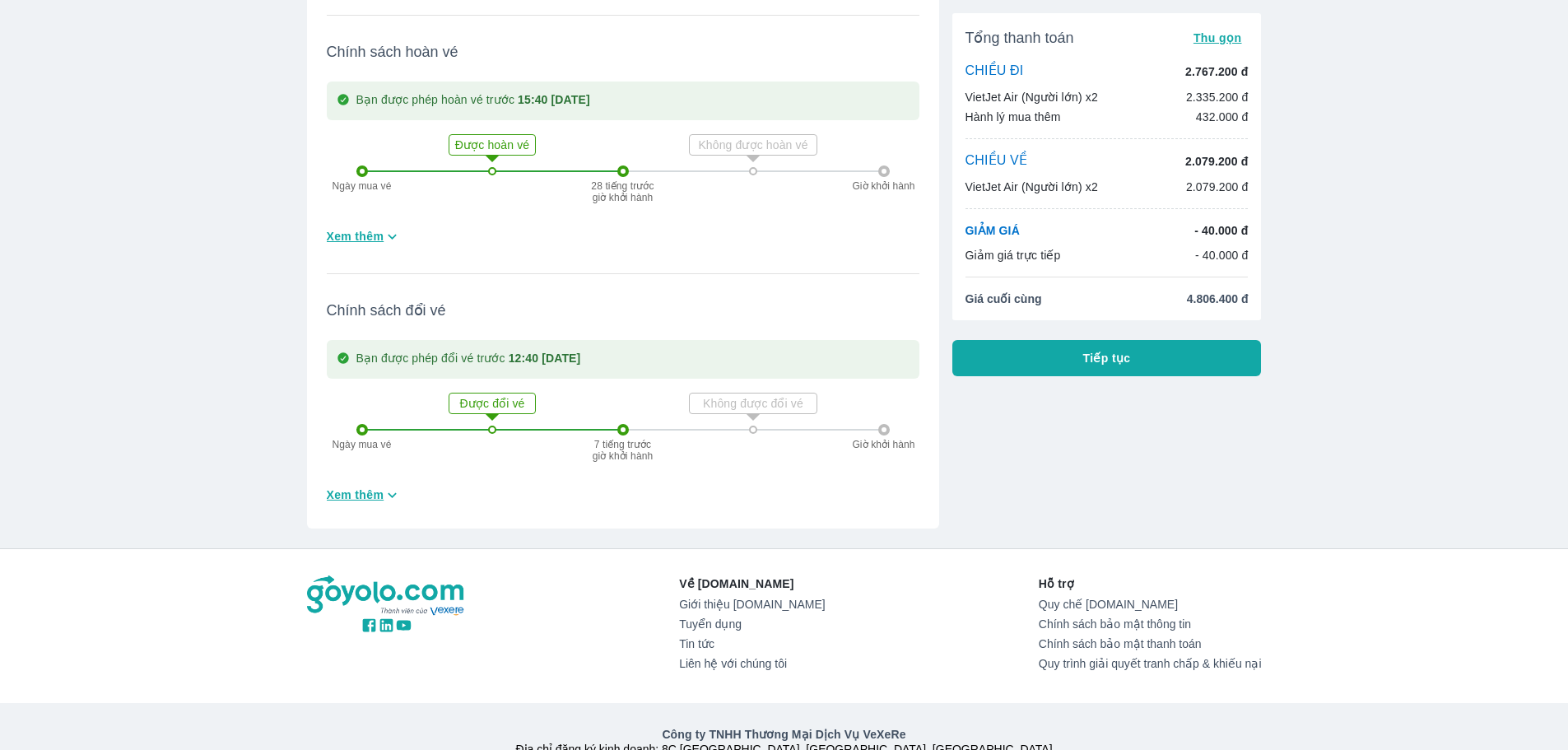
scroll to position [1437, 0]
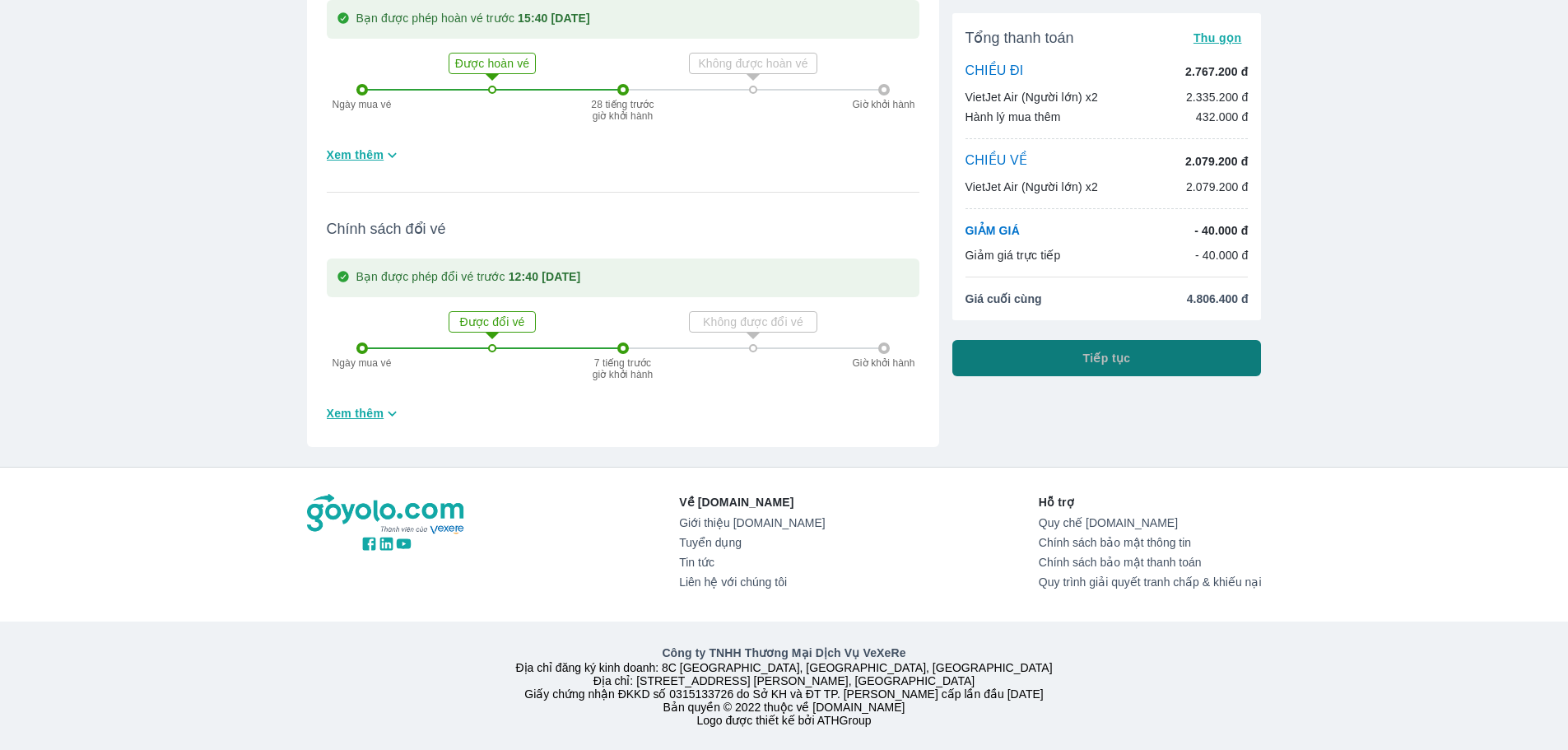
click at [1075, 352] on button "Tiếp tục" at bounding box center [1106, 358] width 310 height 37
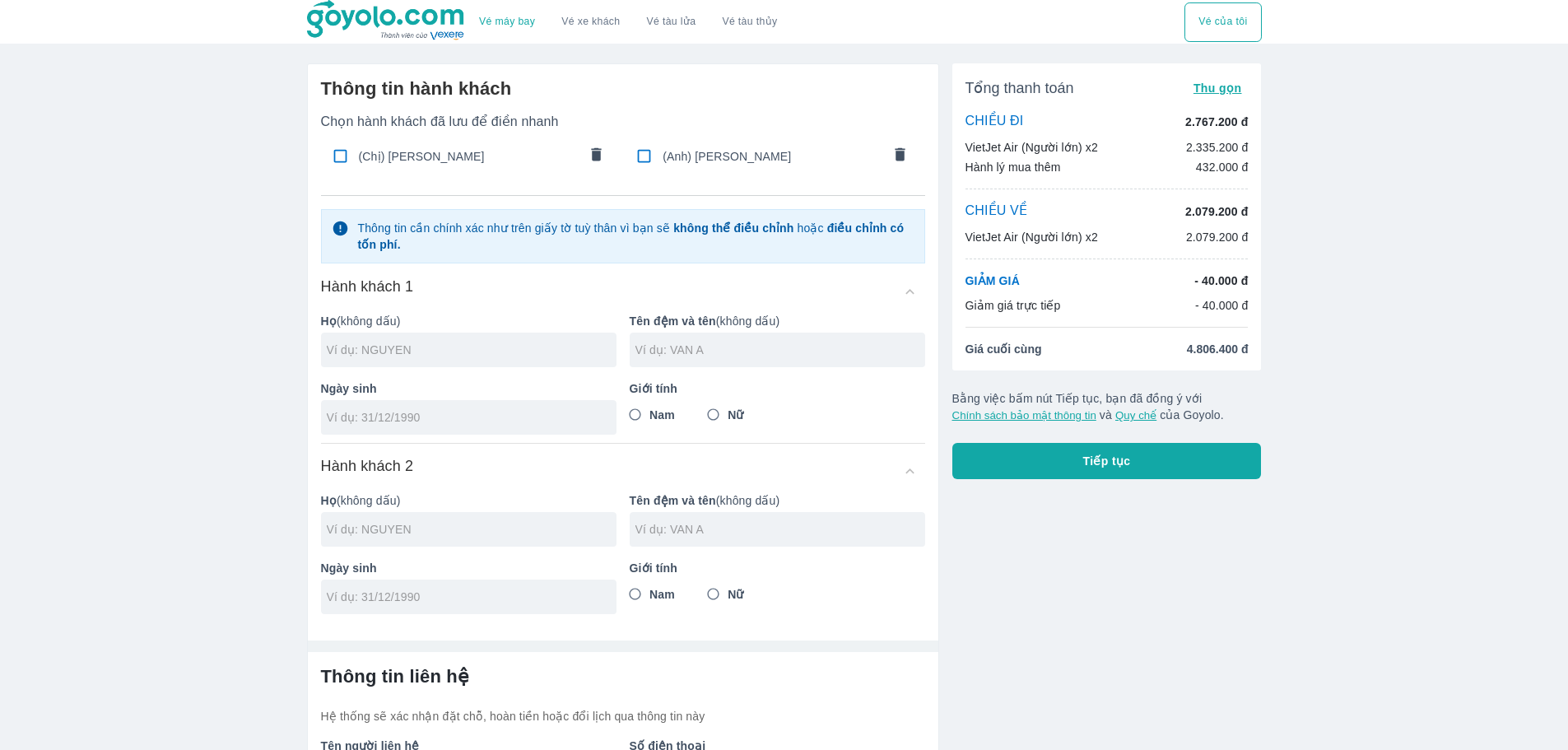
click at [333, 157] on input "checkbox" at bounding box center [340, 155] width 32 height 32
checkbox input "true"
type input "[PERSON_NAME]"
type input "[DATE]"
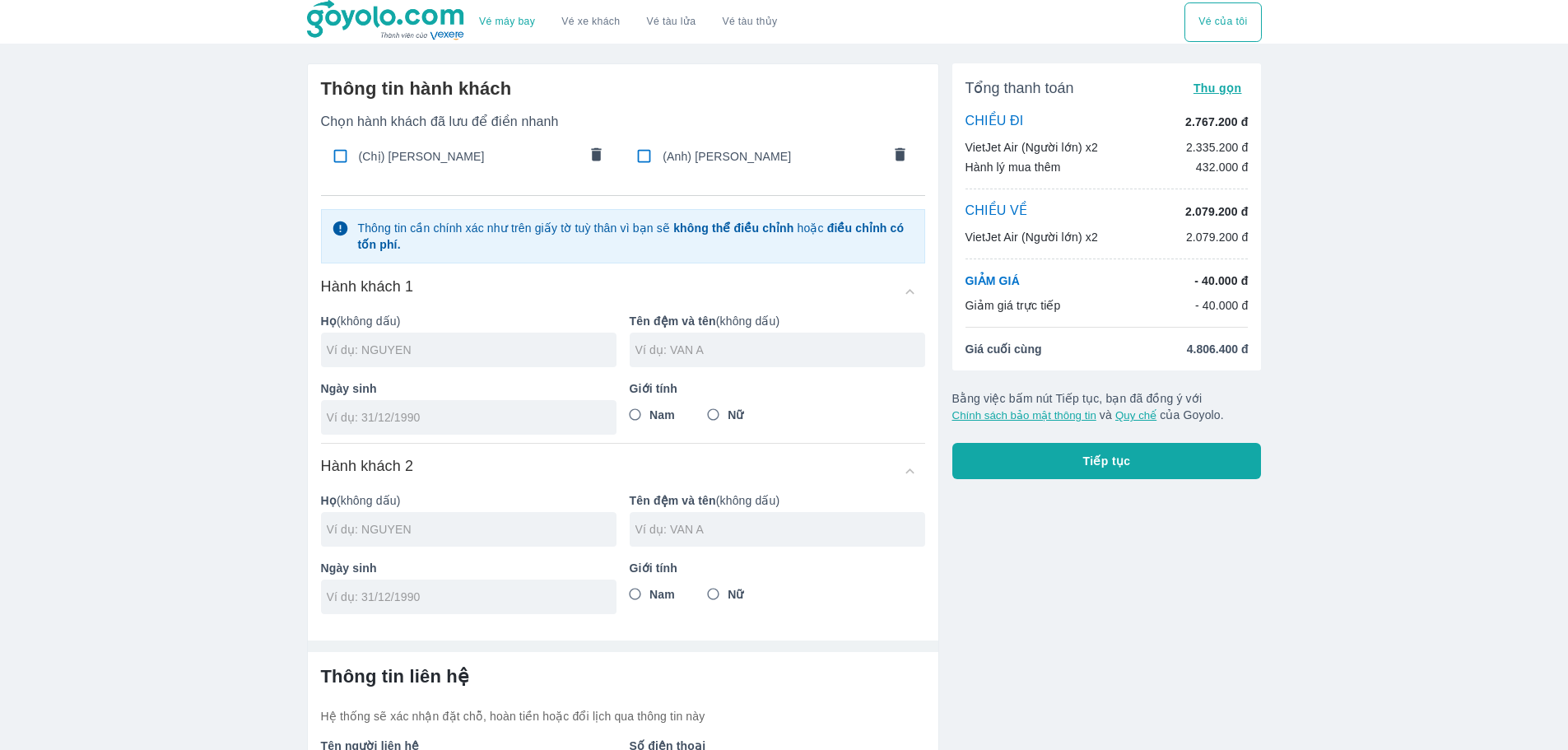
radio input "true"
type input "[PERSON_NAME]"
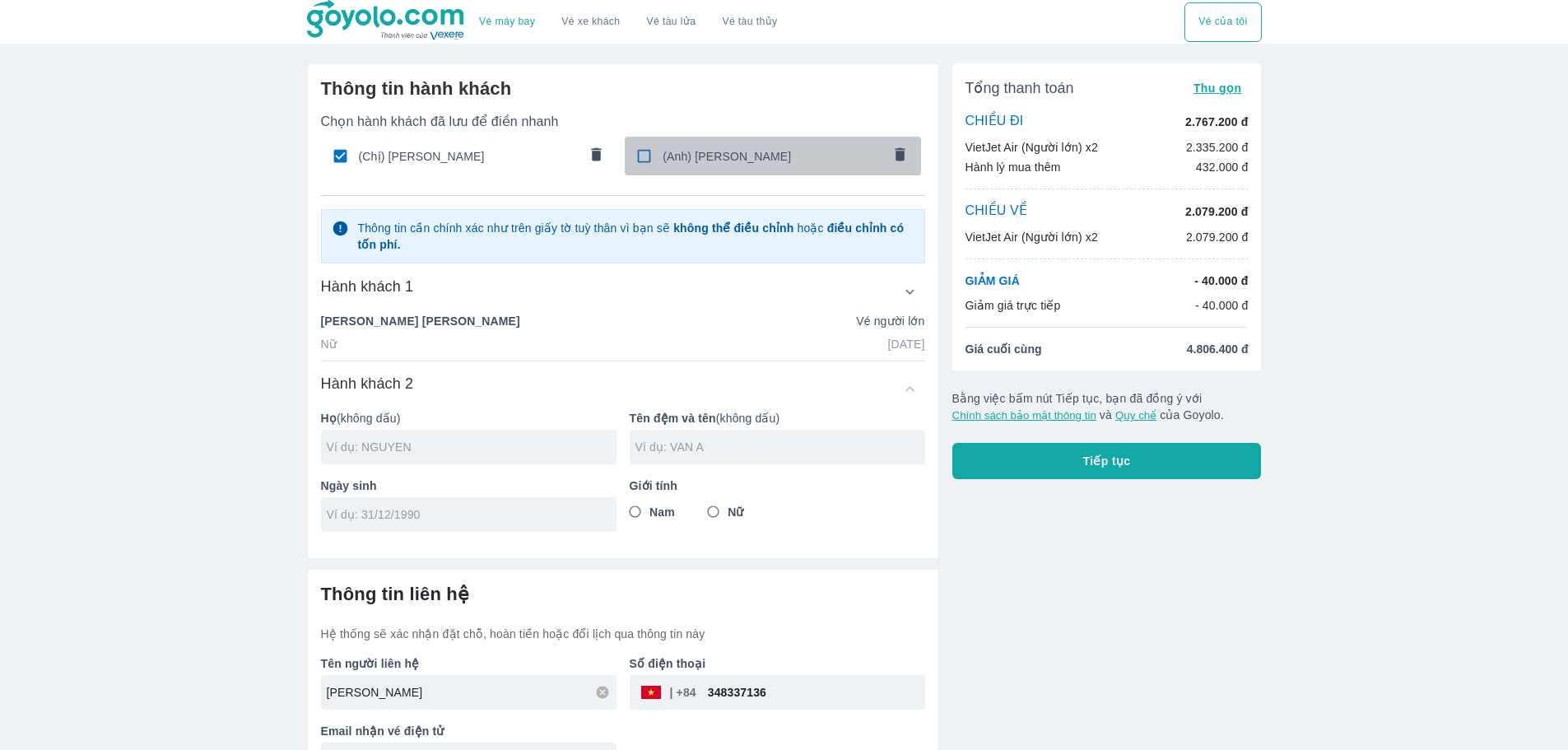
click at [640, 163] on input "checkbox" at bounding box center [644, 155] width 32 height 32
checkbox input "true"
type input "[PERSON_NAME]"
type input "[DATE]"
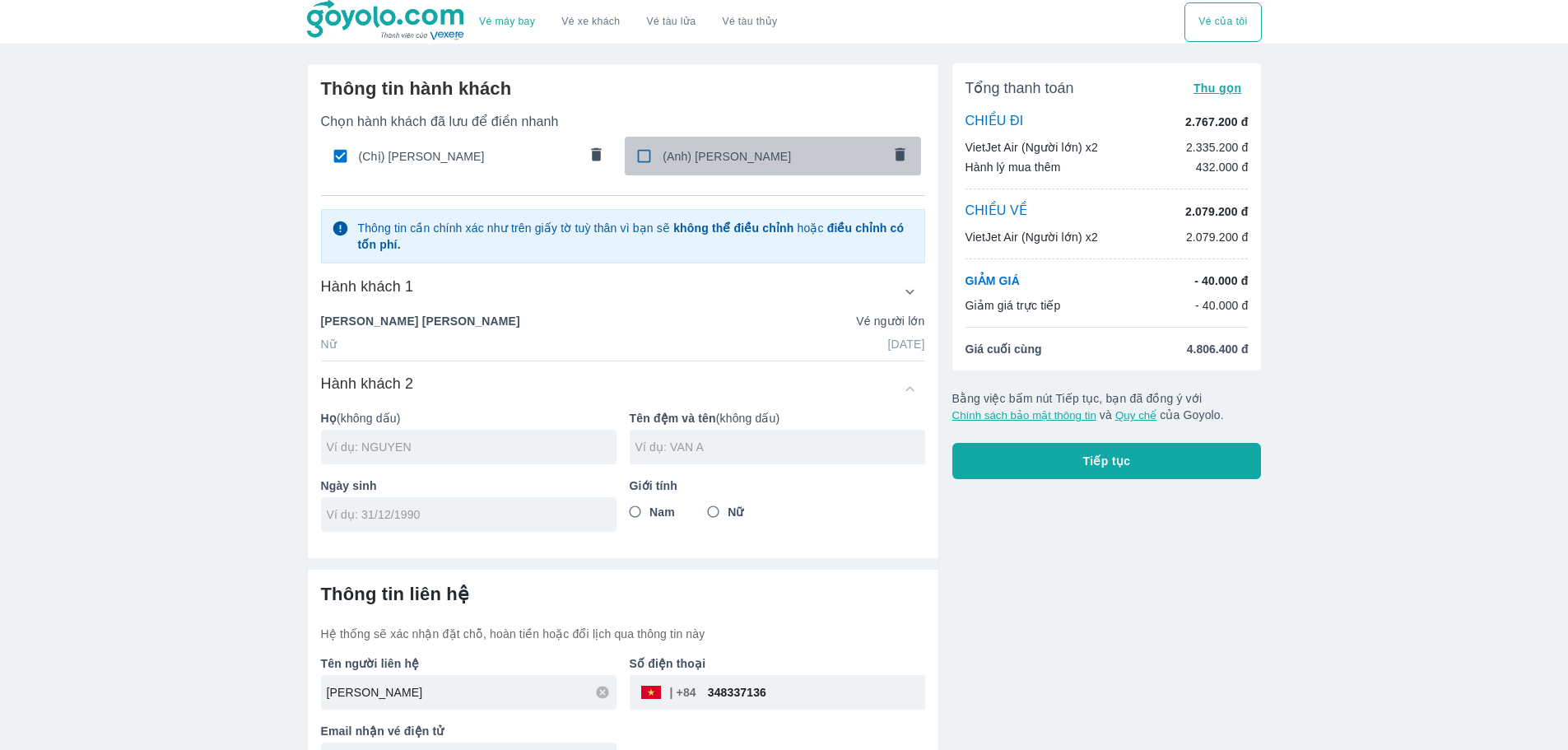
radio input "true"
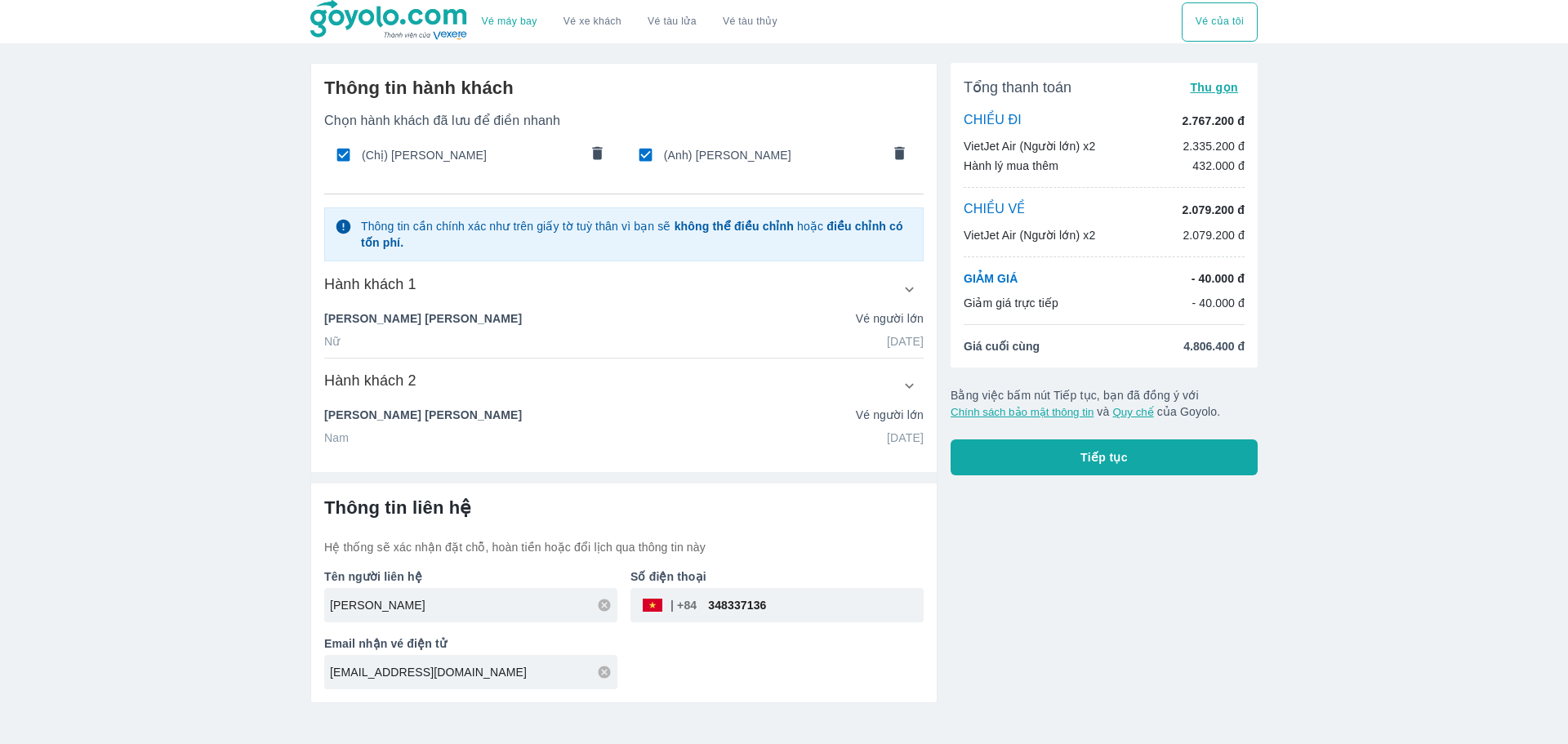
click at [599, 609] on icon at bounding box center [604, 605] width 12 height 12
type input "[PERSON_NAME]"
drag, startPoint x: 1100, startPoint y: 469, endPoint x: 1143, endPoint y: 367, distance: 110.7
click at [1102, 467] on button "Tiếp tục" at bounding box center [1104, 457] width 307 height 36
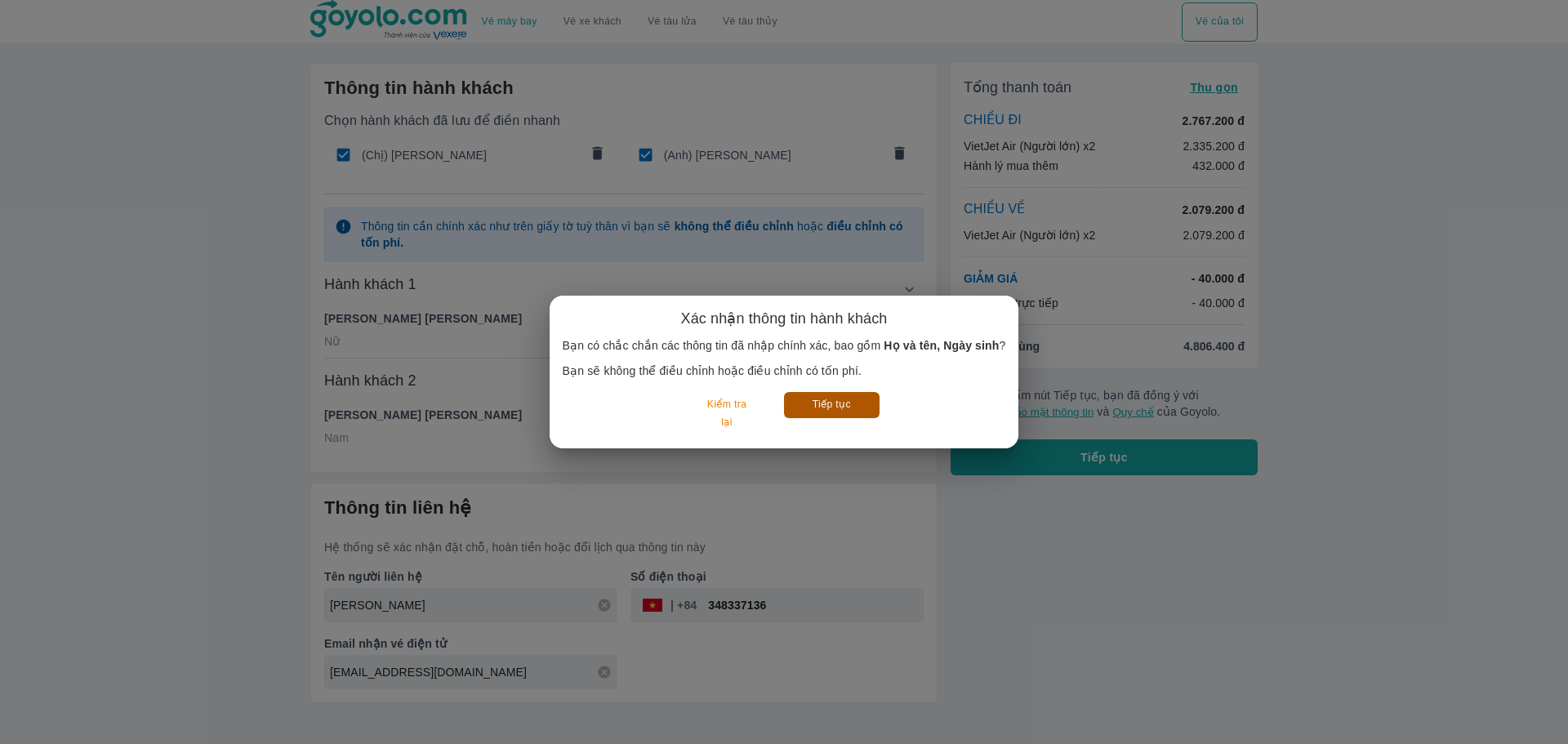
click at [806, 403] on button "Tiếp tục" at bounding box center [831, 404] width 96 height 25
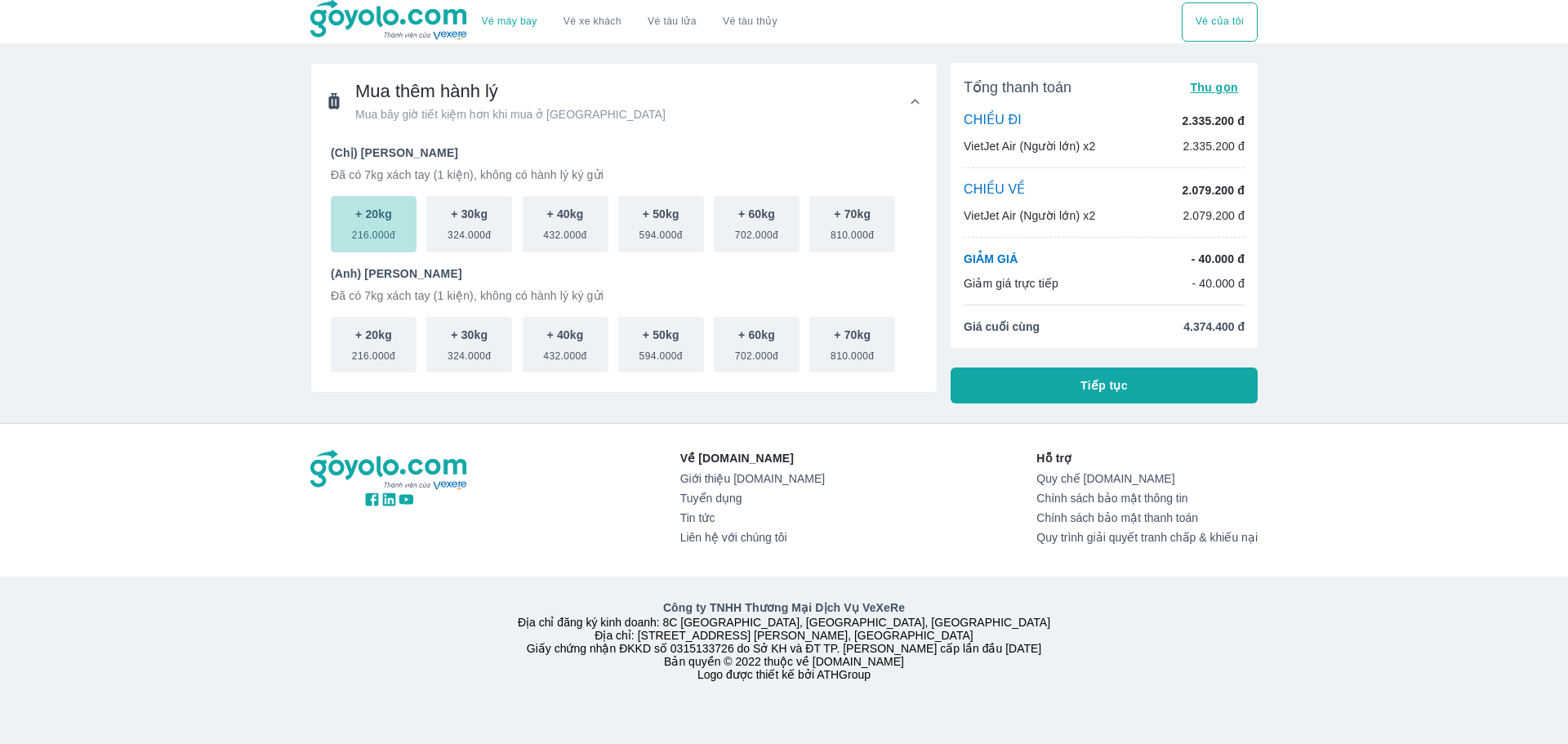
click at [356, 225] on span "216.000đ" at bounding box center [373, 231] width 44 height 20
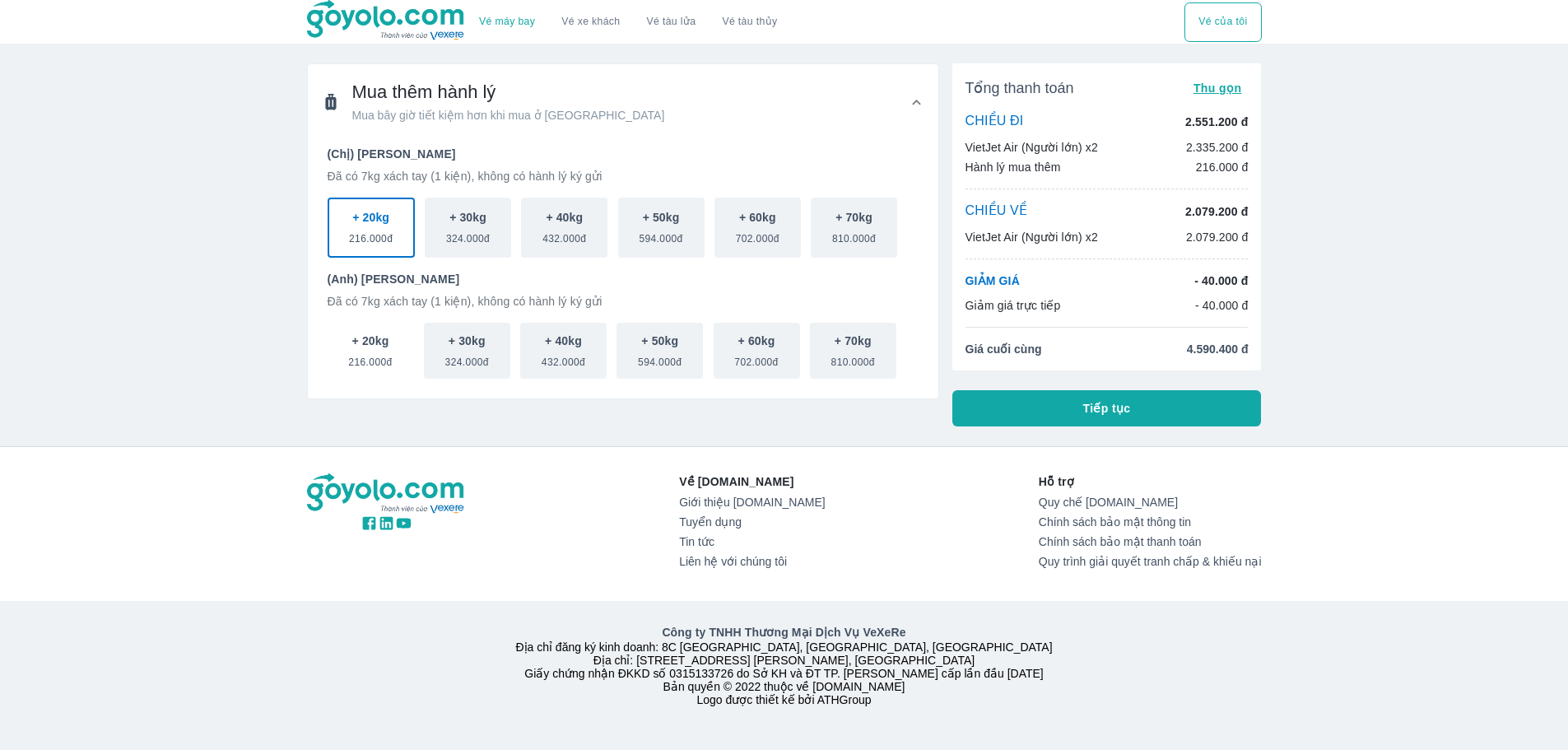
click at [384, 355] on span "216.000đ" at bounding box center [370, 359] width 44 height 20
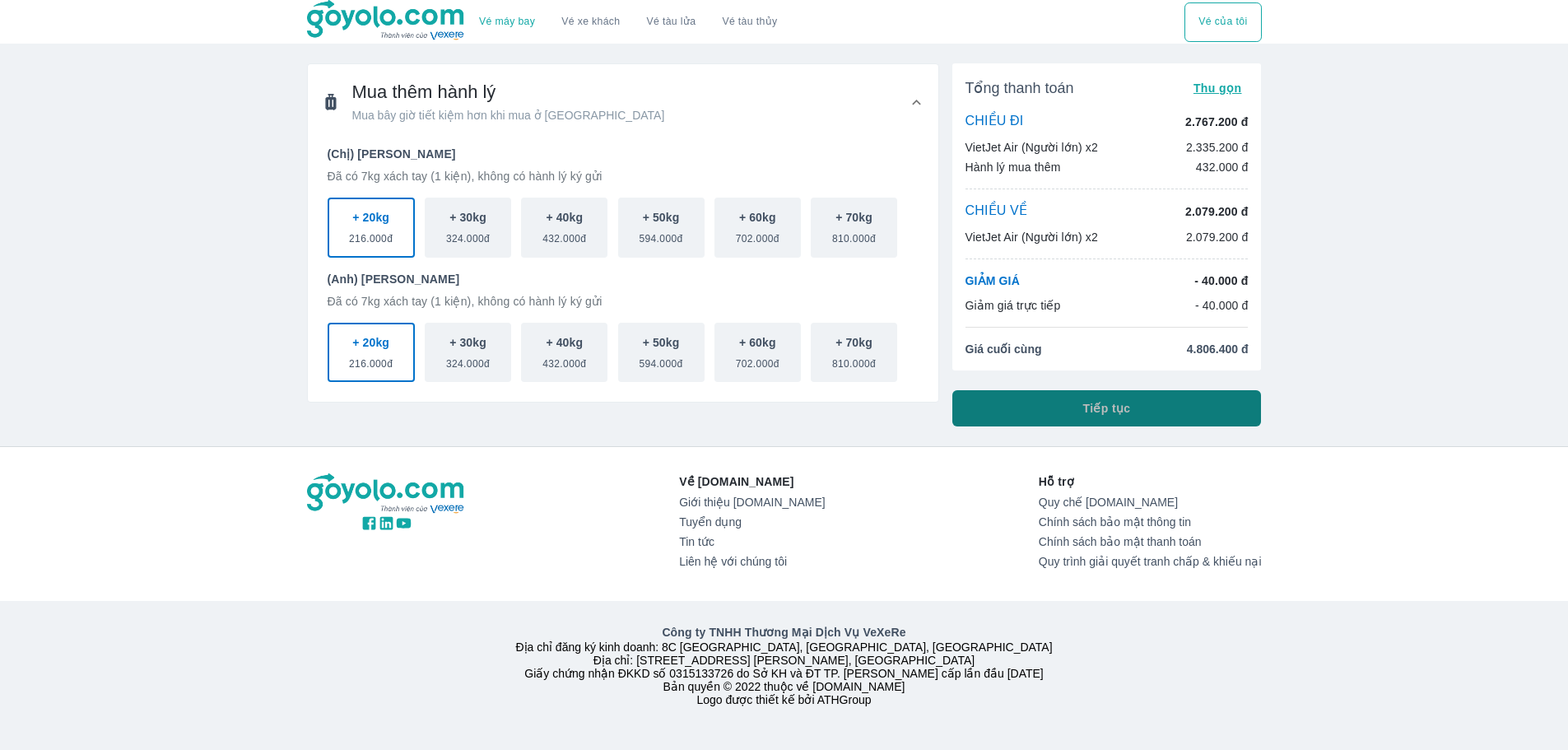
click at [1022, 411] on button "Tiếp tục" at bounding box center [1106, 408] width 310 height 37
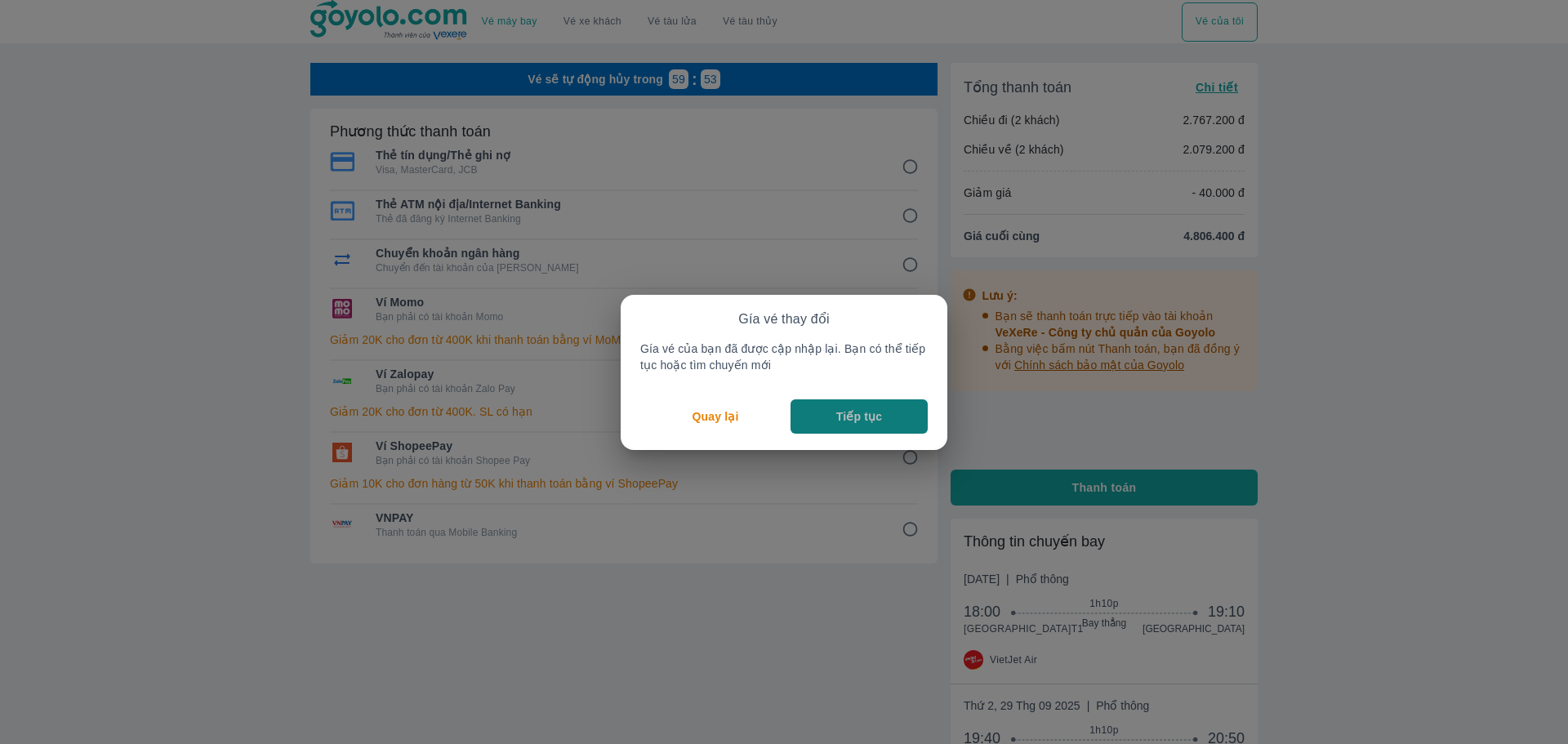
click at [840, 410] on p "Tiếp tục" at bounding box center [858, 417] width 46 height 17
